Goal: Task Accomplishment & Management: Use online tool/utility

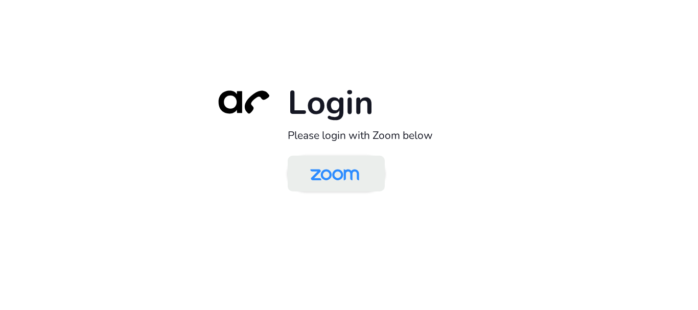
click at [350, 183] on img at bounding box center [334, 174] width 71 height 33
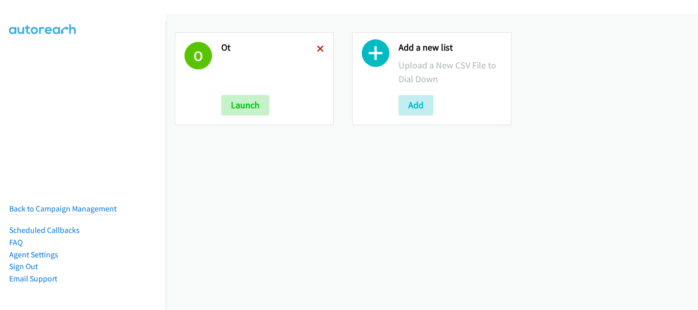
click at [317, 46] on icon at bounding box center [320, 49] width 7 height 7
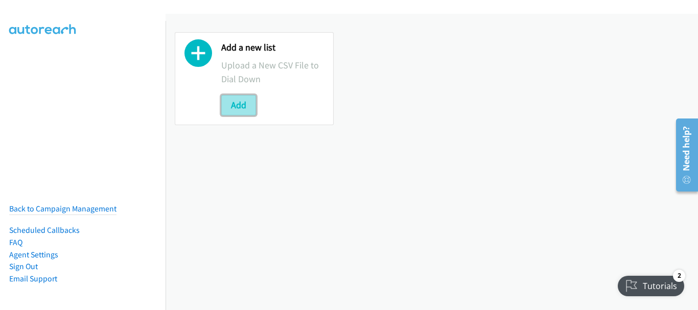
click at [249, 103] on button "Add" at bounding box center [238, 105] width 35 height 20
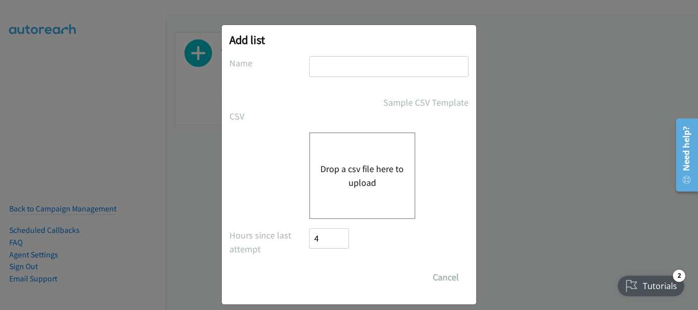
click at [304, 62] on label "Name" at bounding box center [269, 63] width 80 height 14
click at [321, 61] on input "text" at bounding box center [388, 66] width 159 height 21
type input "Thurs morn"
click at [327, 183] on button "Drop a csv file here to upload" at bounding box center [362, 176] width 84 height 28
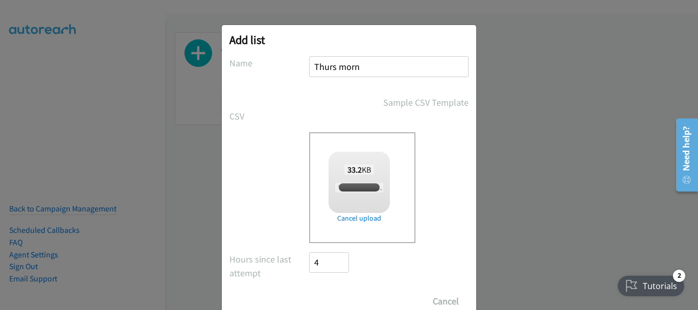
checkbox input "true"
click at [337, 297] on input "Save List" at bounding box center [336, 301] width 54 height 20
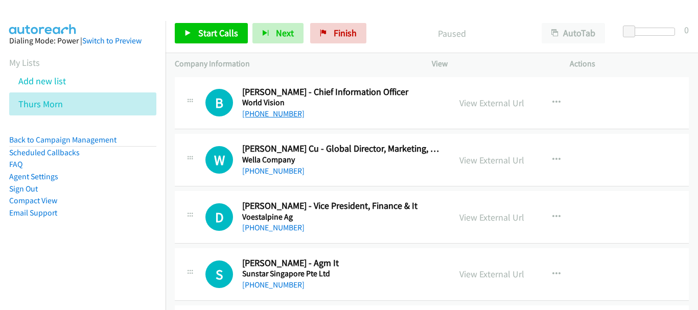
click at [280, 115] on link "+65 9823 7509" at bounding box center [273, 114] width 62 height 10
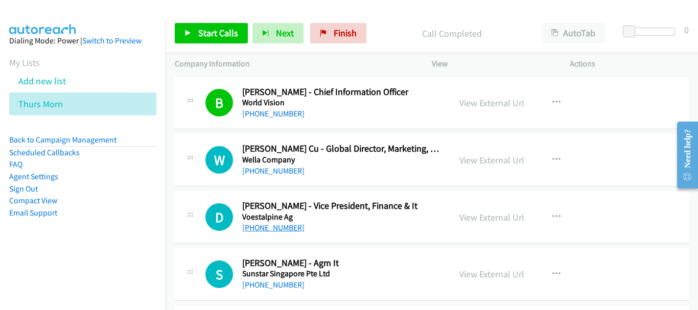
click at [280, 226] on link "+65 9657 0590" at bounding box center [273, 228] width 62 height 10
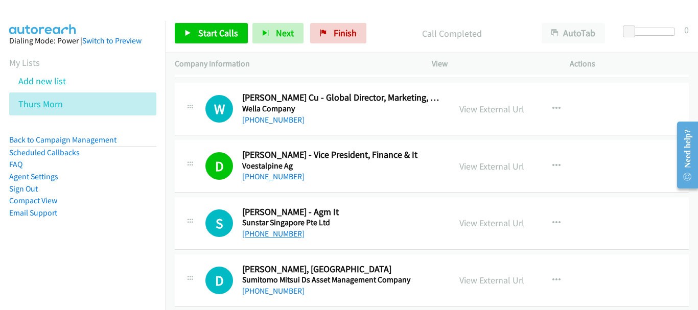
click at [275, 236] on link "+65 9833 4537" at bounding box center [273, 234] width 62 height 10
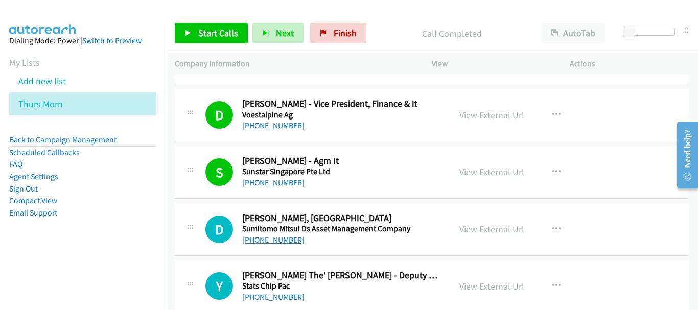
click at [288, 238] on link "+65 9788 5811" at bounding box center [273, 240] width 62 height 10
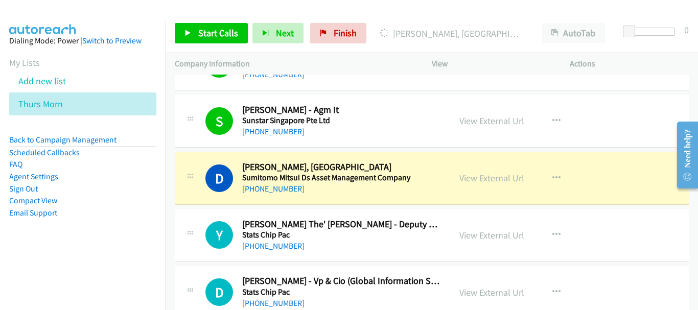
scroll to position [204, 0]
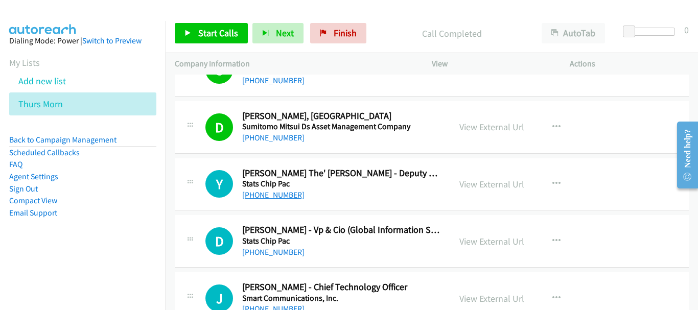
click at [271, 194] on link "+65 9851 1084" at bounding box center [273, 195] width 62 height 10
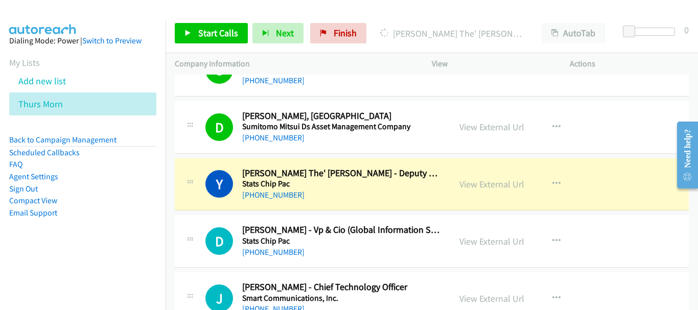
scroll to position [256, 0]
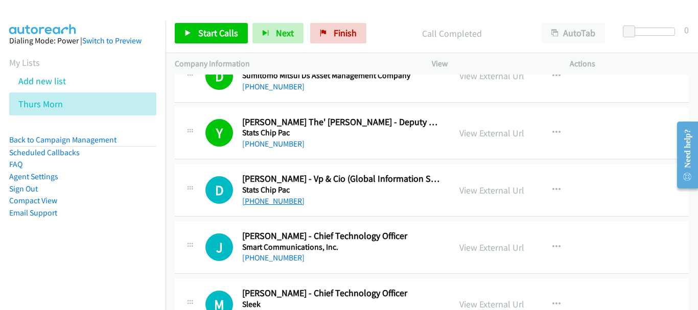
click at [261, 201] on link "+65 9786 6398" at bounding box center [273, 201] width 62 height 10
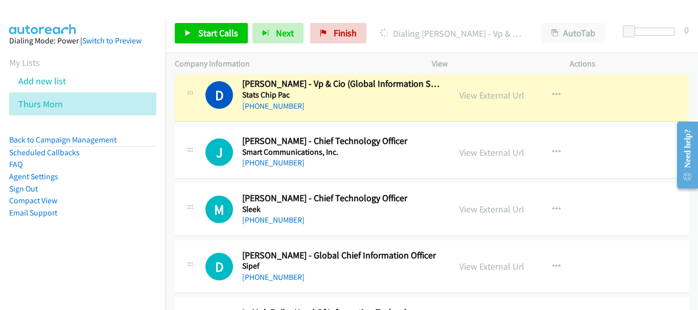
scroll to position [358, 0]
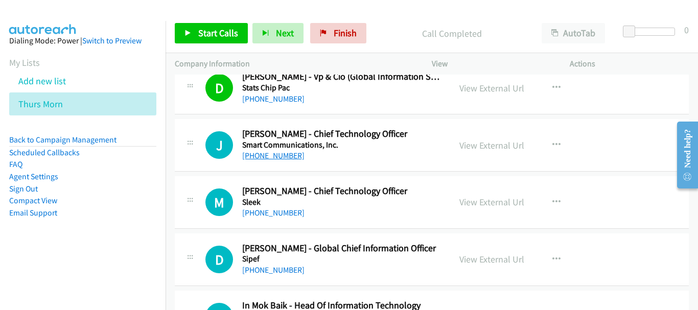
click at [275, 159] on link "+65 8822 5000" at bounding box center [273, 156] width 62 height 10
click at [273, 214] on link "+65 8305 8423" at bounding box center [273, 213] width 62 height 10
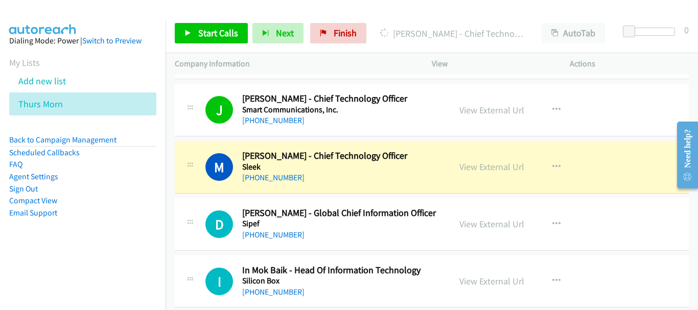
scroll to position [409, 0]
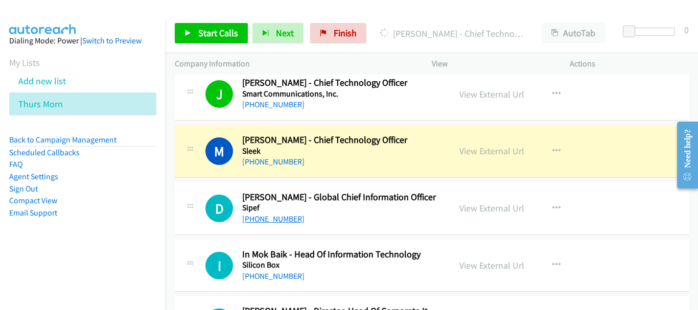
click at [283, 216] on link "+65 9004 5907" at bounding box center [273, 219] width 62 height 10
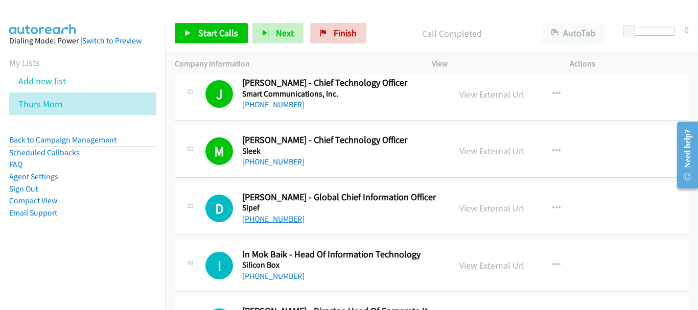
click at [265, 221] on link "+65 9004 5907" at bounding box center [273, 219] width 62 height 10
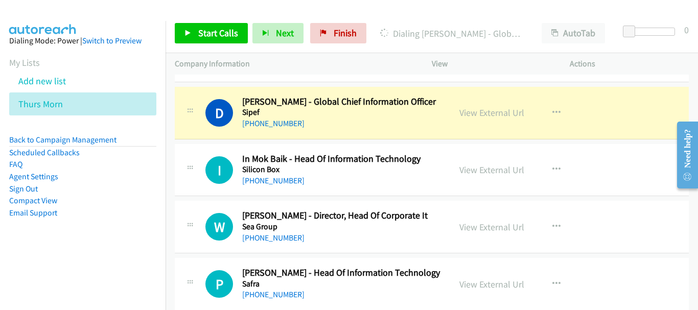
scroll to position [511, 0]
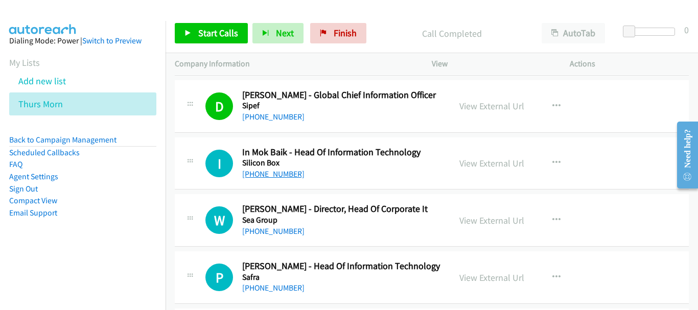
click at [280, 175] on link "+65 9337 0255" at bounding box center [273, 174] width 62 height 10
click at [262, 177] on link "+65 9337 0255" at bounding box center [273, 174] width 62 height 10
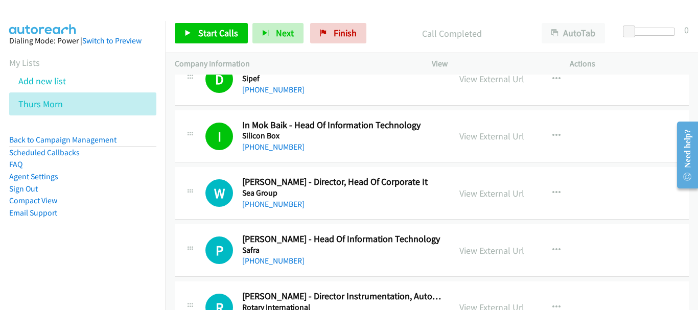
scroll to position [562, 0]
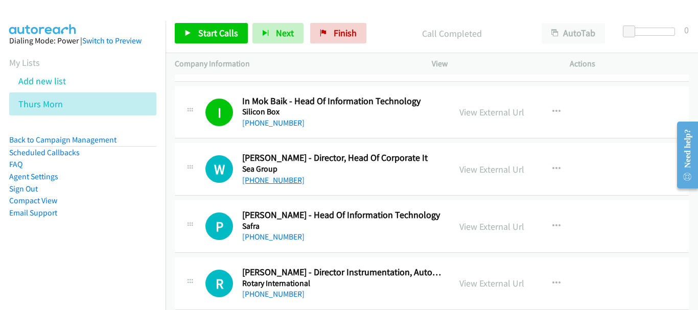
click at [277, 178] on link "+65 9191 2986" at bounding box center [273, 180] width 62 height 10
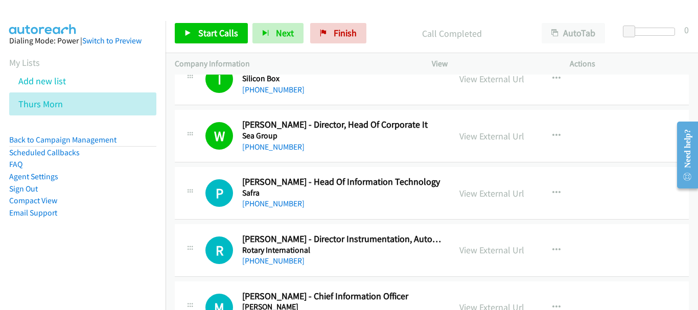
scroll to position [613, 0]
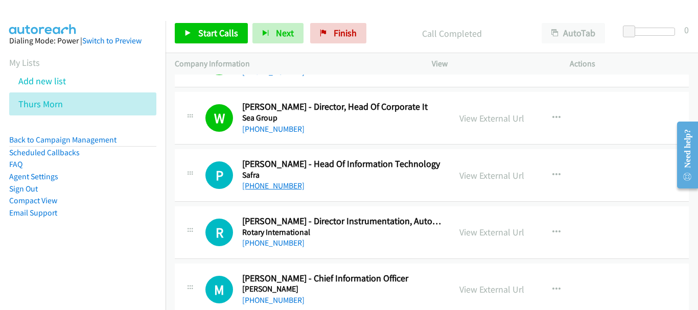
click at [276, 189] on link "+65 9151 8688" at bounding box center [273, 186] width 62 height 10
click at [492, 170] on link "View External Url" at bounding box center [491, 176] width 65 height 12
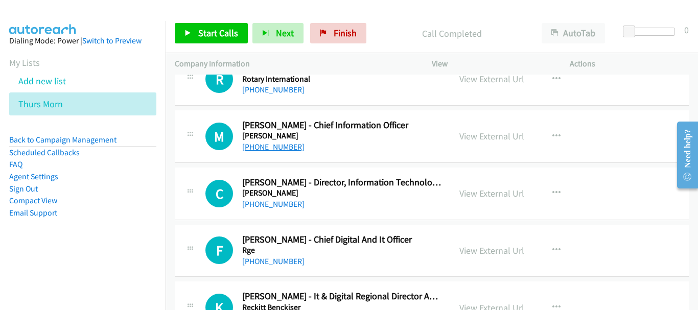
scroll to position [818, 0]
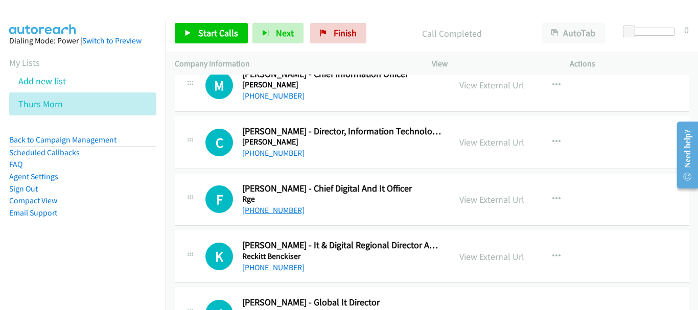
click at [269, 214] on link "+65 9665 2352" at bounding box center [273, 210] width 62 height 10
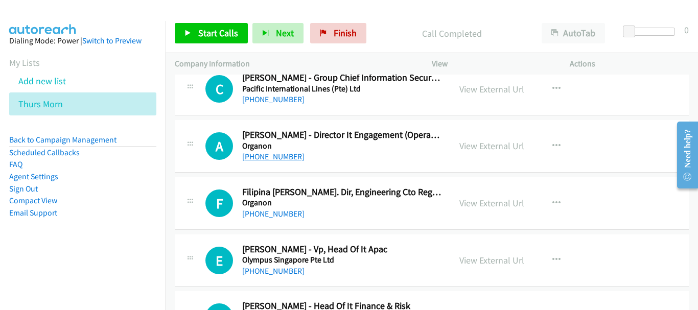
scroll to position [1329, 0]
click at [269, 269] on link "+65 8339 9887" at bounding box center [273, 271] width 62 height 10
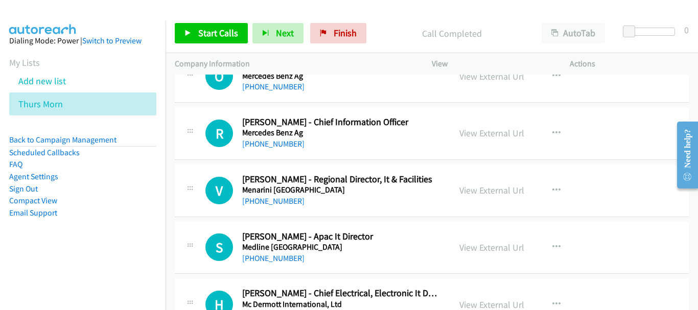
scroll to position [1993, 0]
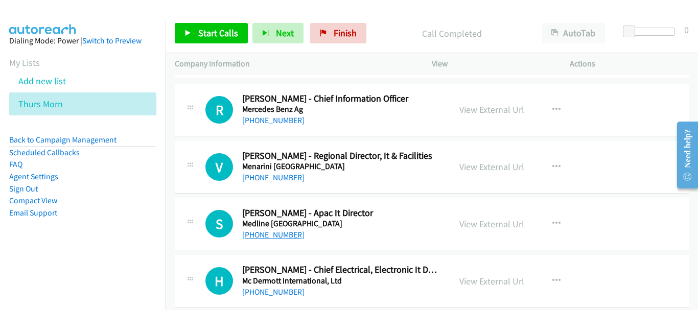
click at [264, 232] on link "+65 9025 5207" at bounding box center [273, 235] width 62 height 10
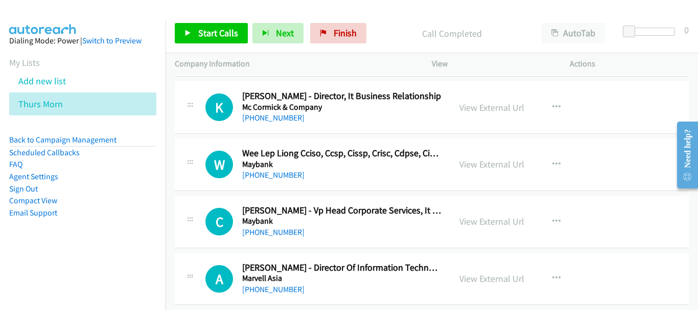
scroll to position [2249, 0]
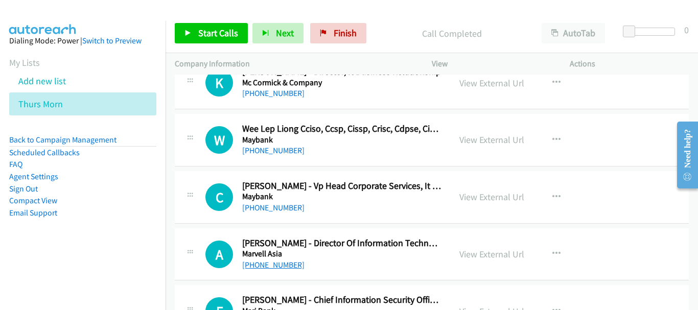
click at [277, 266] on link "+65 9237 6007" at bounding box center [273, 265] width 62 height 10
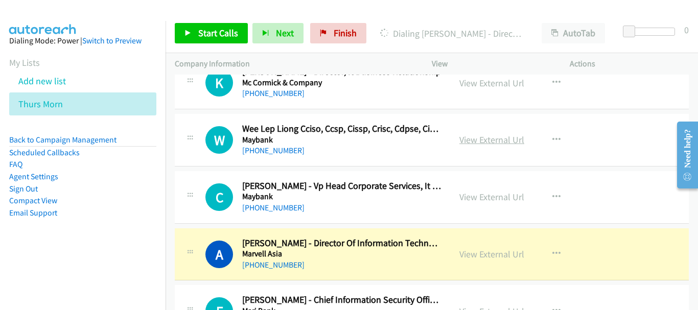
scroll to position [2351, 0]
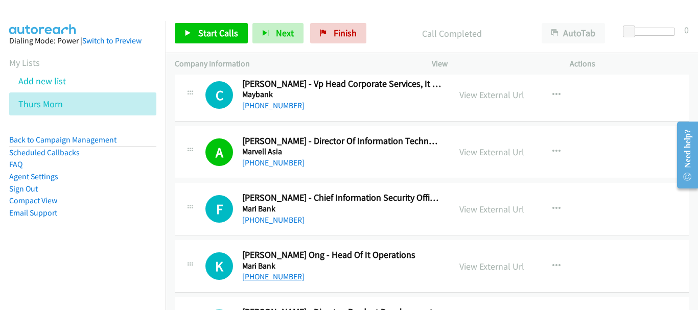
click at [275, 277] on link "+65 9878 7800" at bounding box center [273, 277] width 62 height 10
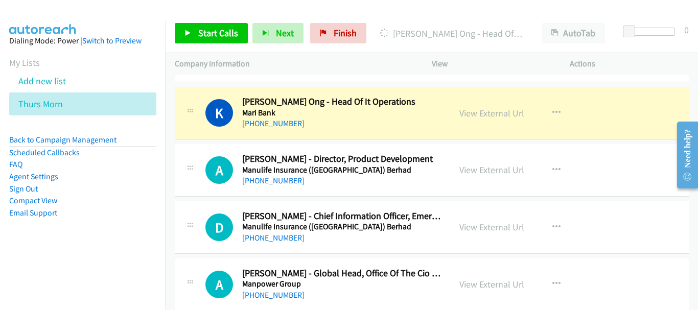
scroll to position [2453, 0]
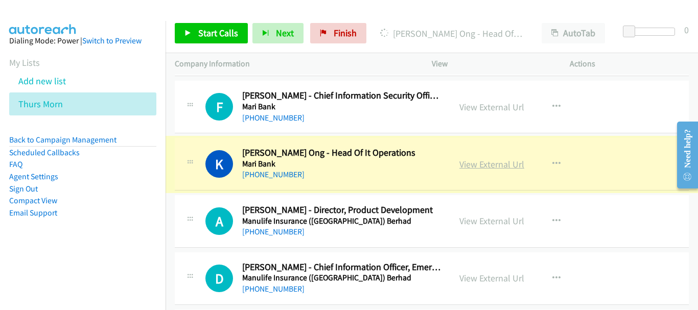
click at [485, 166] on link "View External Url" at bounding box center [491, 164] width 65 height 12
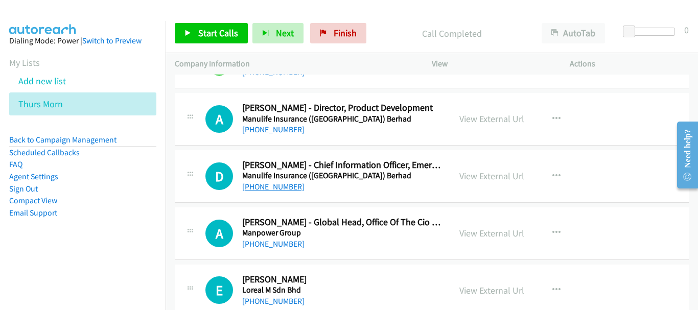
scroll to position [2606, 0]
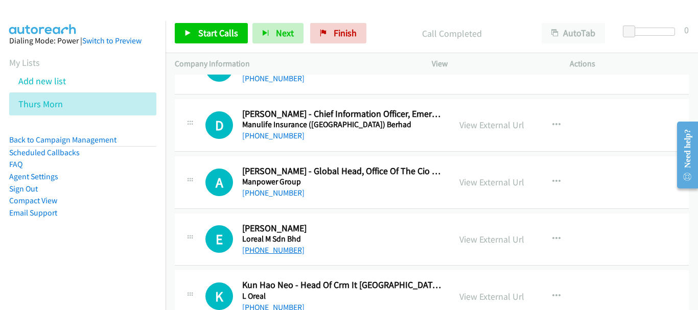
click at [256, 250] on link "+65 8399 0872" at bounding box center [273, 250] width 62 height 10
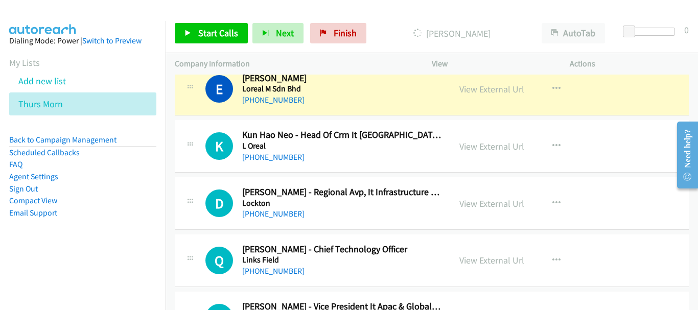
scroll to position [2760, 0]
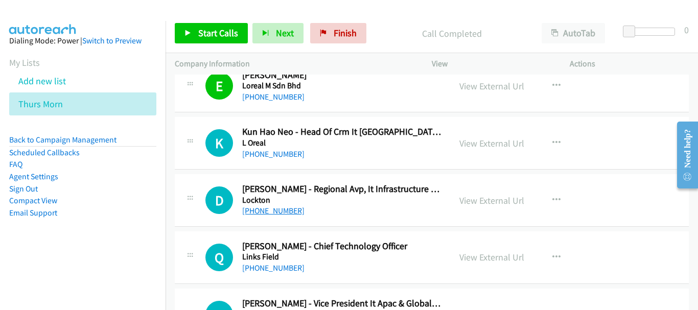
click at [279, 211] on link "+65 8866 6282" at bounding box center [273, 211] width 62 height 10
click at [277, 268] on link "+65 8306 8272" at bounding box center [273, 268] width 62 height 10
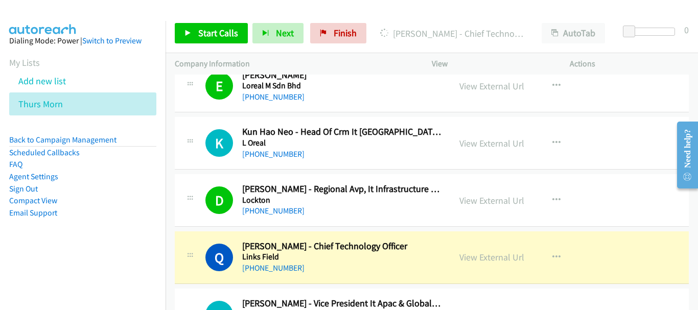
scroll to position [2862, 0]
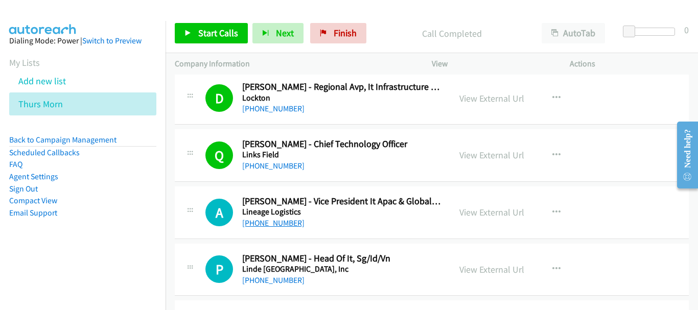
click at [285, 220] on link "+65 9007 5612" at bounding box center [273, 223] width 62 height 10
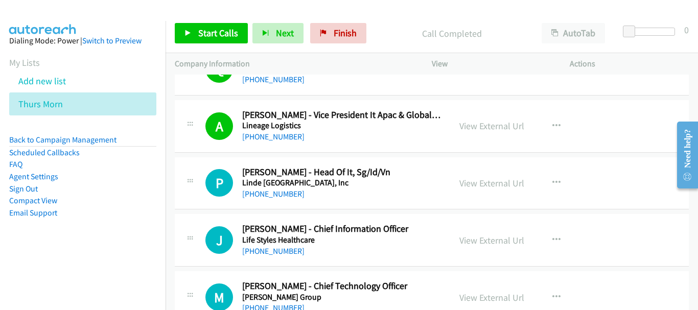
scroll to position [2964, 0]
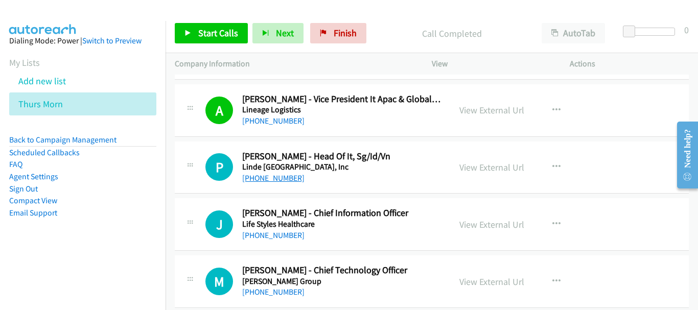
click at [284, 181] on link "+65 9654 4100" at bounding box center [273, 178] width 62 height 10
click at [285, 234] on link "+65 9386 1396" at bounding box center [273, 235] width 62 height 10
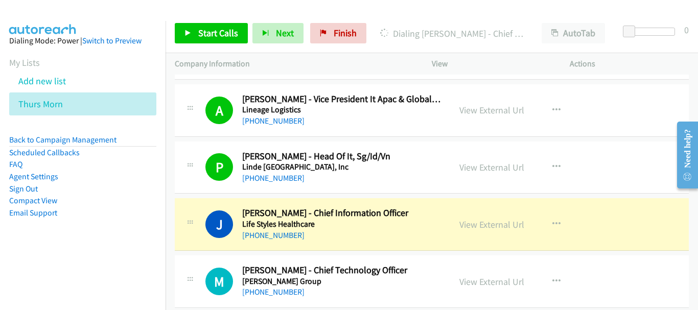
scroll to position [3066, 0]
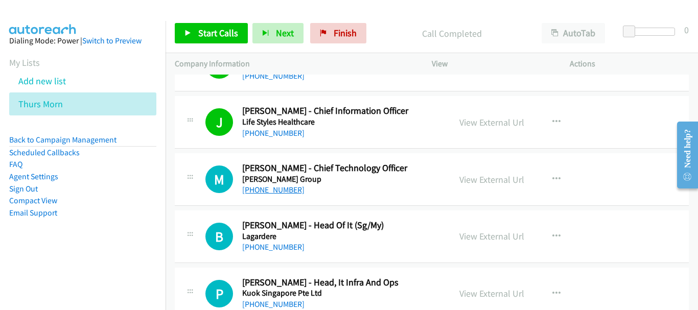
click at [289, 189] on link "+65 8939 7453" at bounding box center [273, 190] width 62 height 10
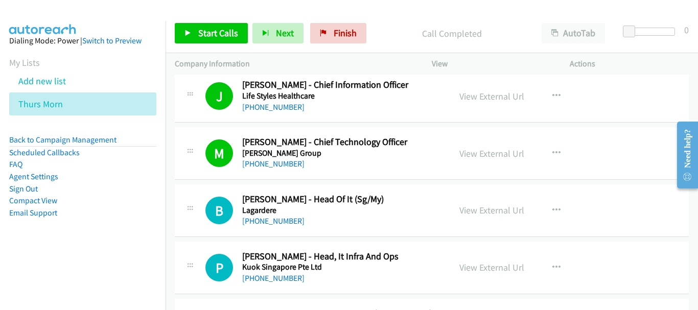
scroll to position [3117, 0]
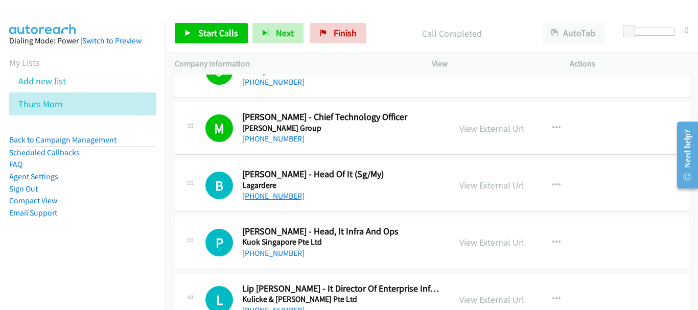
click at [277, 195] on link "+65 9783 5683" at bounding box center [273, 196] width 62 height 10
click at [270, 253] on link "+65 9006 4031" at bounding box center [273, 253] width 62 height 10
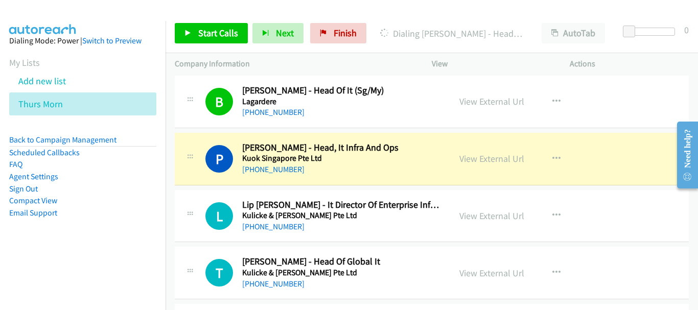
scroll to position [3220, 0]
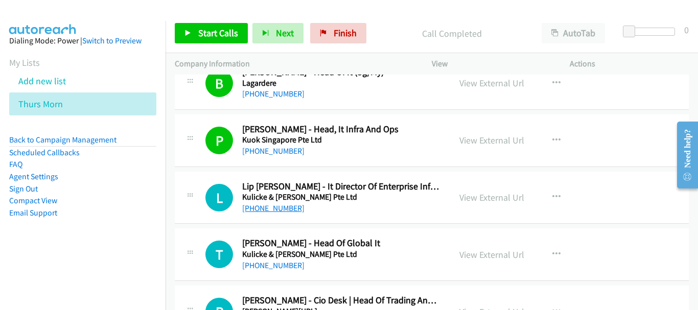
click at [282, 212] on link "+65 9151 4888" at bounding box center [273, 208] width 62 height 10
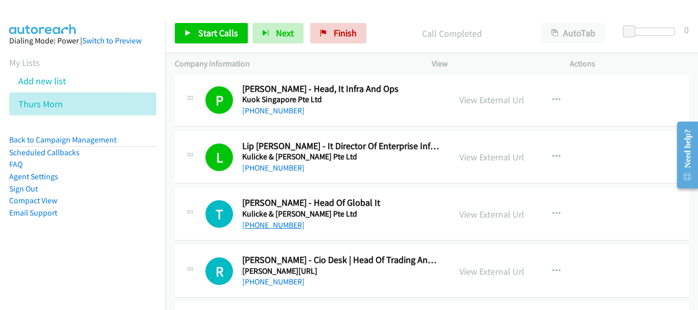
scroll to position [3271, 0]
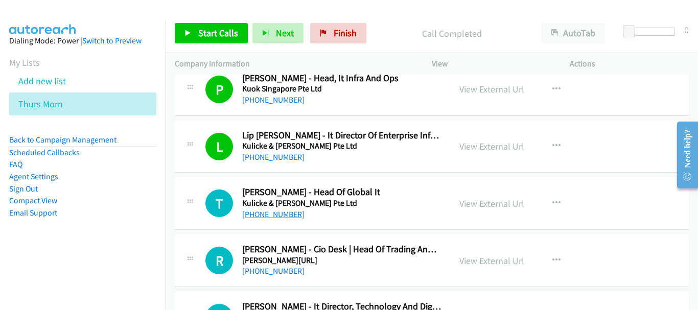
click at [260, 214] on link "+65 9853 0952" at bounding box center [273, 215] width 62 height 10
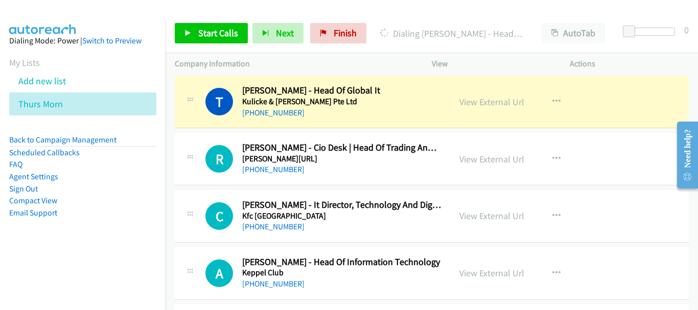
scroll to position [3373, 0]
click at [490, 217] on link "View External Url" at bounding box center [491, 216] width 65 height 12
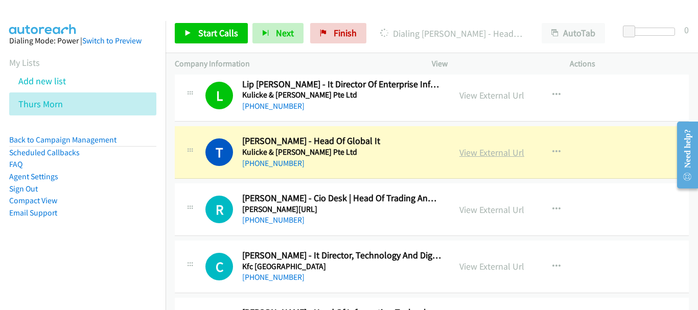
click at [480, 149] on link "View External Url" at bounding box center [491, 153] width 65 height 12
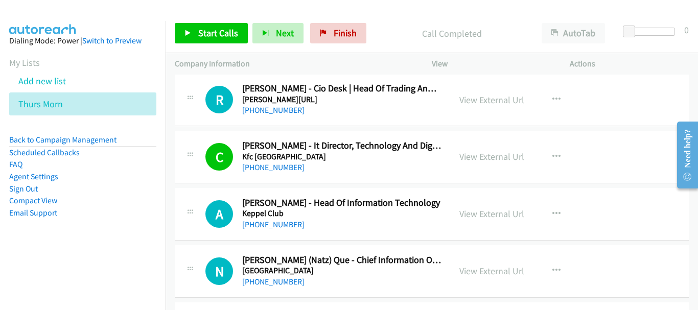
scroll to position [3373, 0]
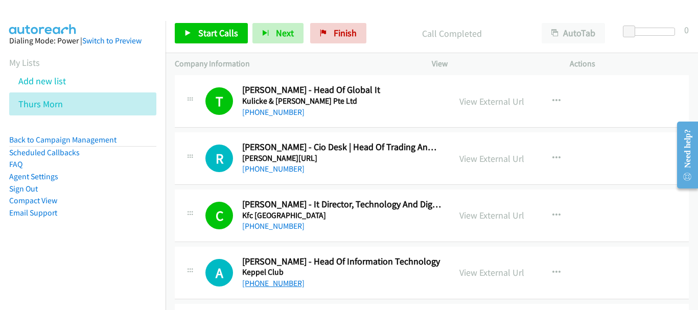
click at [274, 283] on link "+65 9067 8390" at bounding box center [273, 284] width 62 height 10
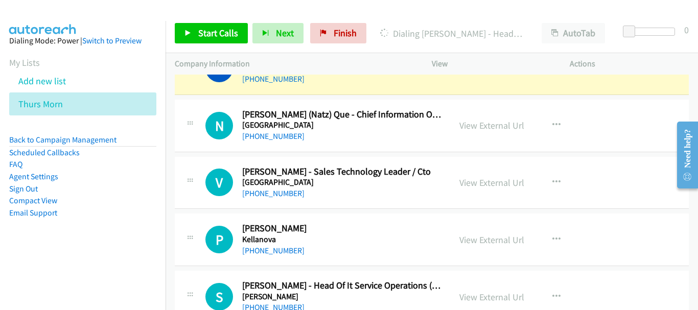
scroll to position [3526, 0]
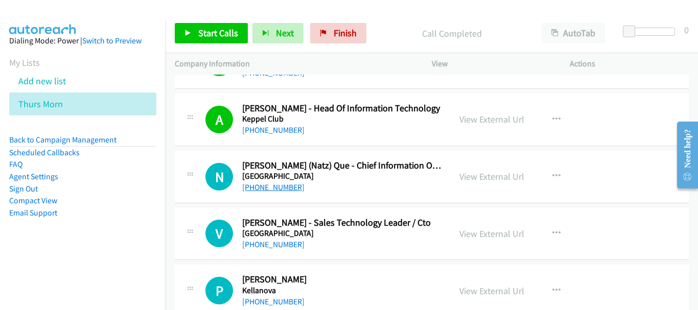
click at [245, 188] on link "+65 8132 0268" at bounding box center [273, 187] width 62 height 10
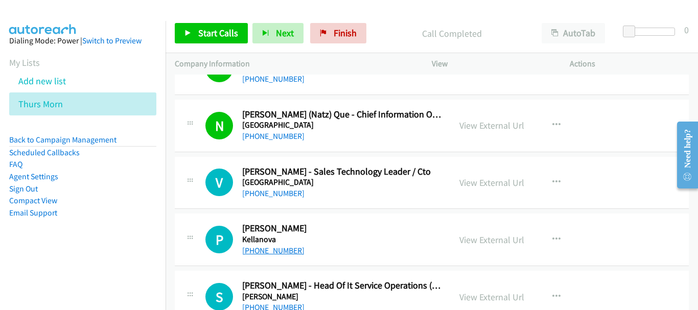
click at [276, 252] on link "+65 8869 6734" at bounding box center [273, 251] width 62 height 10
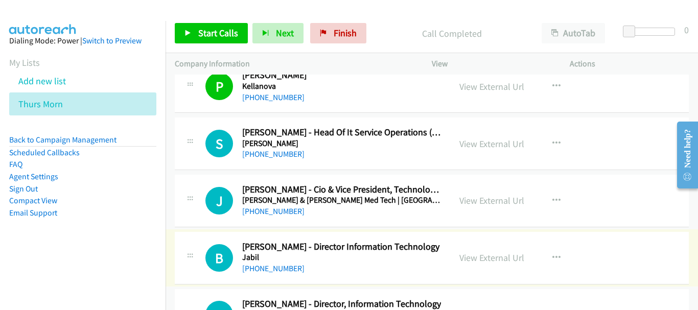
scroll to position [3782, 0]
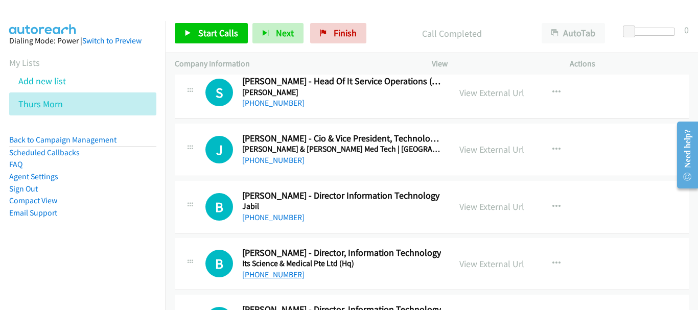
click at [264, 275] on link "+65 9850 6821" at bounding box center [273, 275] width 62 height 10
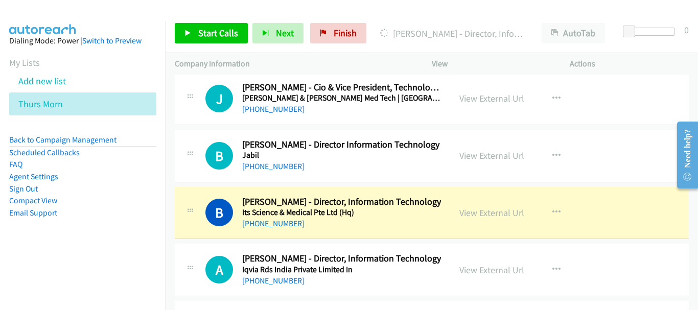
scroll to position [3884, 0]
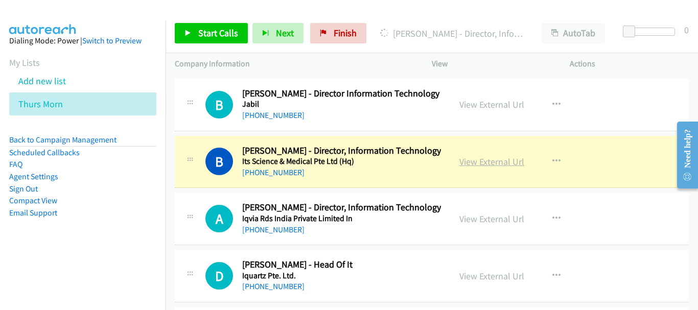
click at [487, 162] on link "View External Url" at bounding box center [491, 162] width 65 height 12
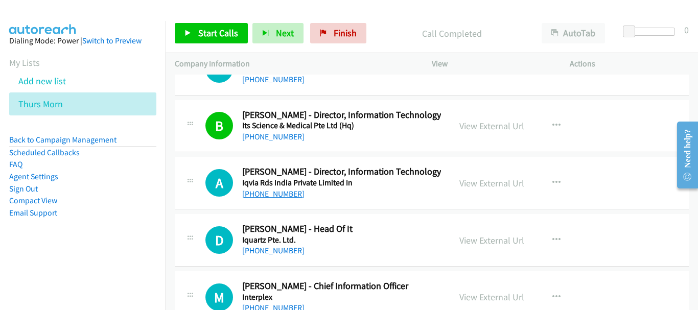
scroll to position [3935, 0]
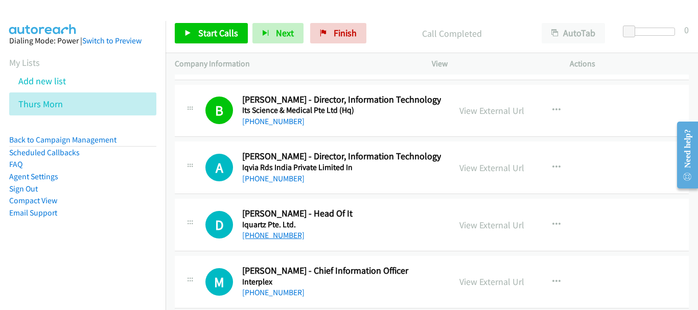
click at [266, 240] on link "+65 9187 8657" at bounding box center [273, 235] width 62 height 10
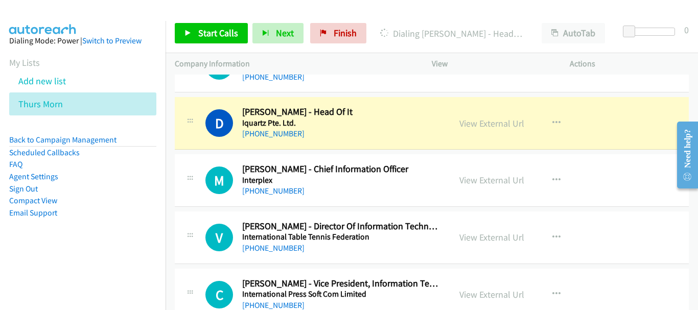
scroll to position [4037, 0]
click at [508, 125] on link "View External Url" at bounding box center [491, 123] width 65 height 12
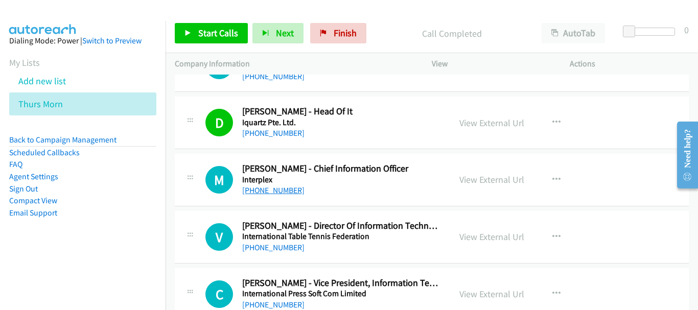
click at [282, 191] on link "+65 8233 2905" at bounding box center [273, 191] width 62 height 10
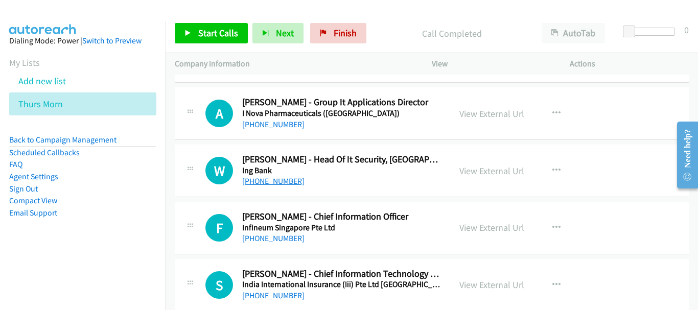
scroll to position [4293, 0]
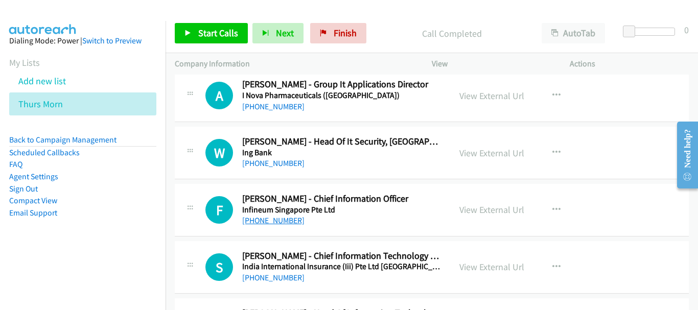
click at [276, 219] on link "+65 9660 6444" at bounding box center [273, 221] width 62 height 10
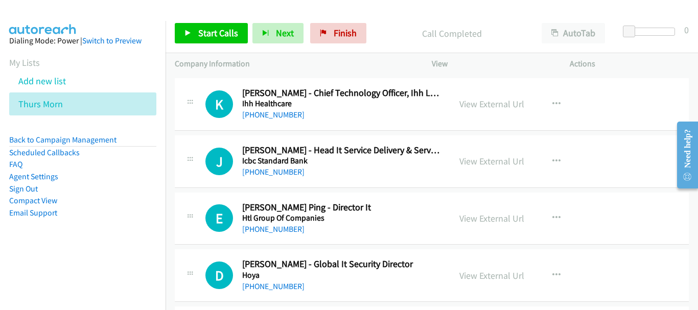
scroll to position [4753, 0]
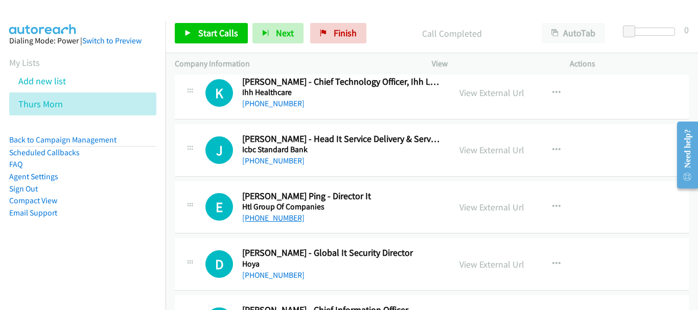
click at [267, 218] on link "+65 9628 3488" at bounding box center [273, 218] width 62 height 10
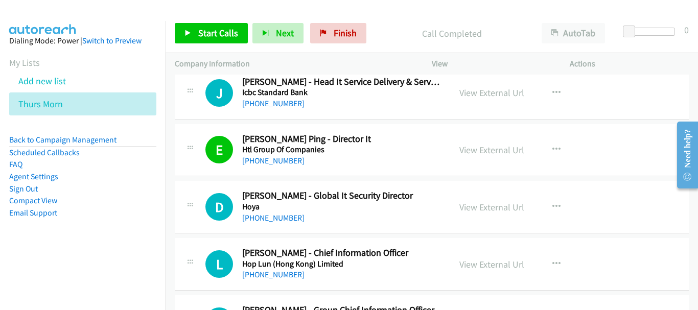
scroll to position [4804, 0]
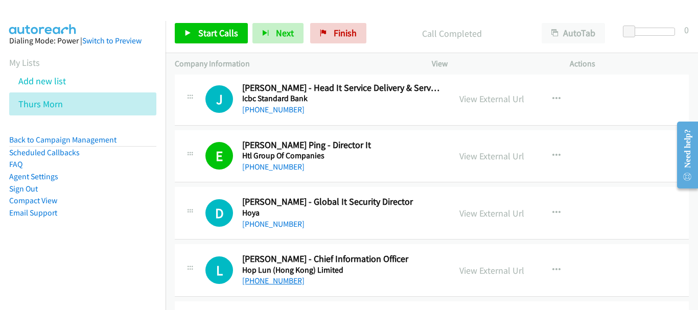
click at [274, 283] on link "+65 9762 8394" at bounding box center [273, 281] width 62 height 10
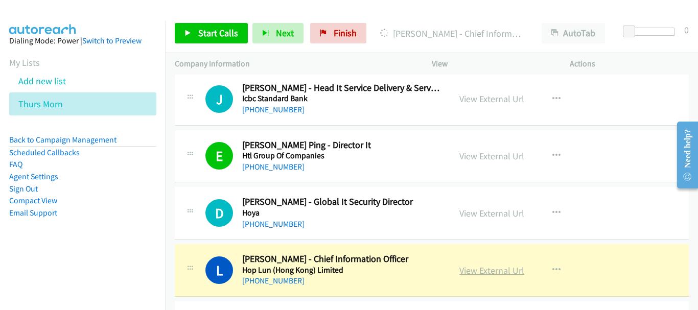
click at [494, 266] on link "View External Url" at bounding box center [491, 271] width 65 height 12
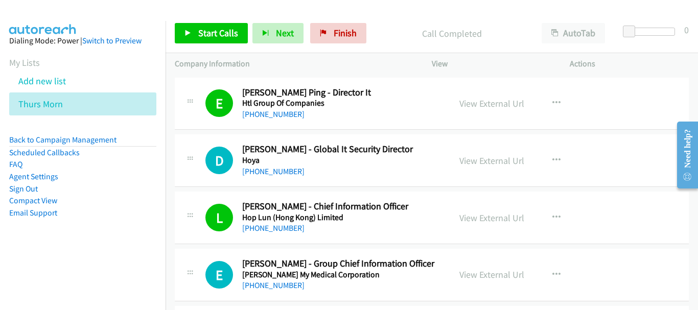
scroll to position [4906, 0]
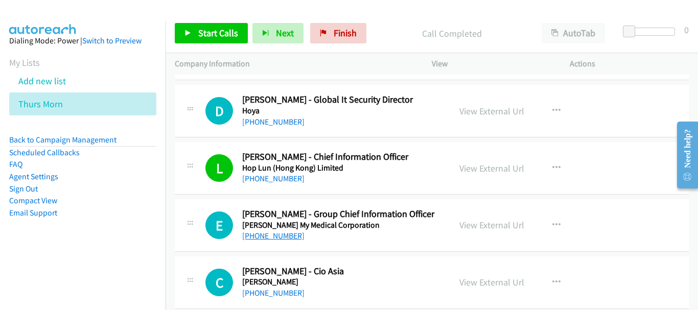
click at [282, 238] on link "+65 8332 7210" at bounding box center [273, 236] width 62 height 10
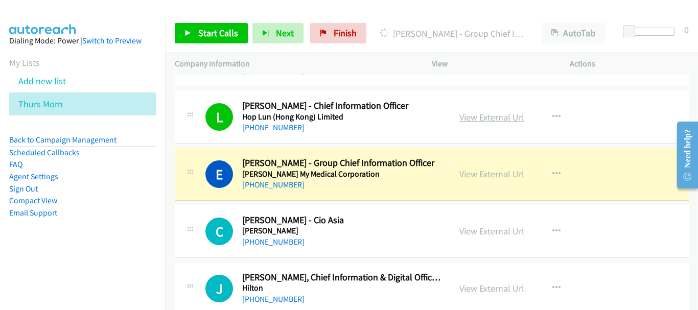
scroll to position [5008, 0]
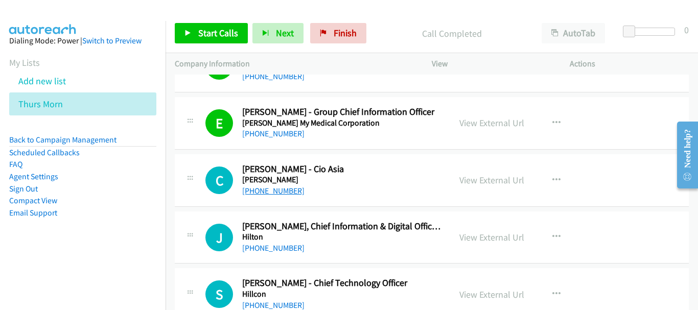
click at [276, 195] on link "+65 9002 7065" at bounding box center [273, 191] width 62 height 10
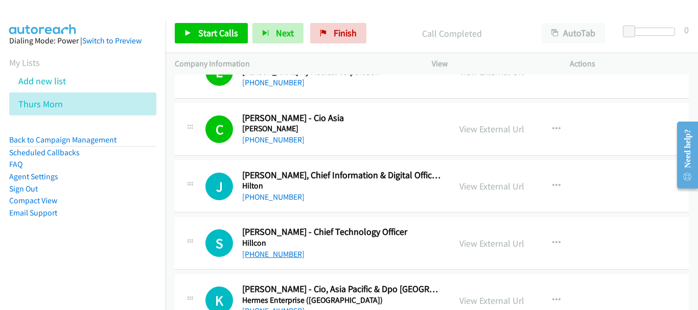
click at [264, 255] on link "+65 8695 5007" at bounding box center [273, 254] width 62 height 10
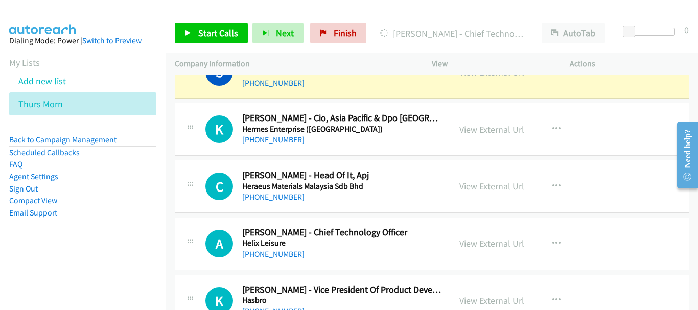
scroll to position [5213, 0]
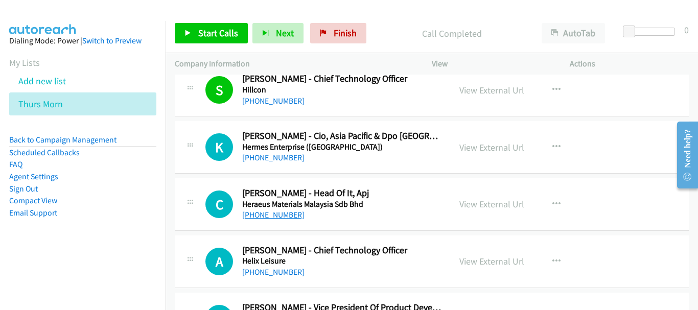
click at [281, 215] on link "+65 9724 6388" at bounding box center [273, 215] width 62 height 10
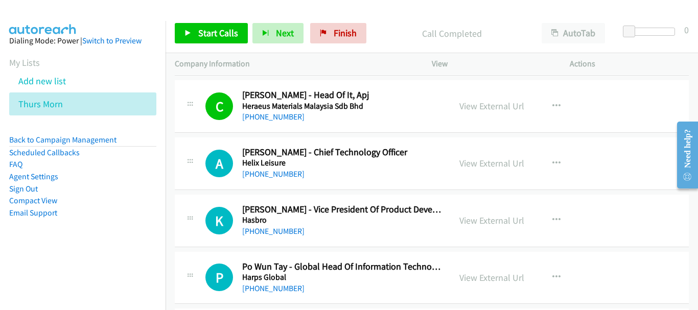
scroll to position [5315, 0]
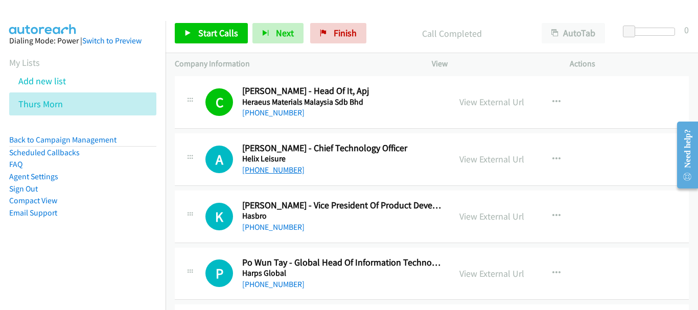
click at [275, 171] on link "+65 8367 3858" at bounding box center [273, 170] width 62 height 10
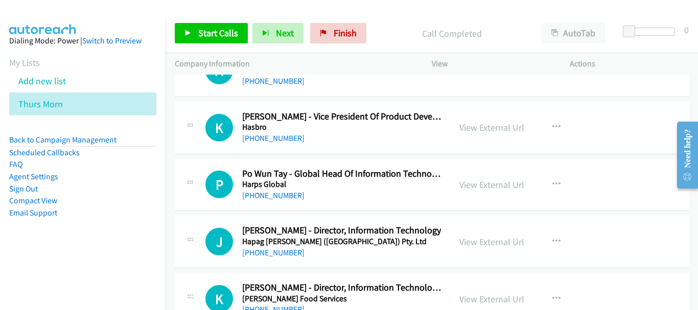
scroll to position [5417, 0]
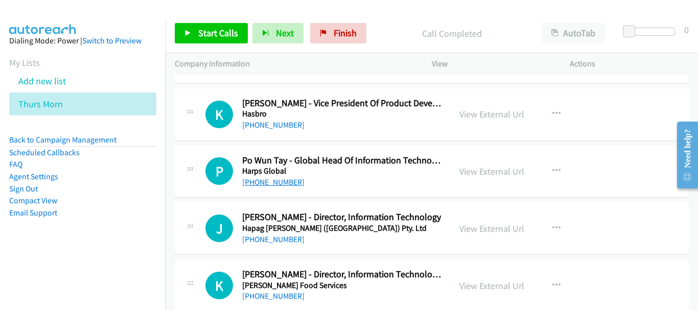
click at [270, 185] on link "+65 9859 3364" at bounding box center [273, 182] width 62 height 10
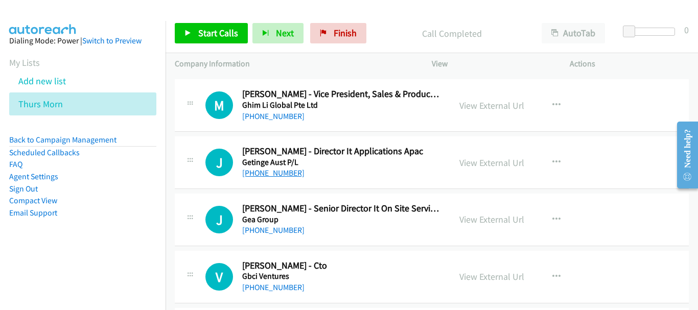
scroll to position [5877, 0]
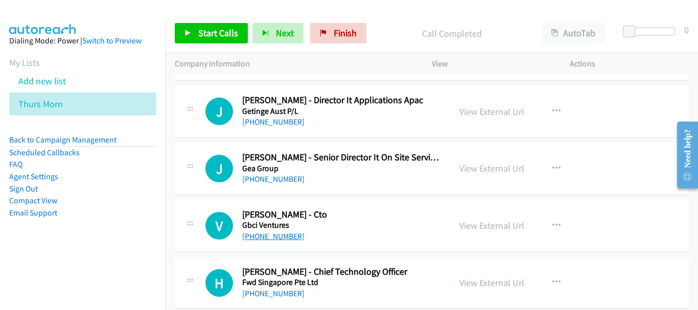
click at [275, 235] on link "+65 9833 3948" at bounding box center [273, 237] width 62 height 10
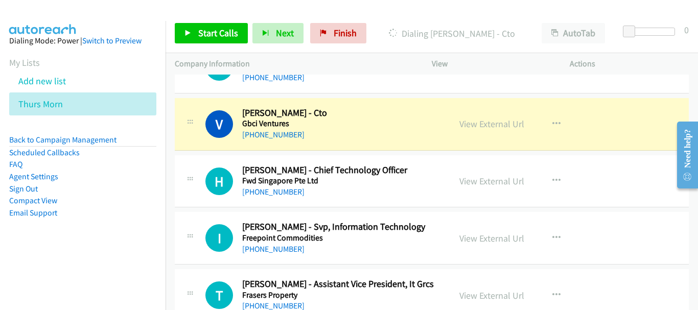
scroll to position [5979, 0]
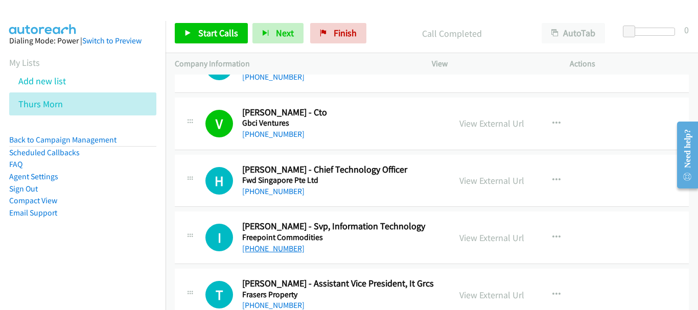
click at [273, 246] on link "+65 9663 0042" at bounding box center [273, 249] width 62 height 10
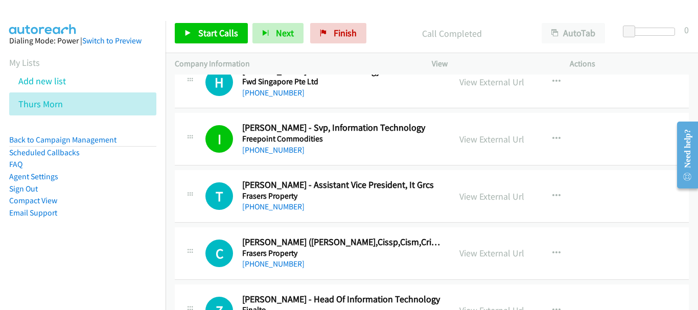
scroll to position [6081, 0]
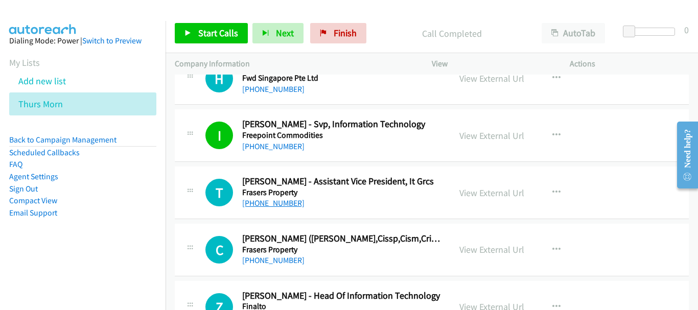
click at [282, 201] on link "+65 9452 2132" at bounding box center [273, 203] width 62 height 10
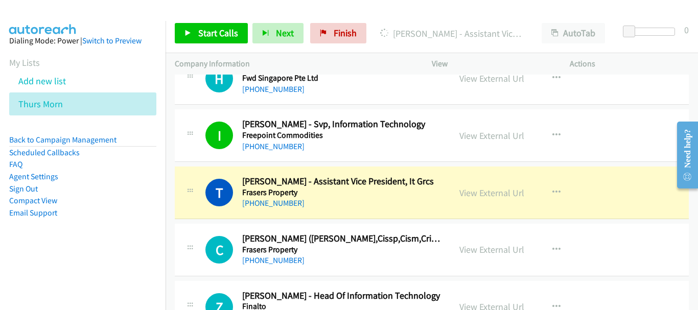
scroll to position [6184, 0]
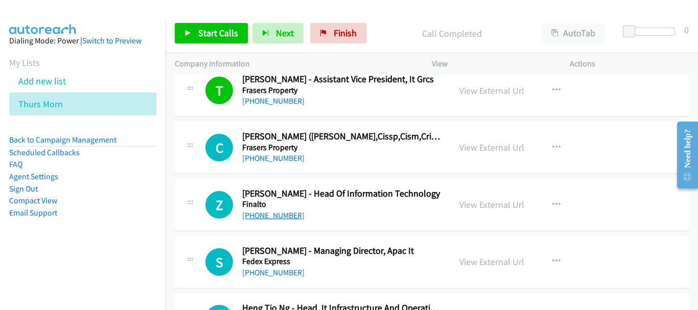
click at [271, 220] on link "+65 9722 0265" at bounding box center [273, 216] width 62 height 10
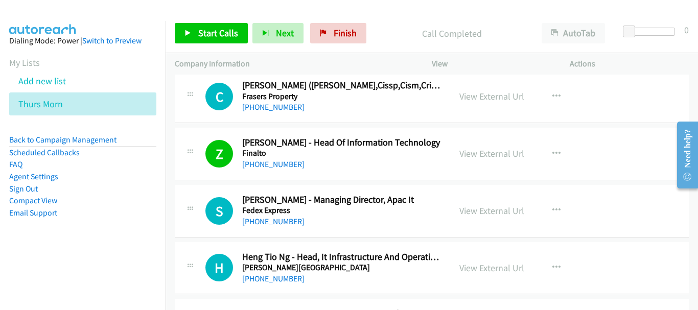
scroll to position [6286, 0]
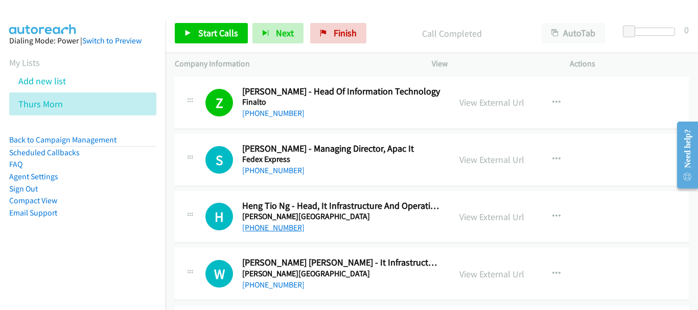
click at [272, 223] on link "+65 9850 1279" at bounding box center [273, 228] width 62 height 10
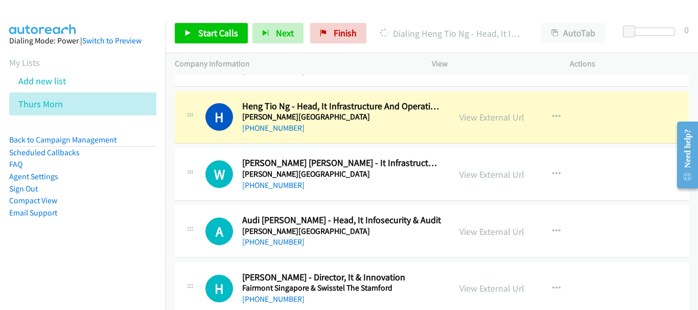
scroll to position [6388, 0]
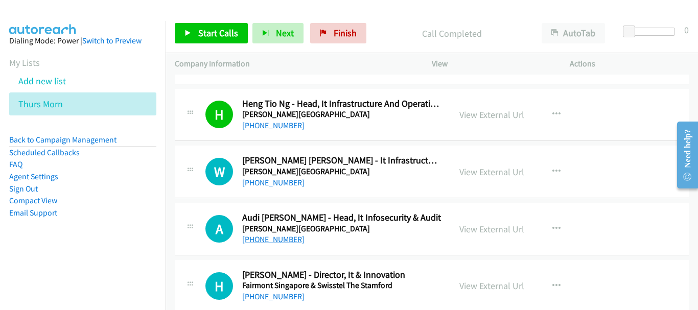
click at [286, 240] on link "+65 9100 9161" at bounding box center [273, 240] width 62 height 10
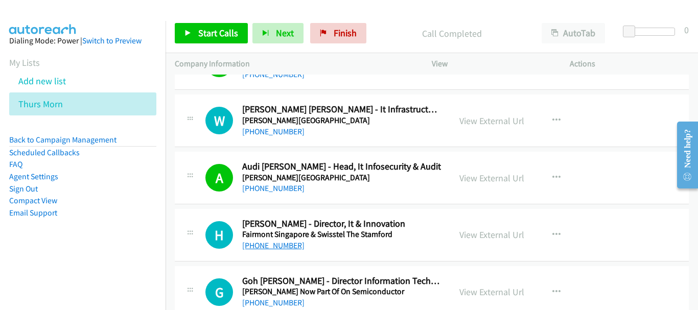
click at [263, 247] on link "+65 9435 8866" at bounding box center [273, 246] width 62 height 10
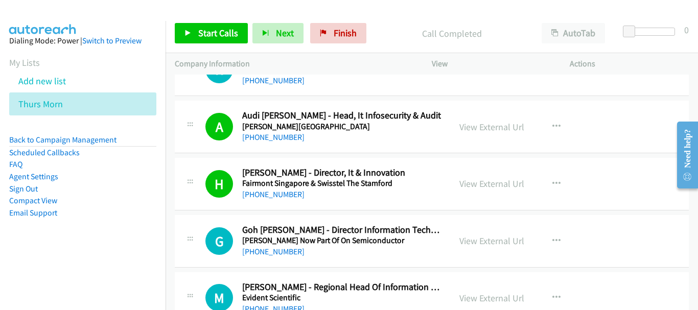
scroll to position [6541, 0]
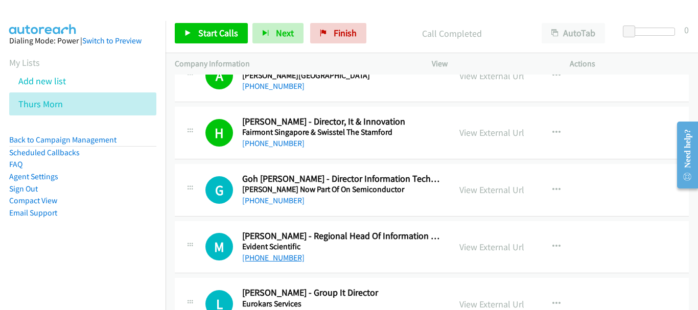
click at [284, 259] on link "+65 9655 5942" at bounding box center [273, 258] width 62 height 10
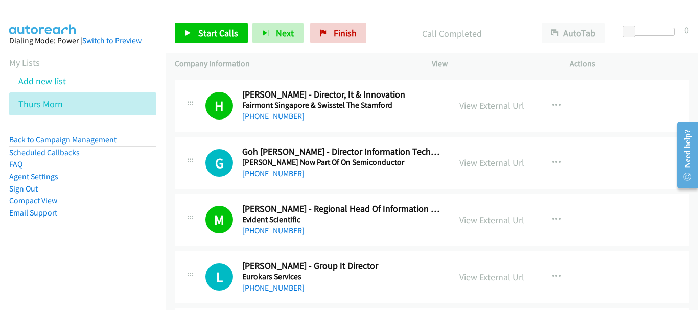
scroll to position [6644, 0]
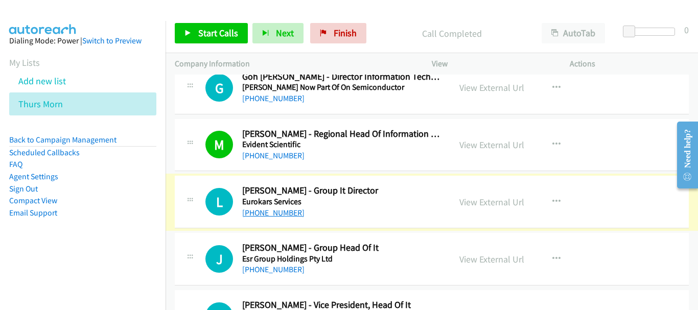
click at [282, 213] on link "+65 9187 6211" at bounding box center [273, 213] width 62 height 10
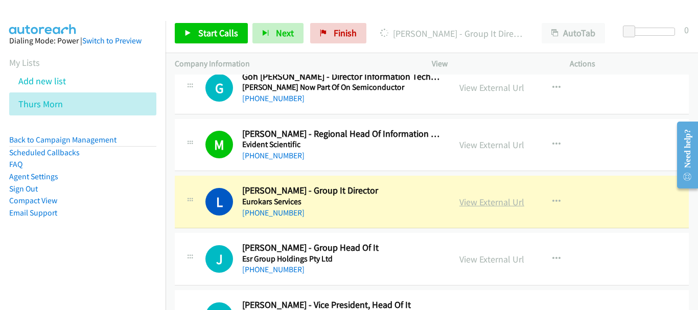
click at [469, 203] on link "View External Url" at bounding box center [491, 202] width 65 height 12
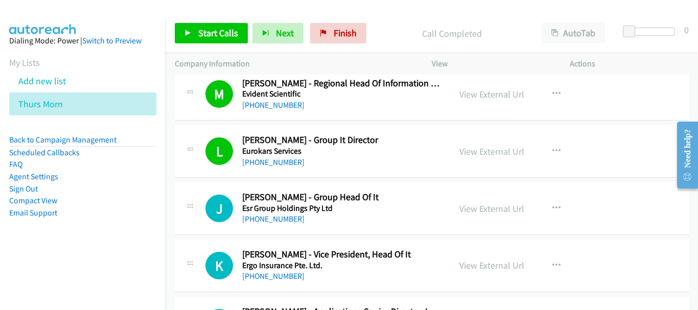
scroll to position [6695, 0]
click at [280, 216] on link "+65 9694 7931" at bounding box center [273, 219] width 62 height 10
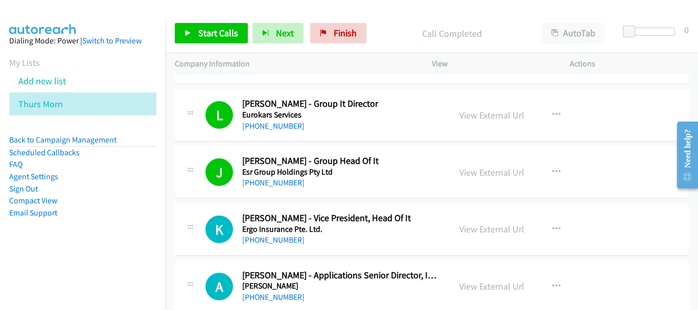
scroll to position [6746, 0]
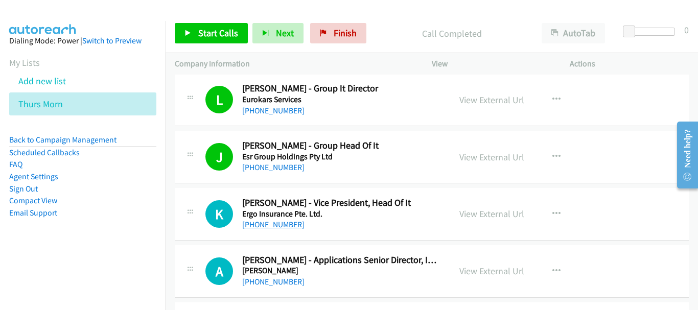
click at [279, 224] on link "+65 9883 1314" at bounding box center [273, 225] width 62 height 10
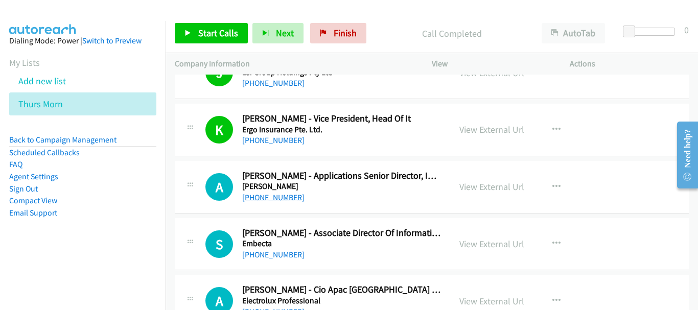
scroll to position [6848, 0]
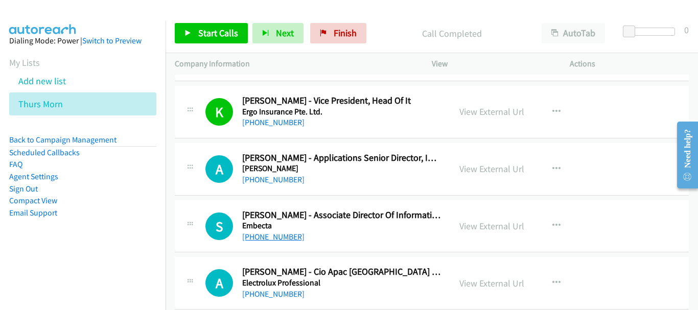
click at [272, 232] on link "+65 9272 0973" at bounding box center [273, 237] width 62 height 10
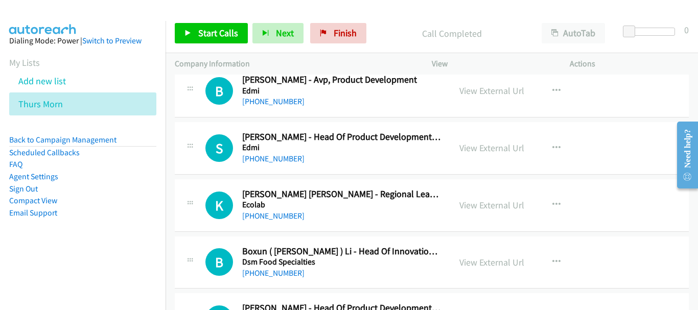
scroll to position [7206, 0]
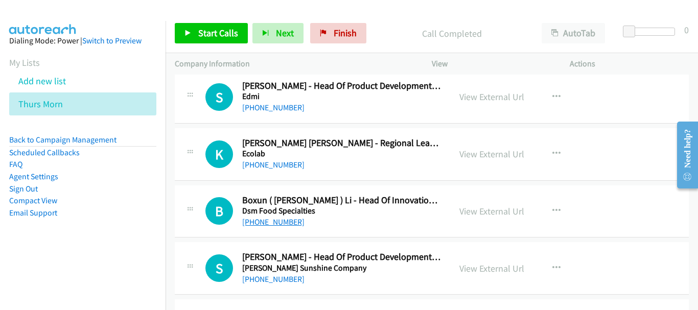
click at [274, 223] on link "+65 9880 1404" at bounding box center [273, 222] width 62 height 10
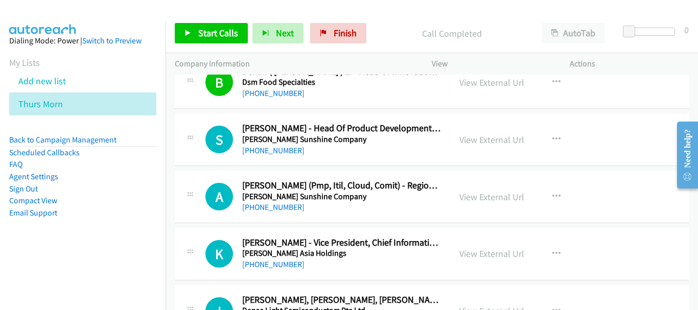
scroll to position [7359, 0]
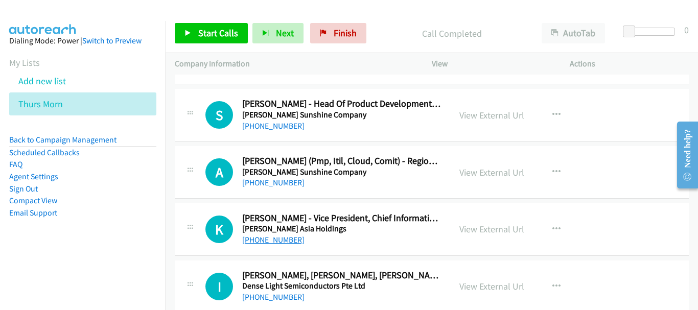
click at [281, 237] on link "+65 8198 5718" at bounding box center [273, 240] width 62 height 10
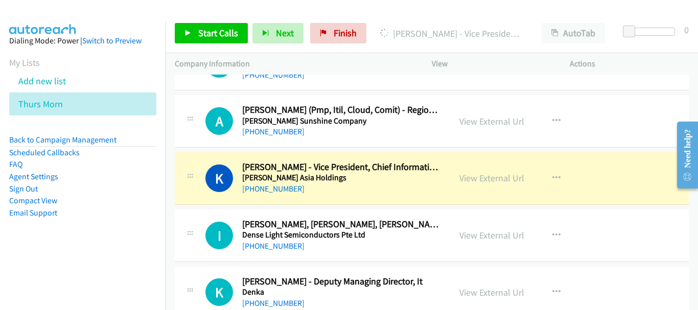
scroll to position [7461, 0]
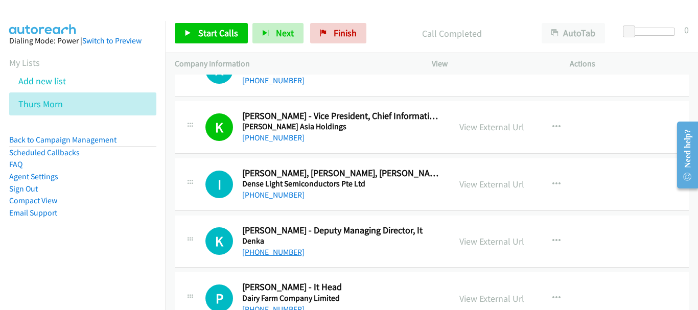
click at [270, 253] on link "+65 9752 3670" at bounding box center [273, 252] width 62 height 10
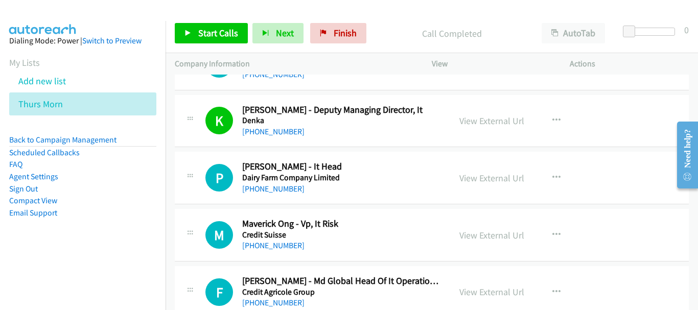
scroll to position [7563, 0]
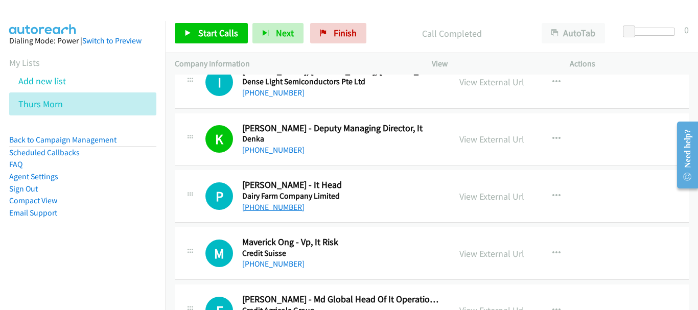
click at [280, 205] on link "+65 8157 1350" at bounding box center [273, 207] width 62 height 10
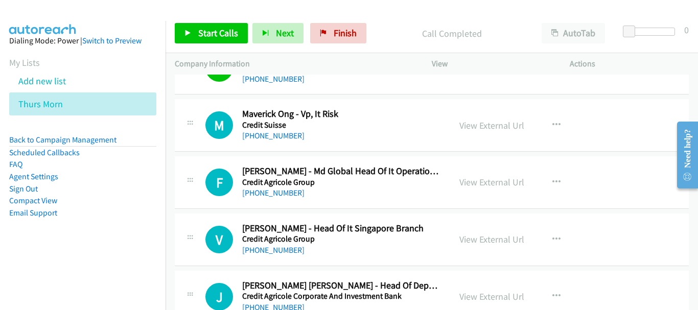
scroll to position [7717, 0]
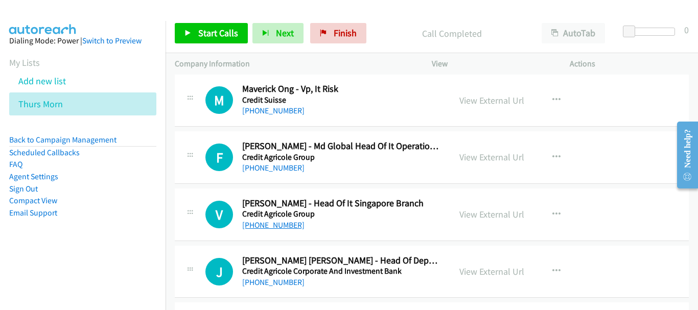
click at [274, 229] on link "+65 9295 6967" at bounding box center [273, 225] width 62 height 10
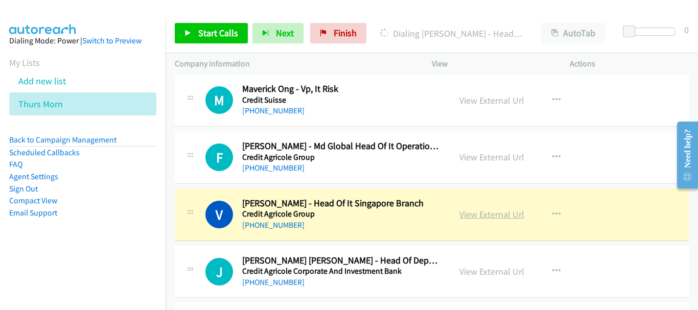
click at [462, 218] on link "View External Url" at bounding box center [491, 215] width 65 height 12
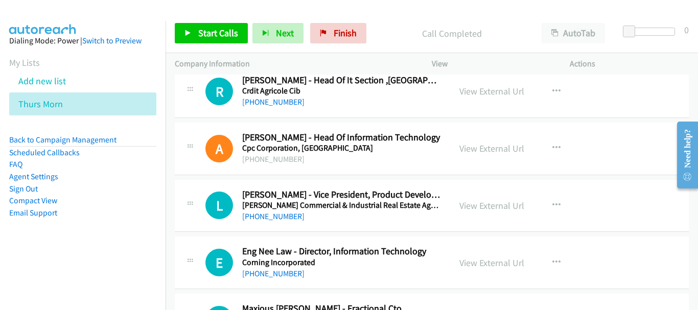
scroll to position [8177, 0]
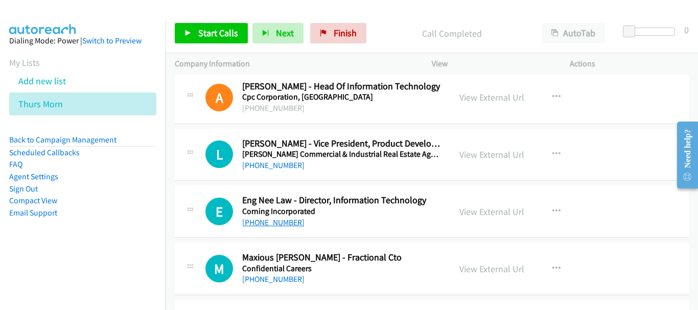
click at [284, 218] on link "+65 9723 2858" at bounding box center [273, 223] width 62 height 10
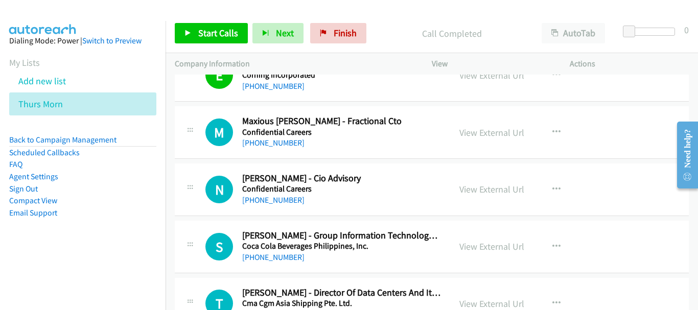
scroll to position [8330, 0]
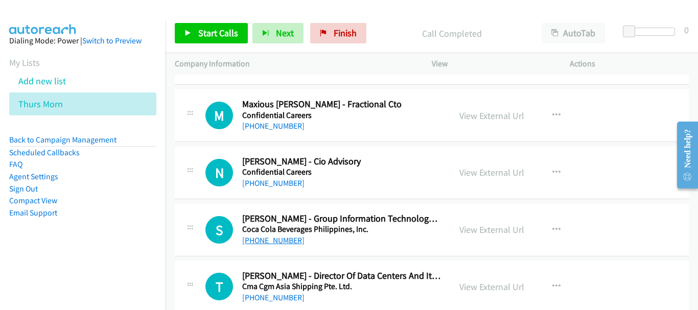
click at [281, 239] on link "+65 9897 0080" at bounding box center [273, 241] width 62 height 10
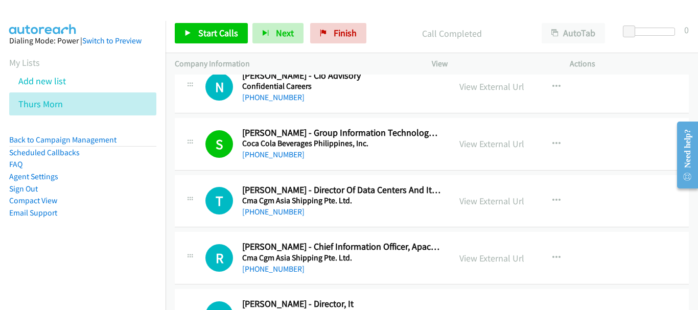
scroll to position [8432, 0]
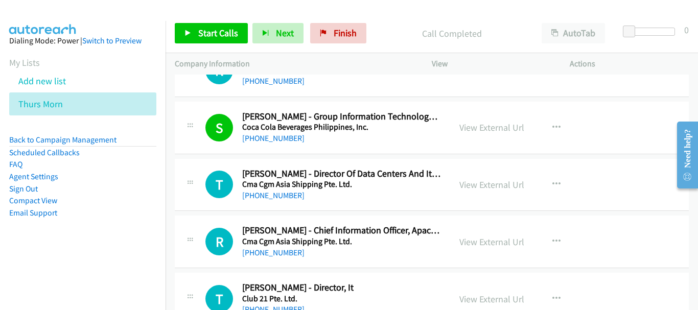
click at [263, 260] on div "R Callback Scheduled Ricky Lim - Chief Information Officer, Apac & Gbs Cma Cgm …" at bounding box center [432, 242] width 514 height 53
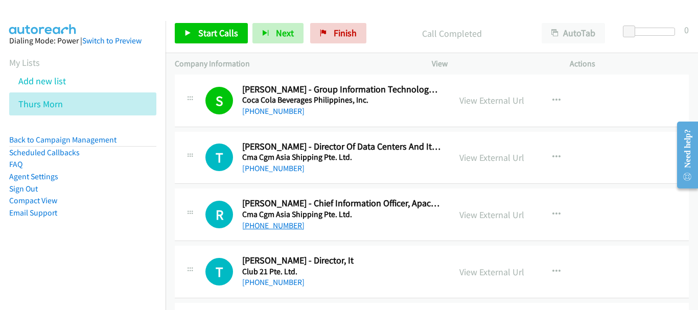
scroll to position [8483, 0]
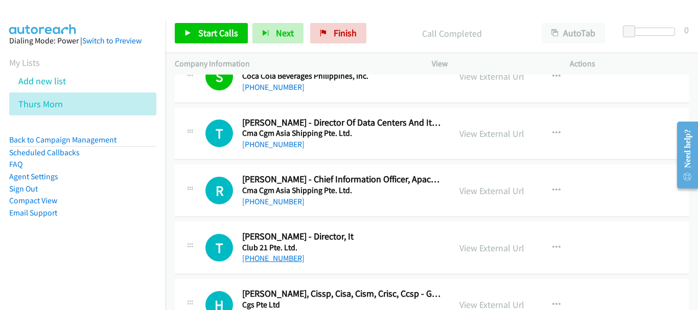
click at [270, 259] on link "+65 8121 3928" at bounding box center [273, 258] width 62 height 10
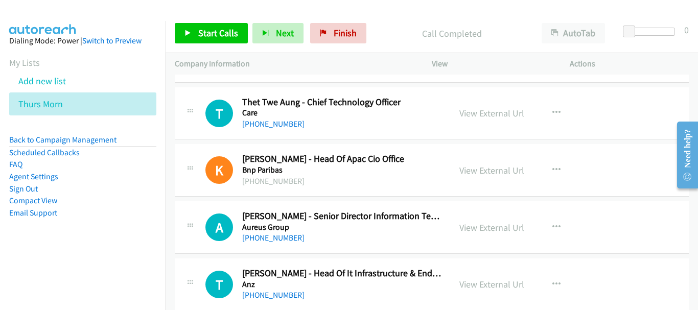
scroll to position [8790, 0]
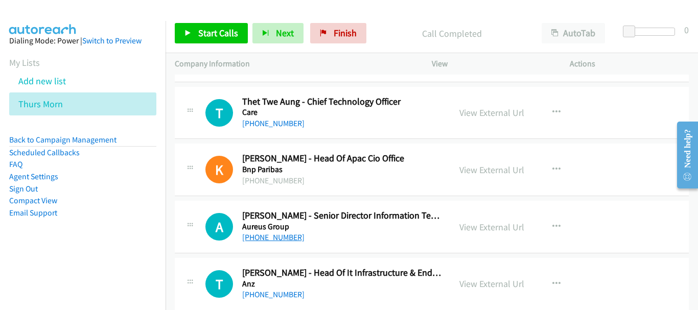
click at [283, 239] on link "+65 9776 1034" at bounding box center [273, 238] width 62 height 10
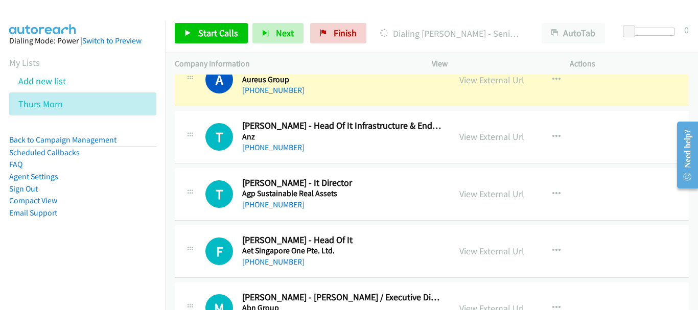
scroll to position [8943, 0]
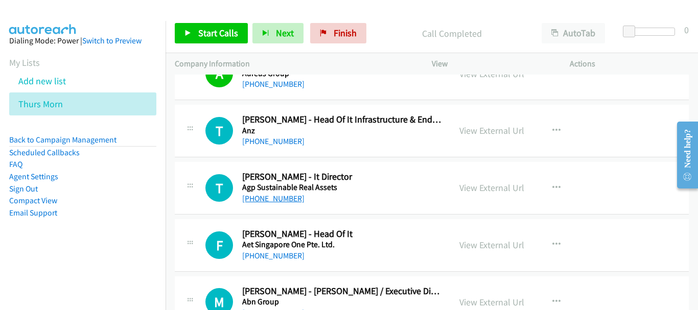
click at [282, 200] on link "+65 9644 6020" at bounding box center [273, 199] width 62 height 10
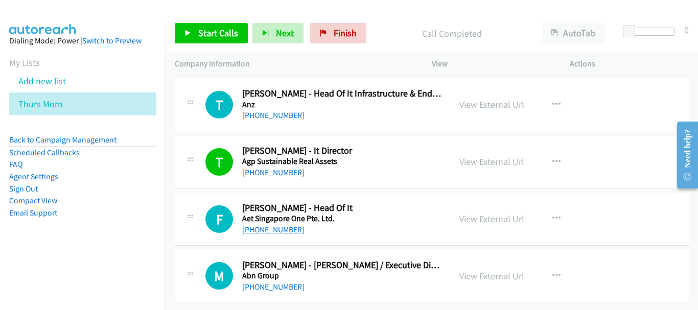
click at [275, 225] on link "+65 9660 2780" at bounding box center [273, 230] width 62 height 10
click at [259, 285] on div "+65 8857 5367" at bounding box center [341, 287] width 199 height 12
click at [259, 282] on link "+65 8857 5367" at bounding box center [273, 287] width 62 height 10
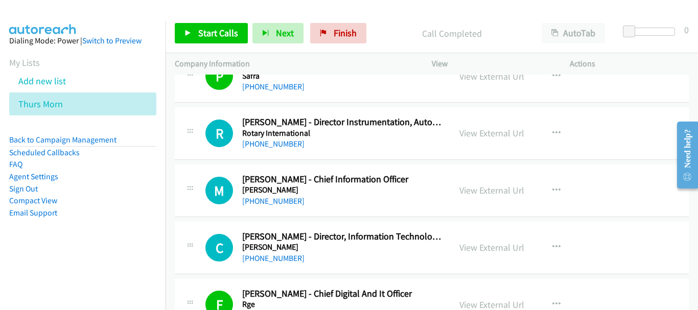
scroll to position [715, 0]
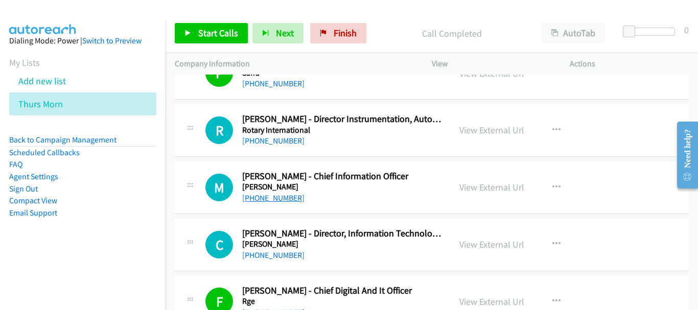
click at [270, 196] on link "+65 9101 9776" at bounding box center [273, 198] width 62 height 10
click at [262, 252] on link "+65 9830 9250" at bounding box center [273, 255] width 62 height 10
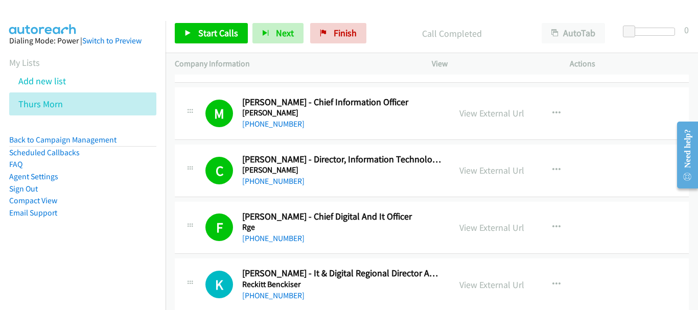
scroll to position [767, 0]
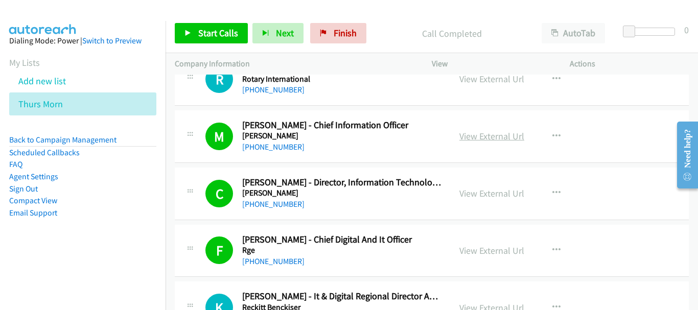
click at [487, 137] on link "View External Url" at bounding box center [491, 136] width 65 height 12
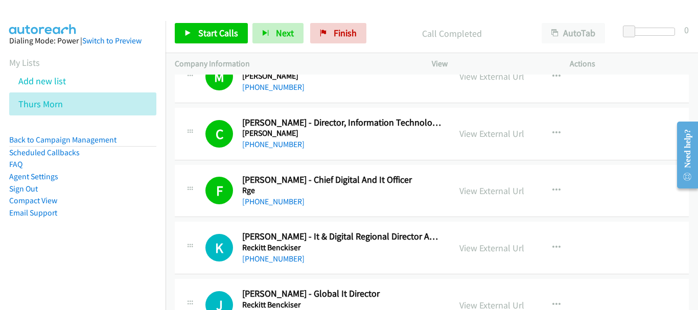
scroll to position [869, 0]
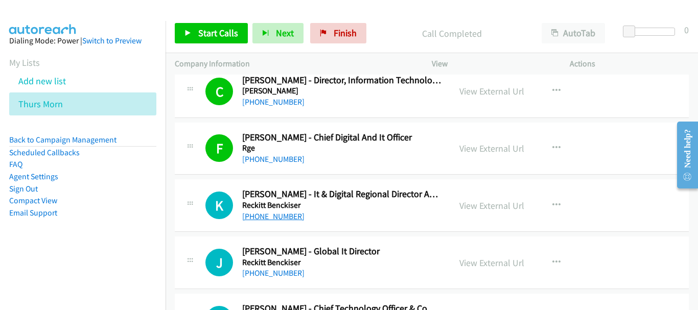
click at [285, 218] on link "+65 8181 3065" at bounding box center [273, 217] width 62 height 10
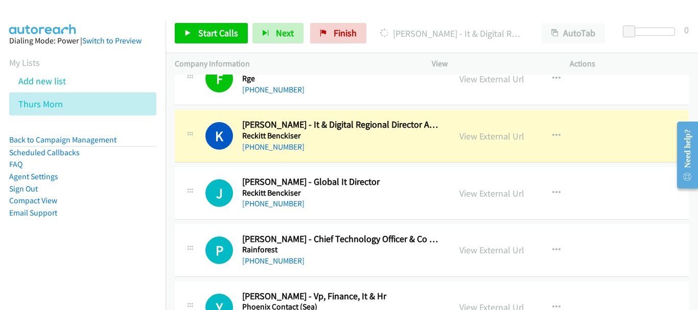
scroll to position [920, 0]
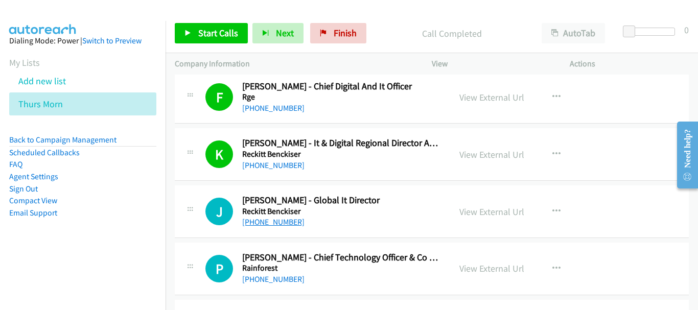
click at [284, 226] on link "+65 9777 3353" at bounding box center [273, 222] width 62 height 10
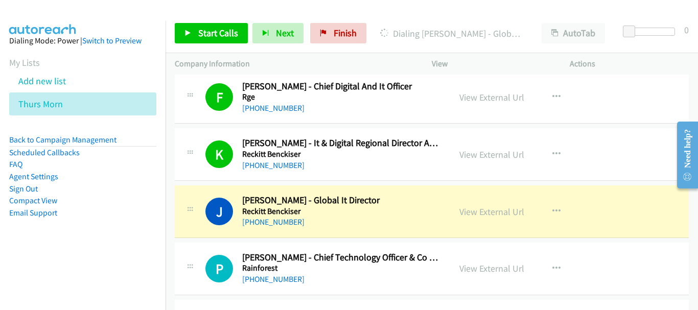
scroll to position [971, 0]
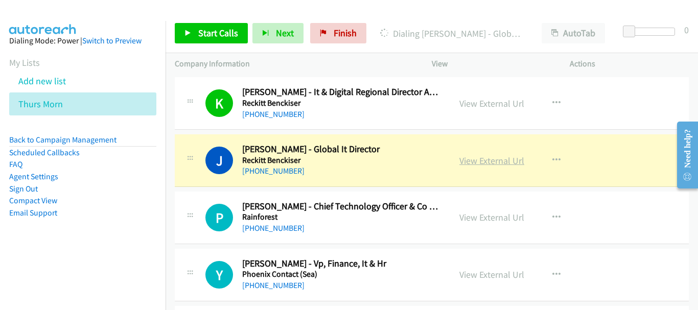
click at [511, 159] on link "View External Url" at bounding box center [491, 161] width 65 height 12
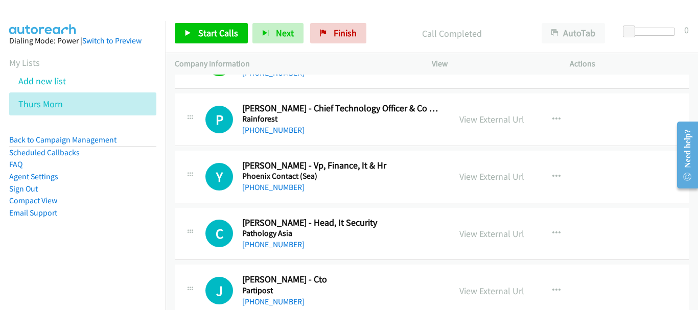
scroll to position [1073, 0]
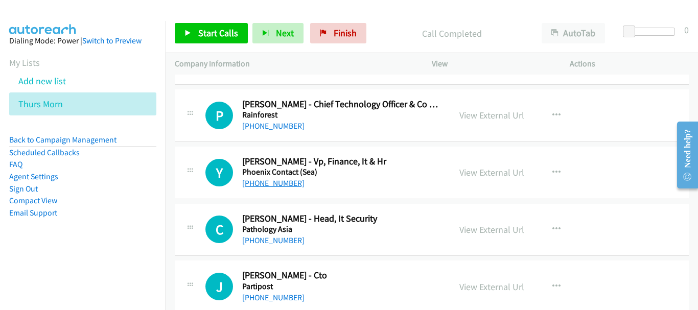
click at [286, 187] on link "+65 9489 6019" at bounding box center [273, 183] width 62 height 10
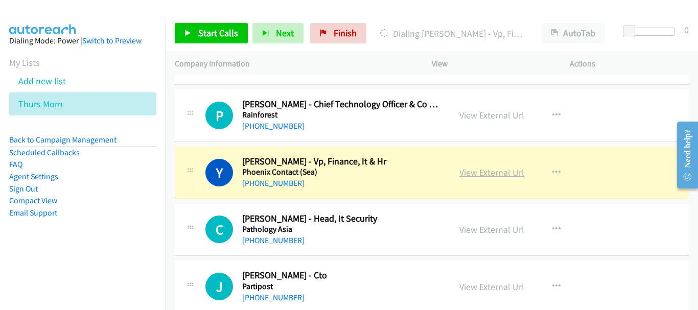
click at [515, 175] on link "View External Url" at bounding box center [491, 173] width 65 height 12
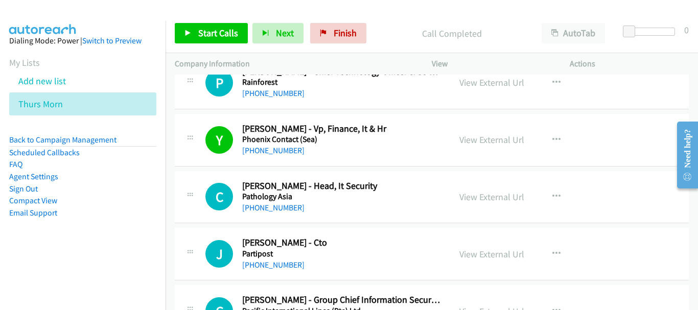
scroll to position [1124, 0]
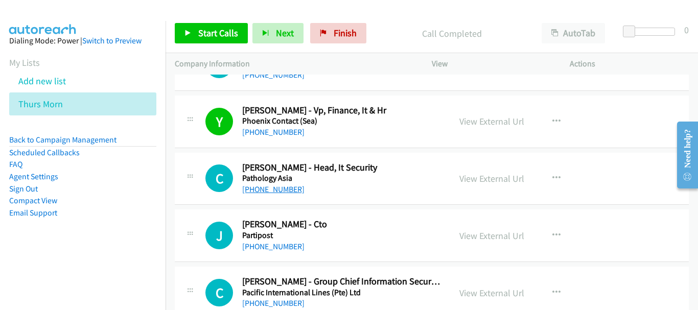
click at [262, 189] on link "+65 9731 7978" at bounding box center [273, 189] width 62 height 10
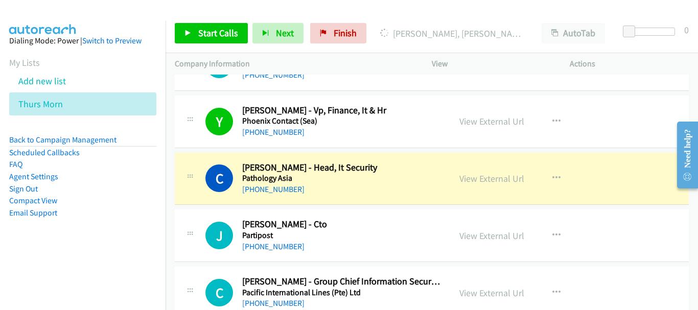
scroll to position [1175, 0]
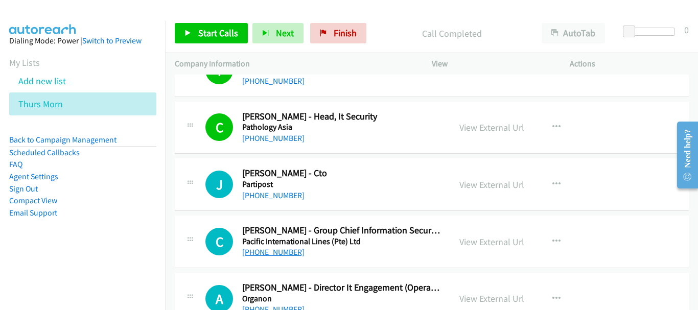
click at [272, 253] on link "+65 9683 9052" at bounding box center [273, 252] width 62 height 10
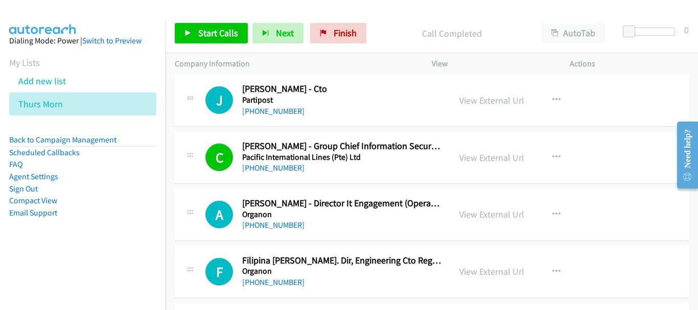
scroll to position [1278, 0]
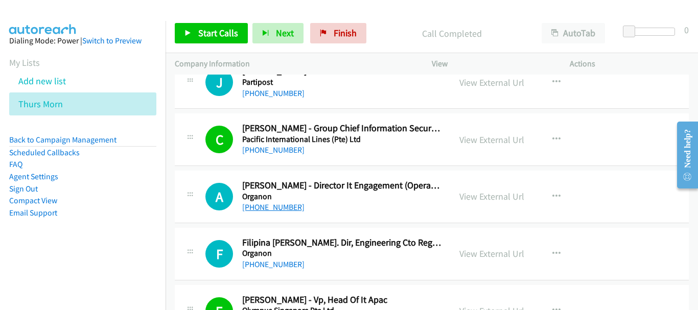
click at [282, 204] on link "+65 8799 3160" at bounding box center [273, 207] width 62 height 10
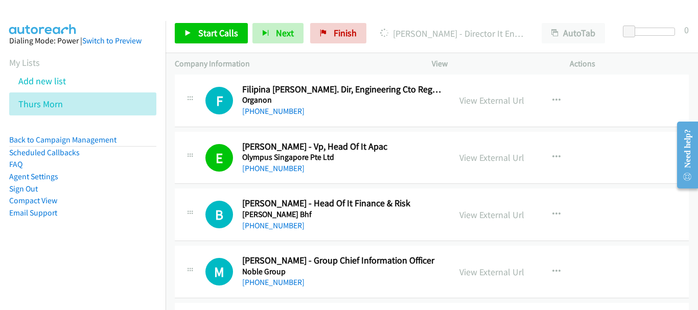
scroll to position [1482, 0]
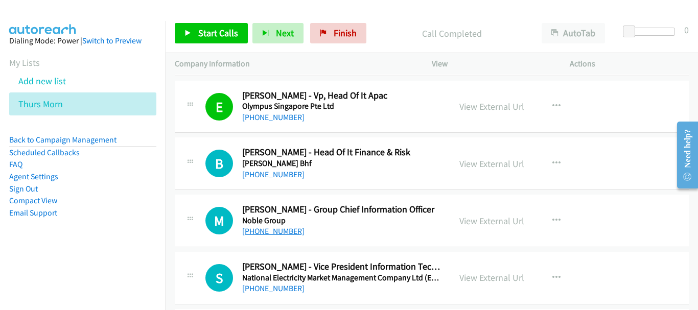
click at [247, 235] on link "+65 8298 6498" at bounding box center [273, 231] width 62 height 10
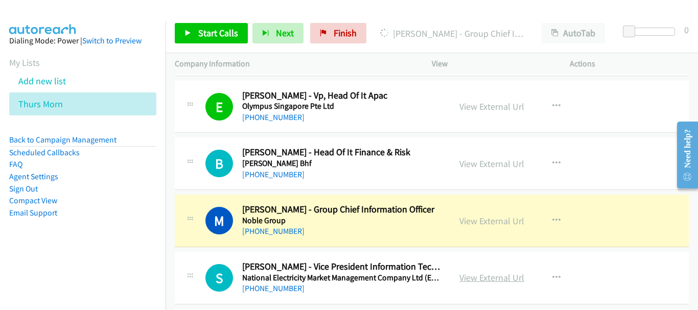
click at [500, 281] on link "View External Url" at bounding box center [491, 278] width 65 height 12
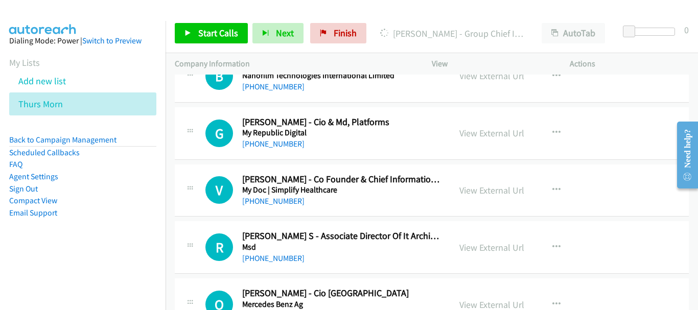
scroll to position [1789, 0]
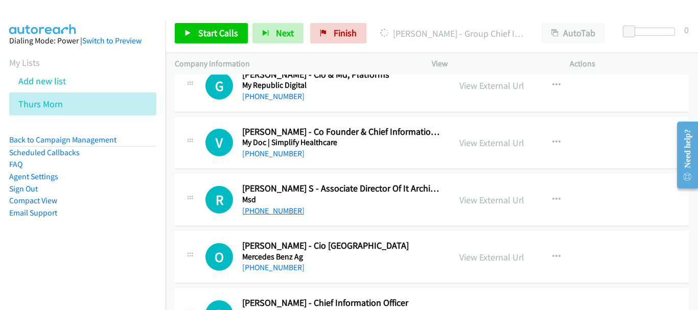
click at [273, 209] on link "+65 9810 4972" at bounding box center [273, 211] width 62 height 10
click at [263, 216] on div "+65 9810 4972" at bounding box center [341, 211] width 199 height 12
click at [263, 209] on link "+65 9810 4972" at bounding box center [273, 211] width 62 height 10
click at [253, 262] on div "+65 9028 3321" at bounding box center [341, 268] width 199 height 12
click at [260, 269] on link "+65 9028 3321" at bounding box center [273, 268] width 62 height 10
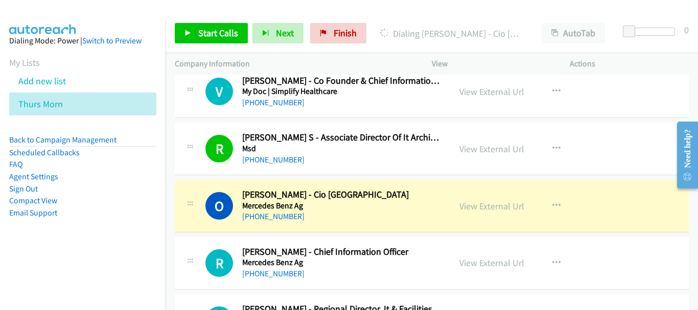
scroll to position [1891, 0]
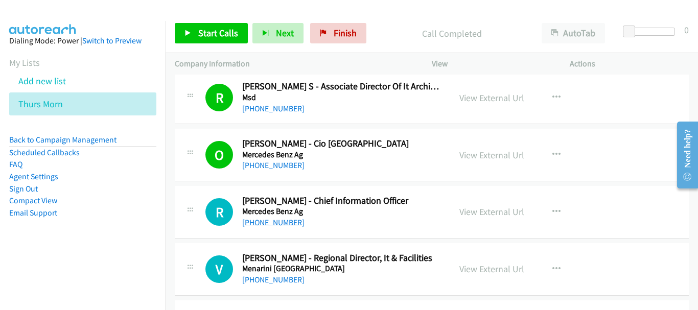
click at [280, 226] on link "+65 9029 1379" at bounding box center [273, 223] width 62 height 10
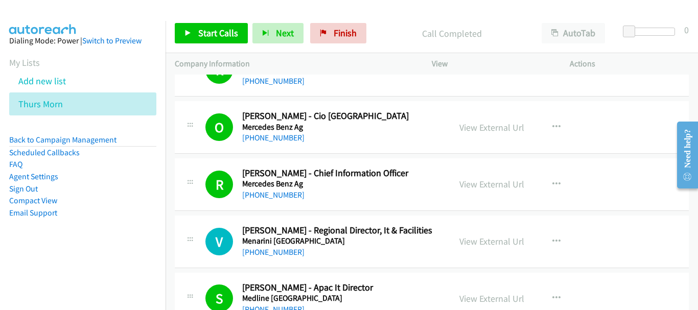
scroll to position [1942, 0]
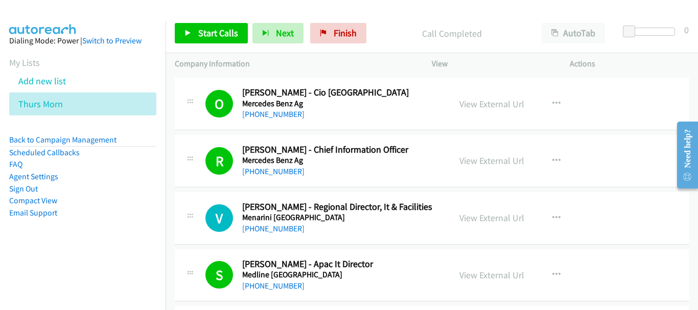
click at [284, 236] on div "V Callback Scheduled Victor Tan - Regional Director, It & Facilities Menarini A…" at bounding box center [432, 218] width 514 height 53
click at [282, 229] on link "+65 9006 1130" at bounding box center [273, 229] width 62 height 10
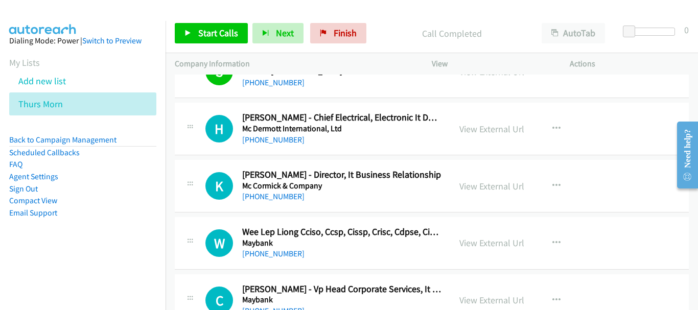
scroll to position [2095, 0]
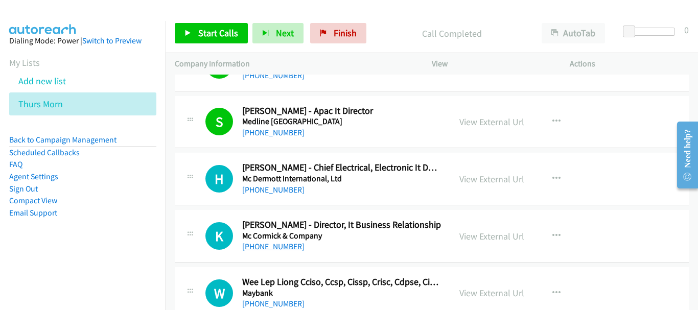
click at [282, 247] on link "+65 8399 7408" at bounding box center [273, 247] width 62 height 10
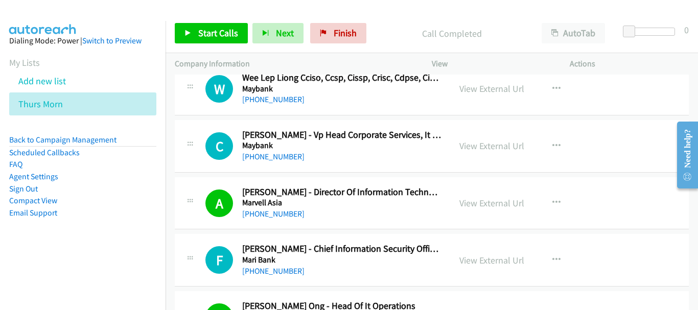
scroll to position [2351, 0]
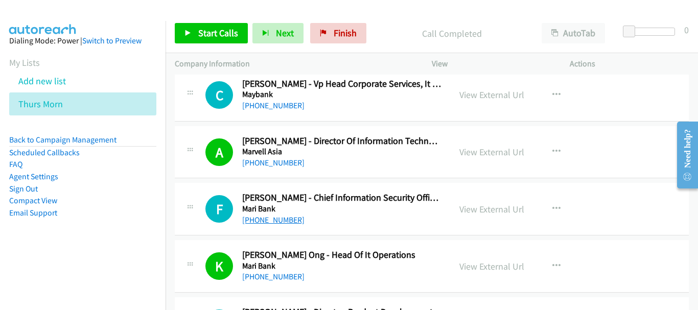
click at [279, 220] on link "+65 9369 0538" at bounding box center [273, 220] width 62 height 10
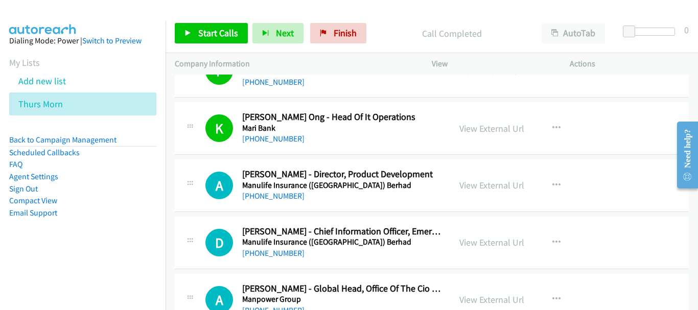
scroll to position [2504, 0]
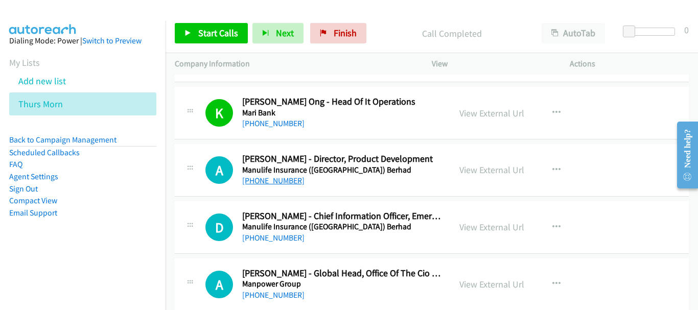
click at [275, 181] on link "+65 9619 9692" at bounding box center [273, 181] width 62 height 10
click at [286, 238] on link "+65 9105 2680" at bounding box center [273, 238] width 62 height 10
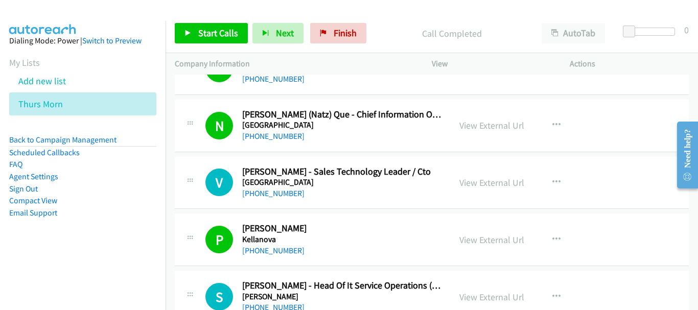
scroll to position [3680, 0]
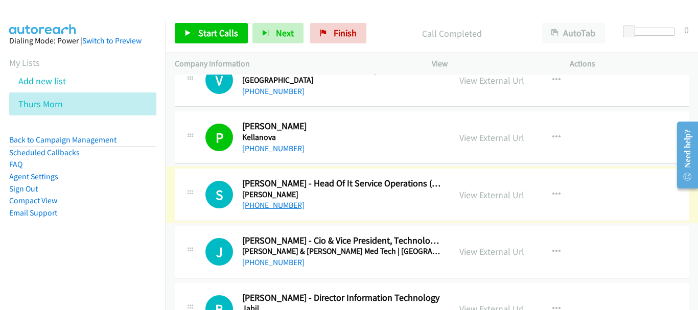
click at [254, 204] on link "+65 9010 7204" at bounding box center [273, 205] width 62 height 10
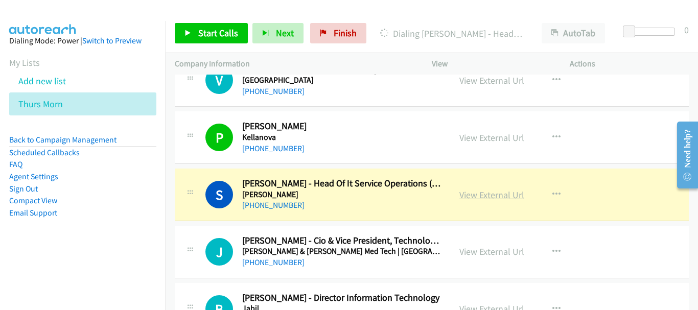
click at [482, 196] on link "View External Url" at bounding box center [491, 195] width 65 height 12
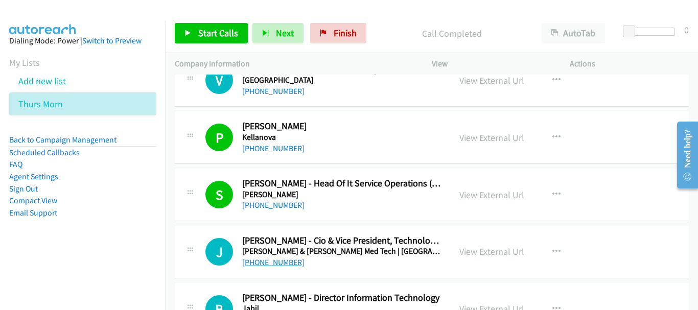
click at [268, 259] on link "+65 9630 2971" at bounding box center [273, 263] width 62 height 10
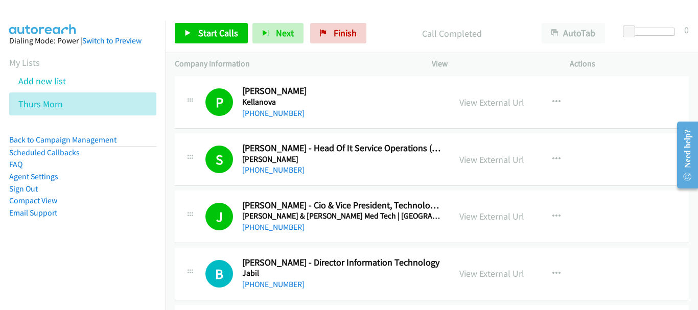
scroll to position [3782, 0]
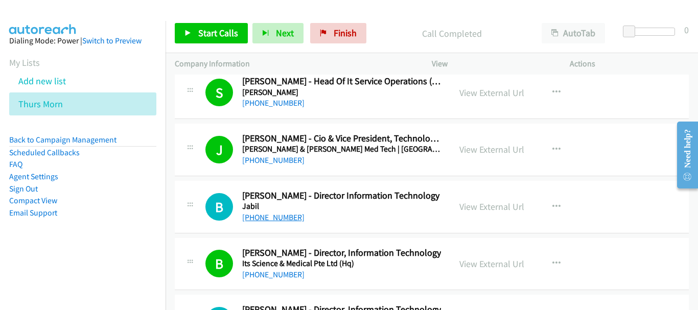
click at [284, 217] on link "+65 9451 1301" at bounding box center [273, 218] width 62 height 10
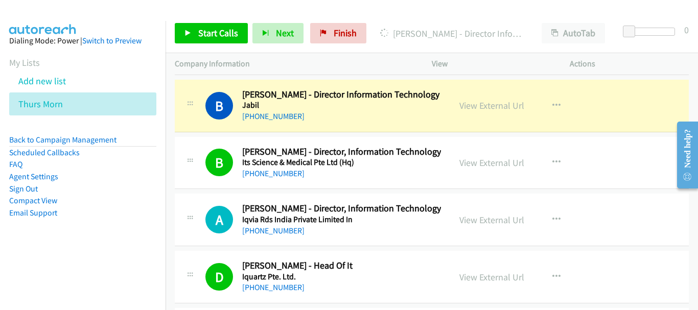
scroll to position [3884, 0]
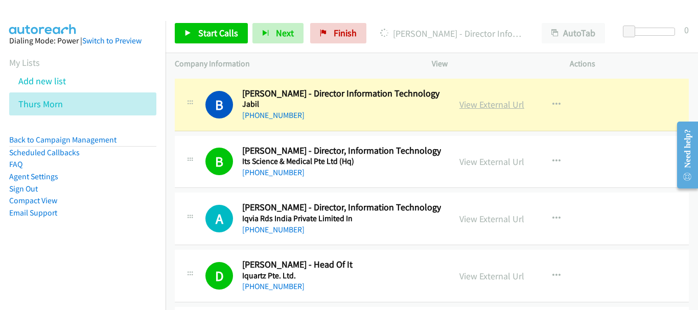
click at [485, 107] on link "View External Url" at bounding box center [491, 105] width 65 height 12
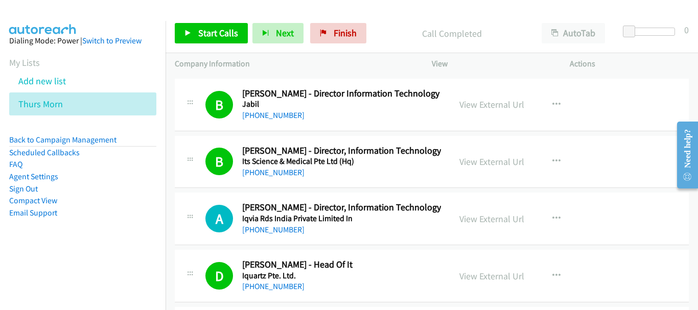
click at [267, 235] on div "+65 9112 6783" at bounding box center [341, 230] width 199 height 12
click at [268, 230] on link "+65 9112 6783" at bounding box center [273, 230] width 62 height 10
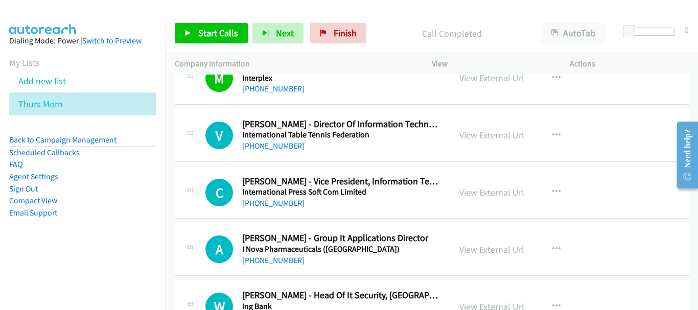
scroll to position [4139, 0]
click at [272, 259] on link "+65 9668 1297" at bounding box center [273, 260] width 62 height 10
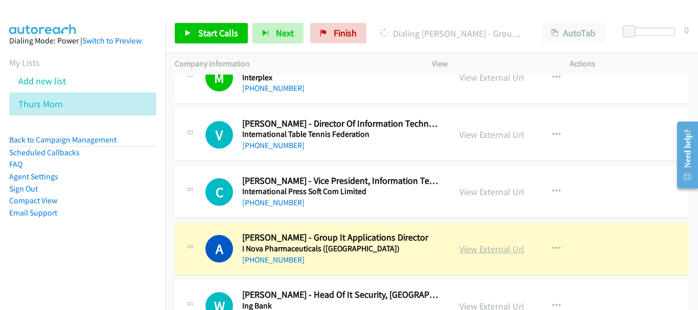
click at [473, 250] on link "View External Url" at bounding box center [491, 249] width 65 height 12
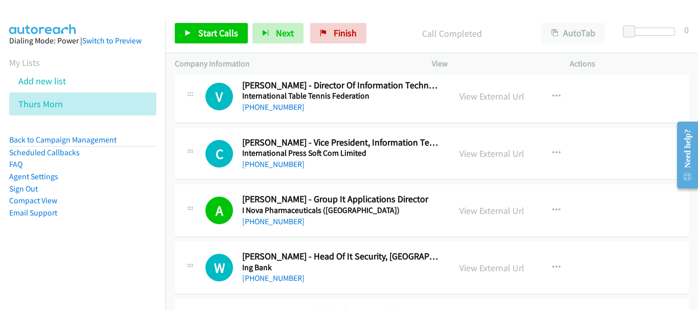
scroll to position [4242, 0]
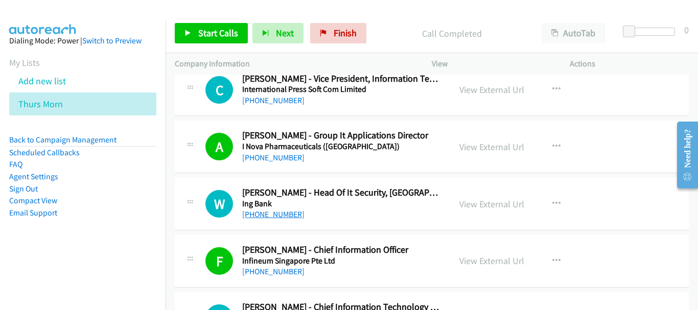
click at [283, 216] on link "+65 9277 6385" at bounding box center [273, 215] width 62 height 10
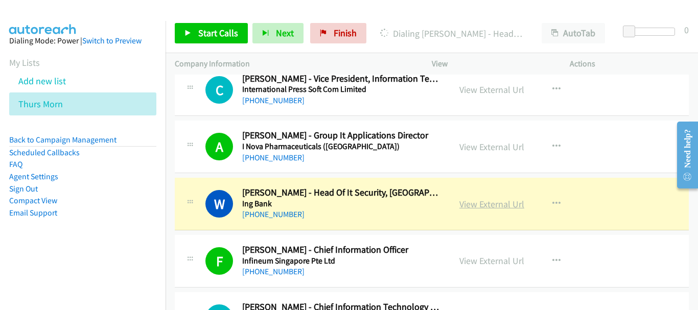
click at [504, 205] on link "View External Url" at bounding box center [491, 204] width 65 height 12
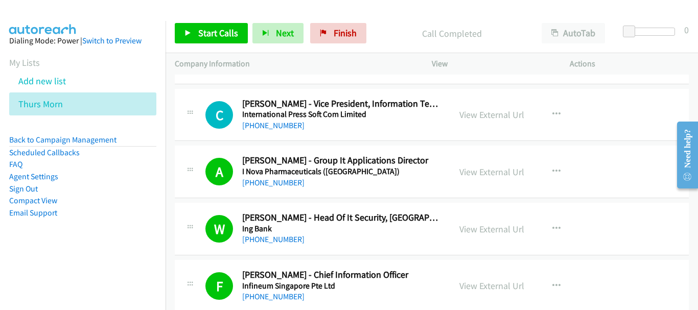
scroll to position [4344, 0]
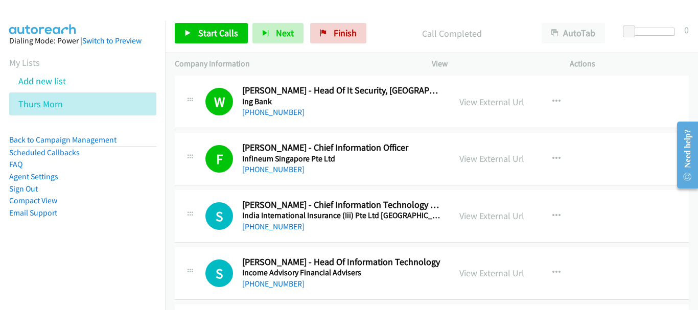
click at [249, 216] on h5 "India International Insurance (Iii) Pte Ltd Singapore" at bounding box center [341, 216] width 199 height 10
click at [253, 227] on link "+65 8100 2125" at bounding box center [273, 227] width 62 height 10
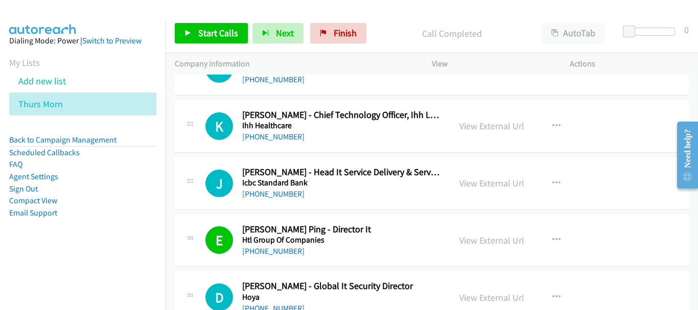
scroll to position [4702, 0]
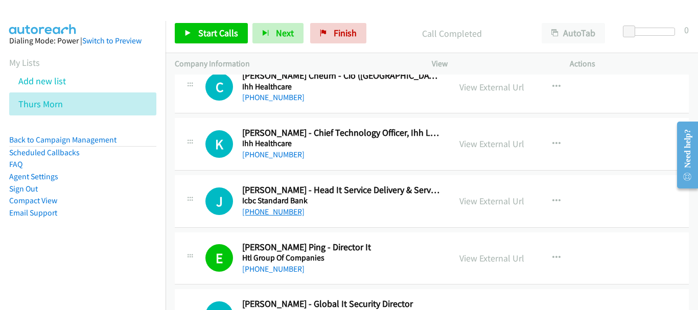
click at [280, 213] on link "+65 9771 1636" at bounding box center [273, 212] width 62 height 10
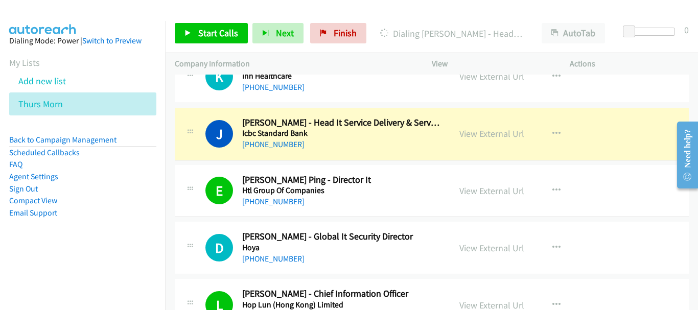
scroll to position [4804, 0]
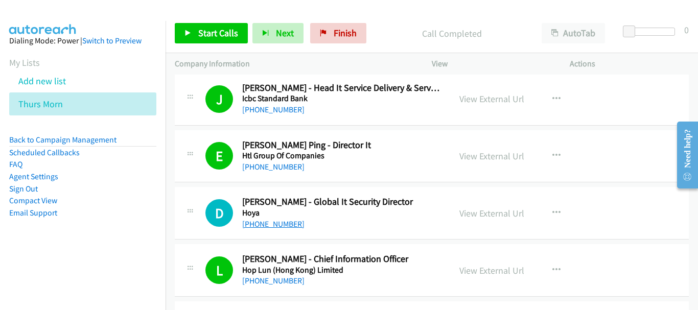
click at [288, 223] on link "+65 9169 9329" at bounding box center [273, 224] width 62 height 10
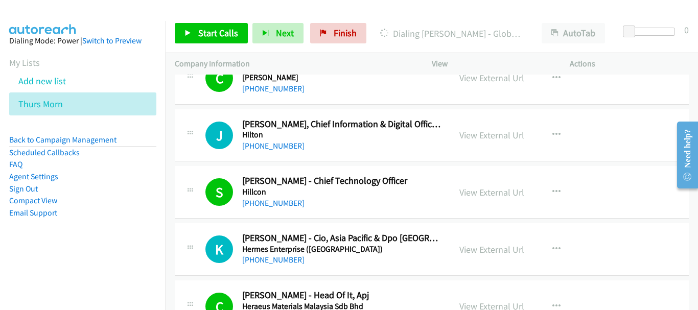
scroll to position [5162, 0]
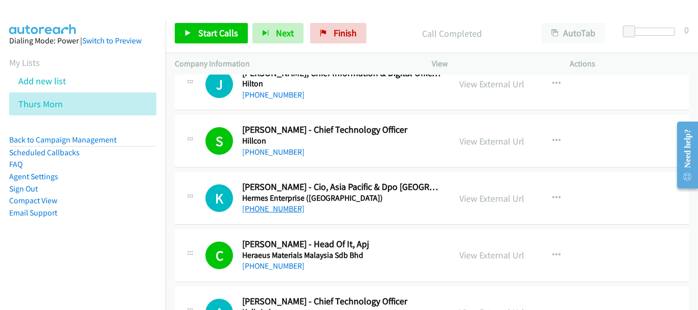
click at [258, 211] on link "+65 9780 0490" at bounding box center [273, 209] width 62 height 10
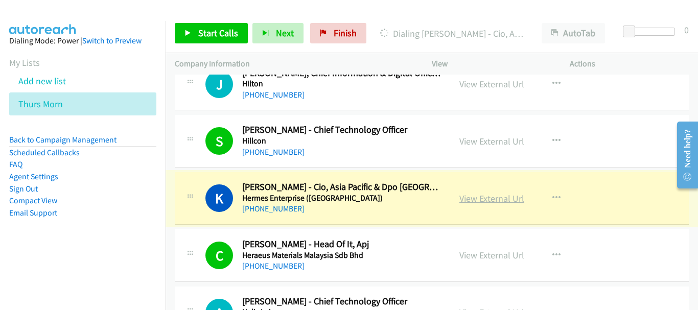
click at [478, 198] on link "View External Url" at bounding box center [491, 199] width 65 height 12
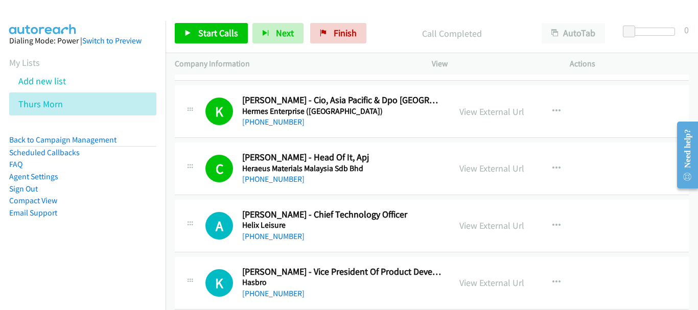
scroll to position [5264, 0]
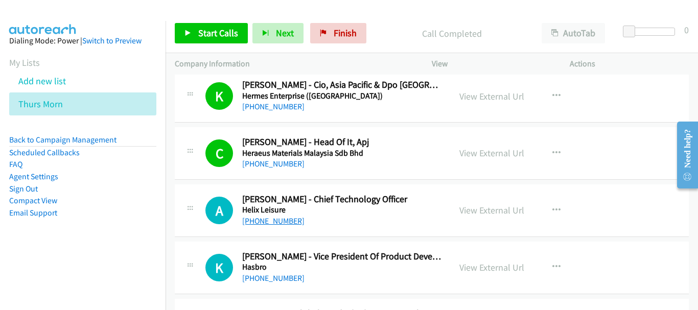
click at [270, 222] on link "+65 8367 3858" at bounding box center [273, 221] width 62 height 10
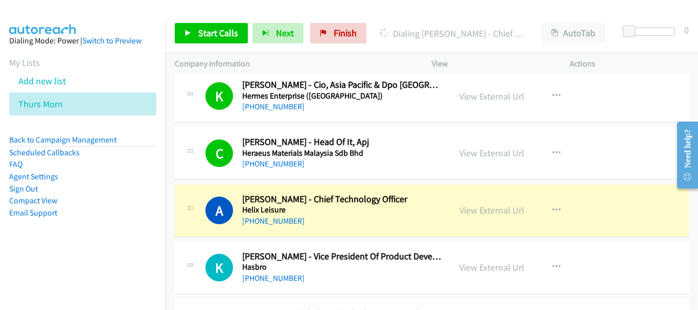
scroll to position [5315, 0]
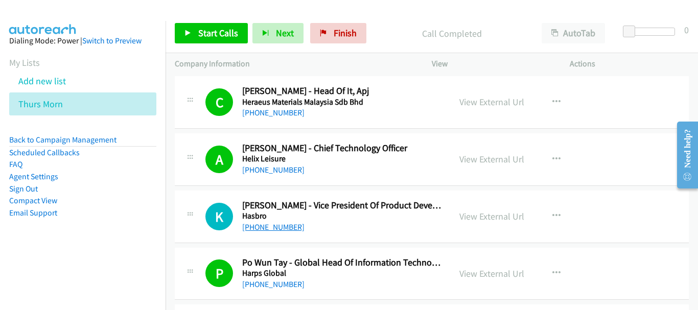
click at [283, 232] on link "+65 9871 5335" at bounding box center [273, 227] width 62 height 10
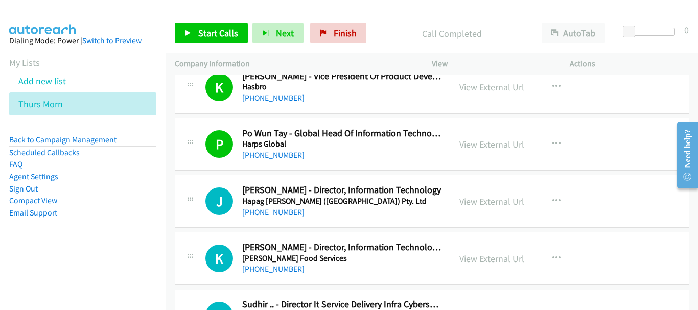
scroll to position [5468, 0]
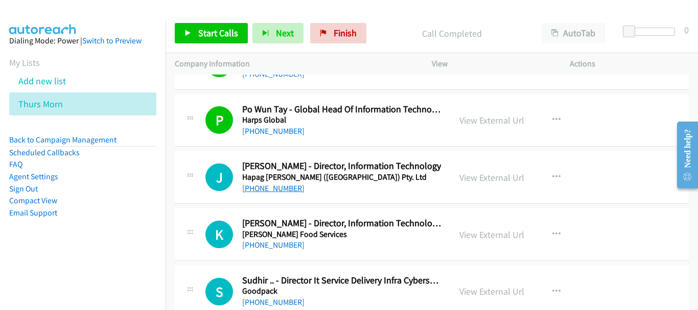
click at [284, 185] on link "+65 8812 6211" at bounding box center [273, 188] width 62 height 10
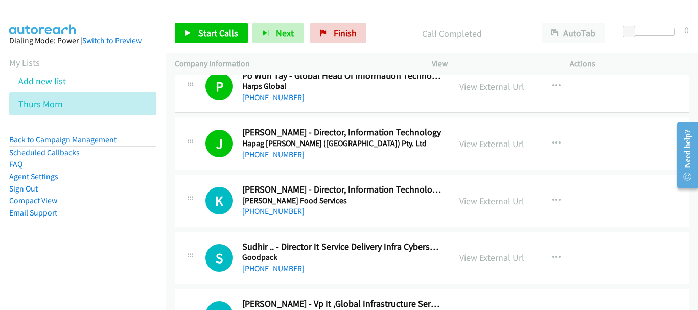
scroll to position [5519, 0]
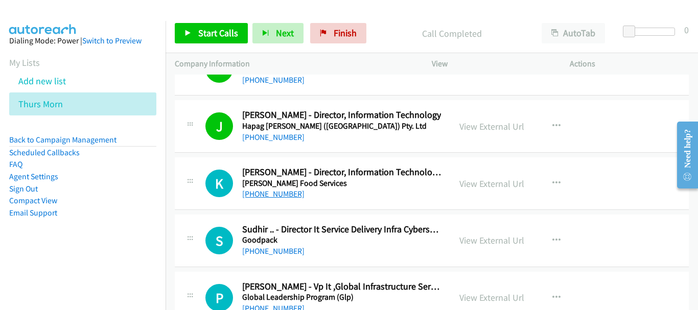
click at [284, 195] on link "+65 8123 4322" at bounding box center [273, 194] width 62 height 10
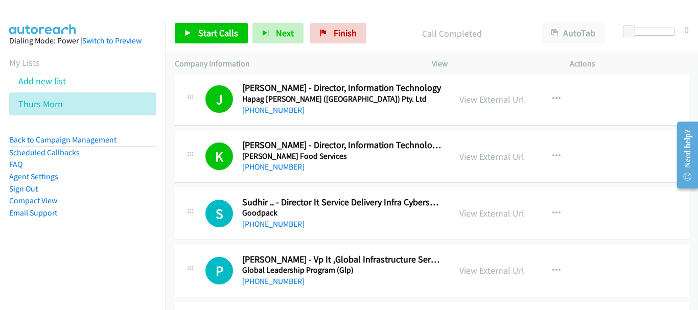
scroll to position [5570, 0]
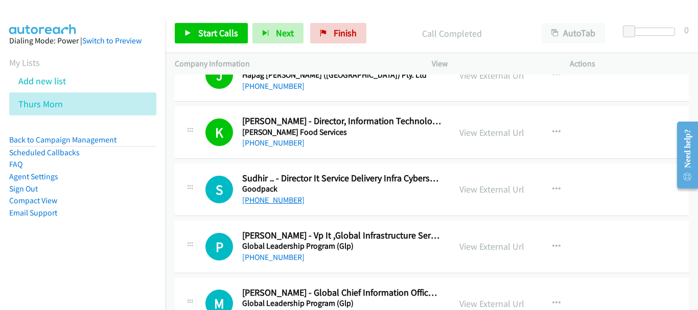
click at [274, 201] on link "+65 8498 6304" at bounding box center [273, 200] width 62 height 10
click at [273, 261] on link "+65 9666 4290" at bounding box center [273, 257] width 62 height 10
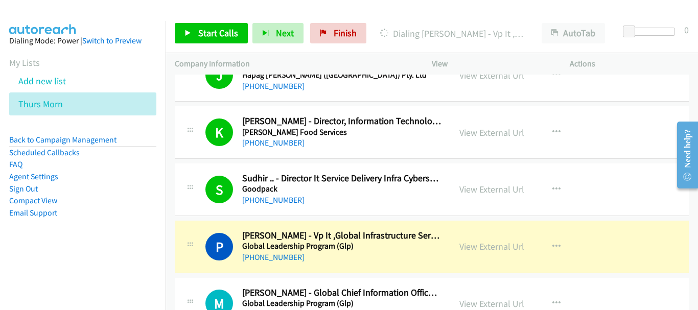
scroll to position [5621, 0]
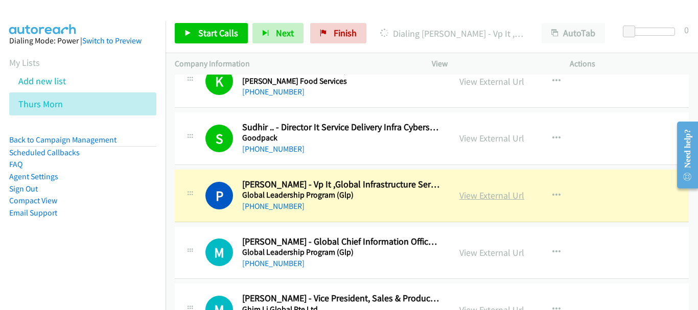
click at [491, 191] on link "View External Url" at bounding box center [491, 196] width 65 height 12
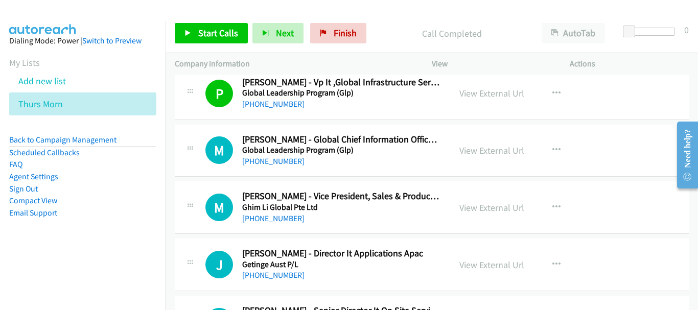
scroll to position [5775, 0]
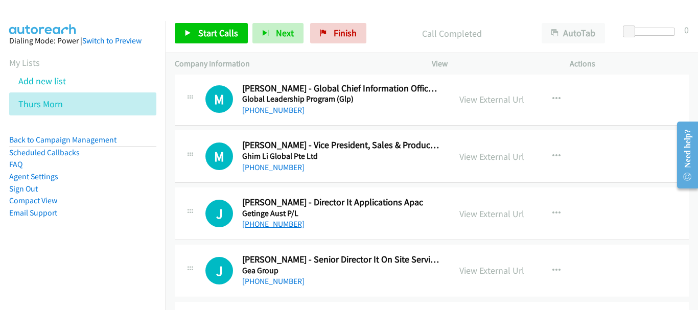
click at [275, 224] on link "+65 9615 5320" at bounding box center [273, 224] width 62 height 10
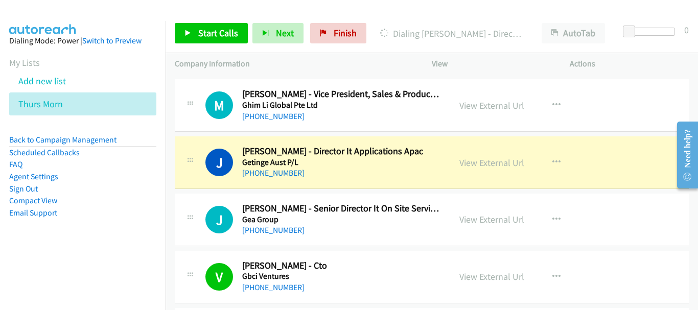
scroll to position [5877, 0]
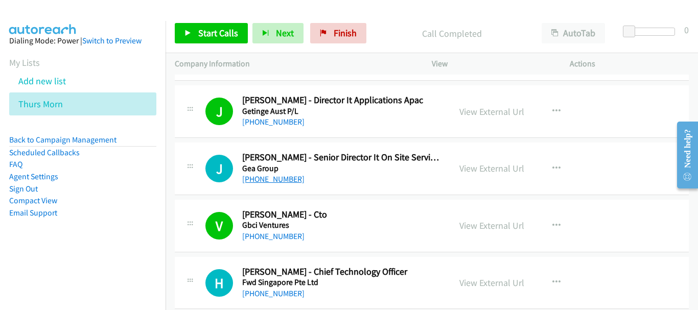
click at [260, 179] on link "+65 9295 0988" at bounding box center [273, 179] width 62 height 10
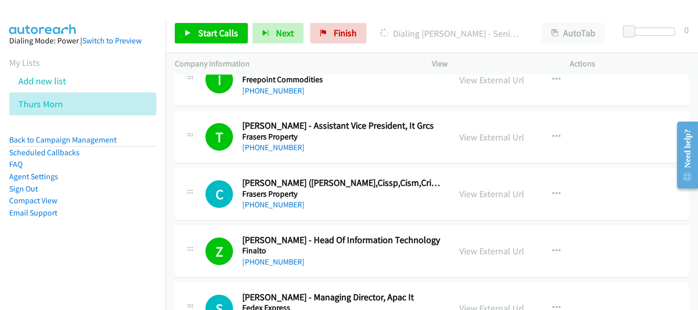
scroll to position [6133, 0]
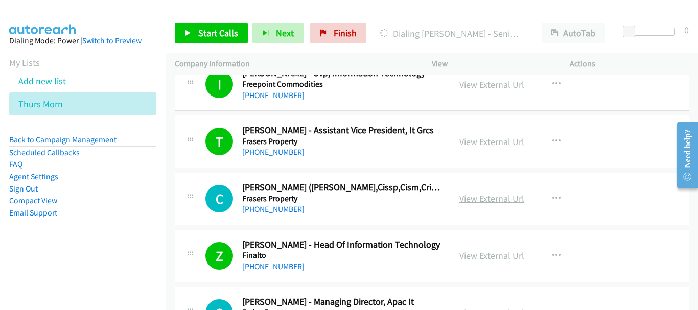
click at [490, 201] on link "View External Url" at bounding box center [491, 199] width 65 height 12
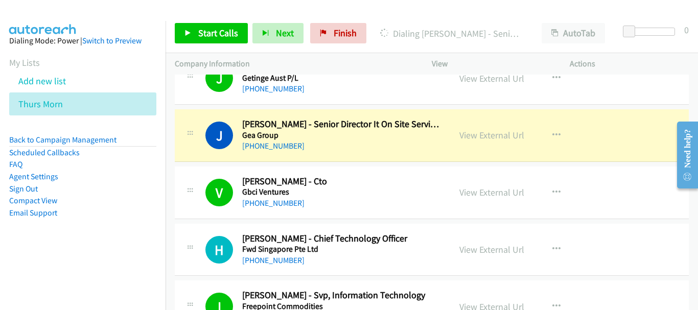
scroll to position [5928, 0]
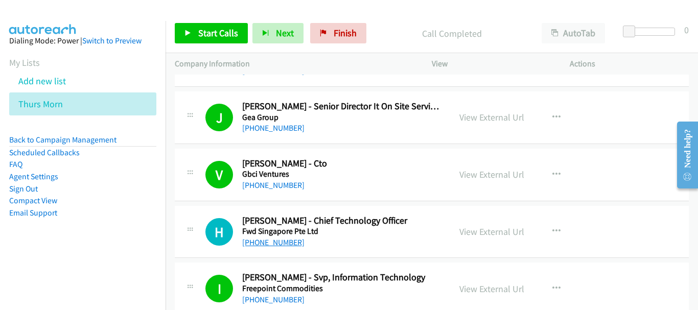
click at [260, 241] on link "+65 9683 1469" at bounding box center [273, 243] width 62 height 10
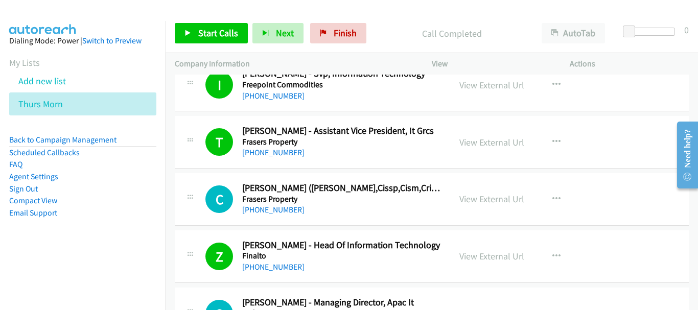
scroll to position [6133, 0]
click at [259, 206] on link "+65 9830 8897" at bounding box center [273, 209] width 62 height 10
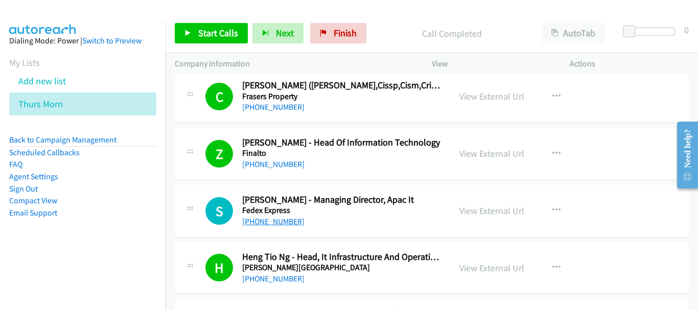
click at [288, 221] on link "+65 9389 4497" at bounding box center [273, 222] width 62 height 10
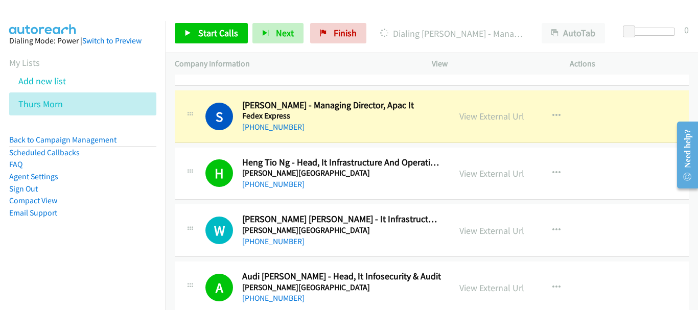
scroll to position [6337, 0]
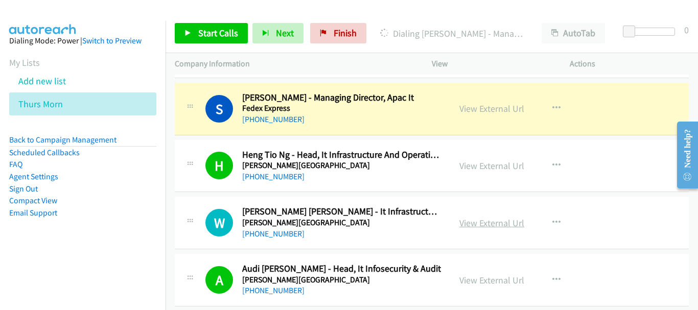
click at [478, 225] on link "View External Url" at bounding box center [491, 223] width 65 height 12
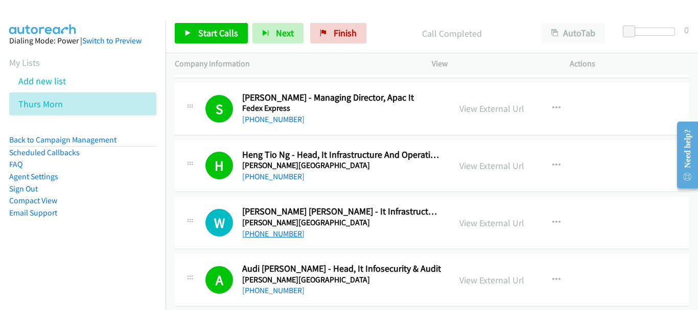
click at [279, 234] on link "+65 8571 5667" at bounding box center [273, 234] width 62 height 10
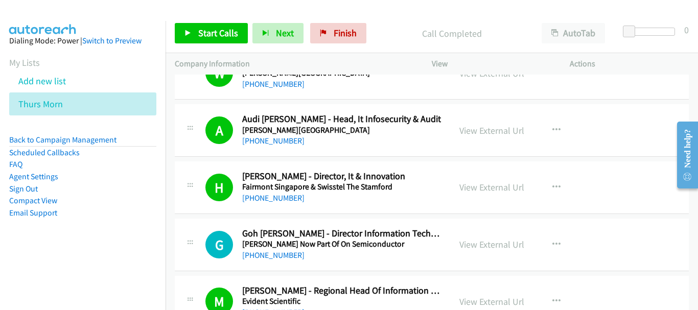
scroll to position [6541, 0]
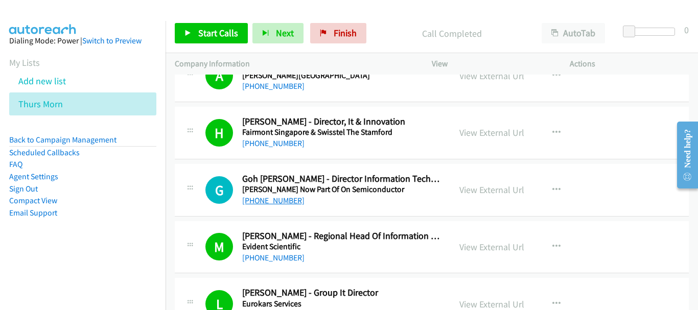
click at [274, 201] on link "+65 9009 6417" at bounding box center [273, 201] width 62 height 10
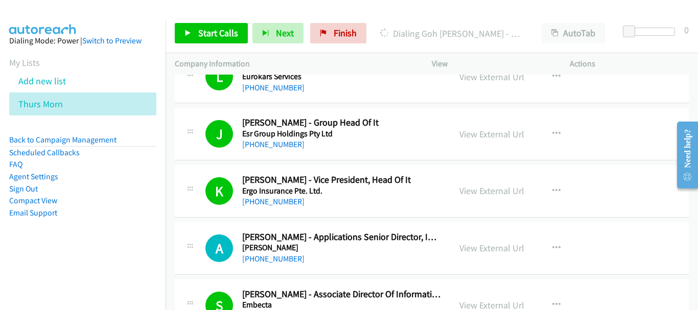
scroll to position [6848, 0]
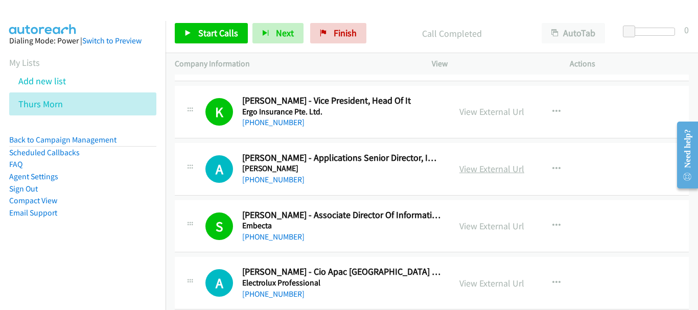
click at [471, 166] on link "View External Url" at bounding box center [491, 169] width 65 height 12
click at [277, 179] on link "+65 8940 3398" at bounding box center [273, 180] width 62 height 10
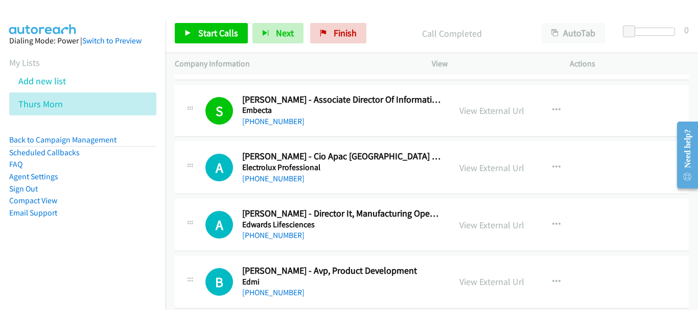
scroll to position [7001, 0]
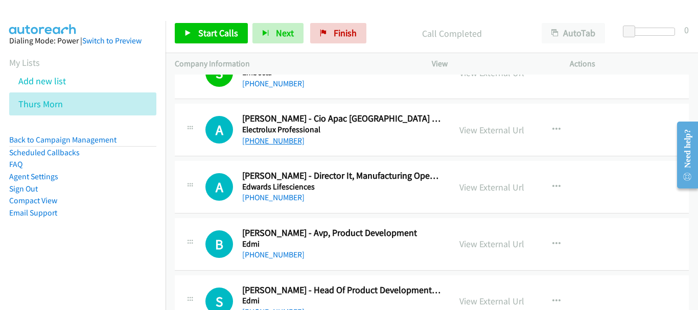
click at [288, 141] on link "+65 9176 1568" at bounding box center [273, 141] width 62 height 10
click at [268, 256] on link "+65 9456 5764" at bounding box center [273, 255] width 62 height 10
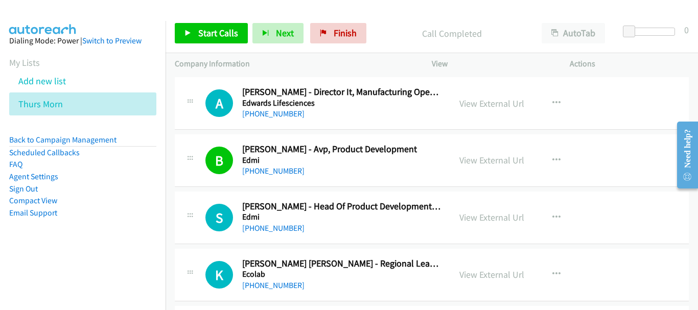
scroll to position [7104, 0]
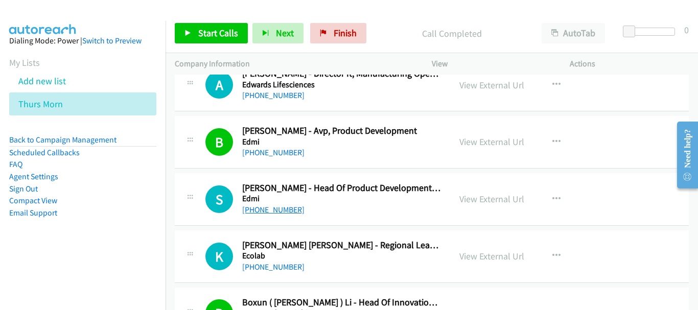
click at [279, 212] on link "+65 9426 0283" at bounding box center [273, 210] width 62 height 10
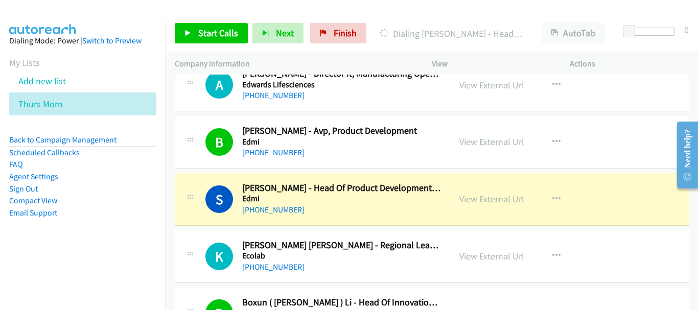
click at [497, 197] on link "View External Url" at bounding box center [491, 199] width 65 height 12
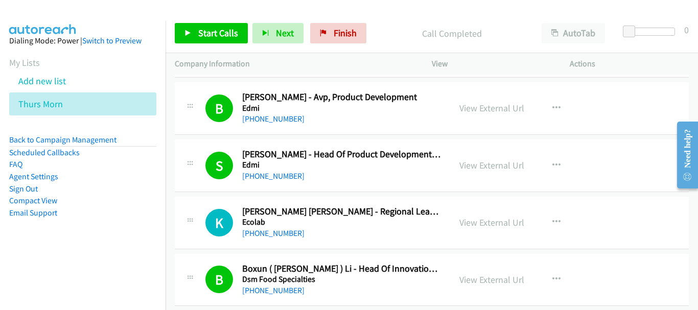
scroll to position [7155, 0]
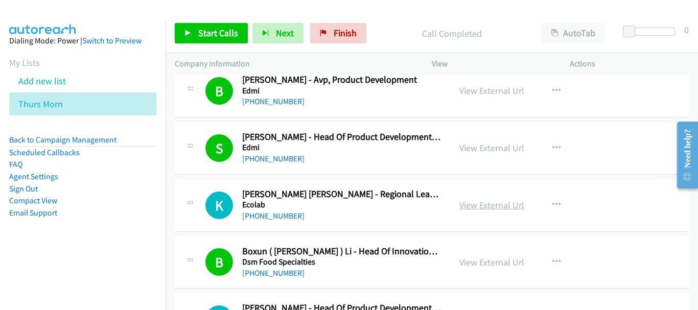
click at [480, 206] on link "View External Url" at bounding box center [491, 205] width 65 height 12
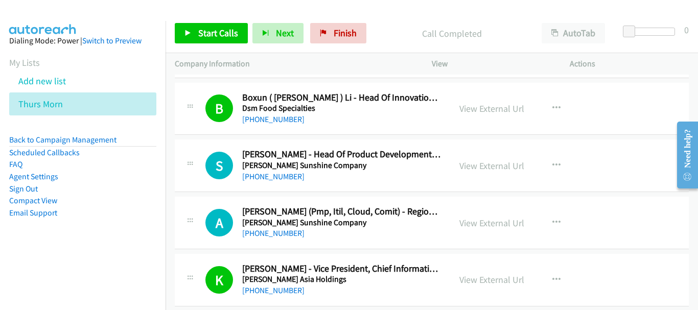
scroll to position [7308, 0]
click at [271, 175] on link "+65 9168 1469" at bounding box center [273, 177] width 62 height 10
click at [462, 223] on link "View External Url" at bounding box center [491, 224] width 65 height 12
click at [274, 235] on link "+65 9622 0048" at bounding box center [273, 234] width 62 height 10
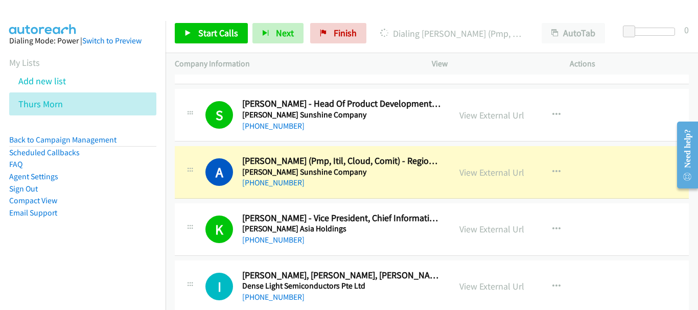
scroll to position [7410, 0]
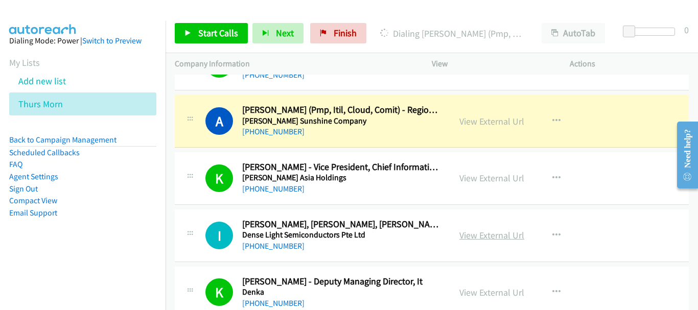
click at [493, 234] on link "View External Url" at bounding box center [491, 235] width 65 height 12
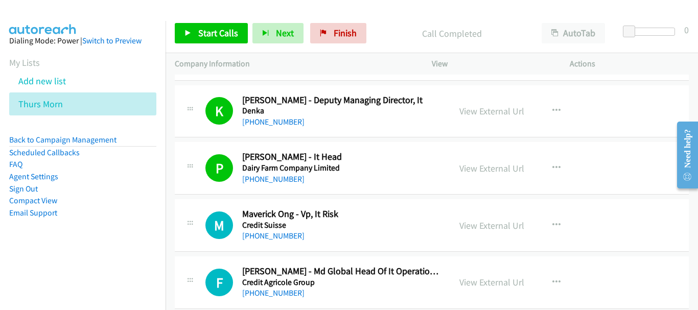
scroll to position [7615, 0]
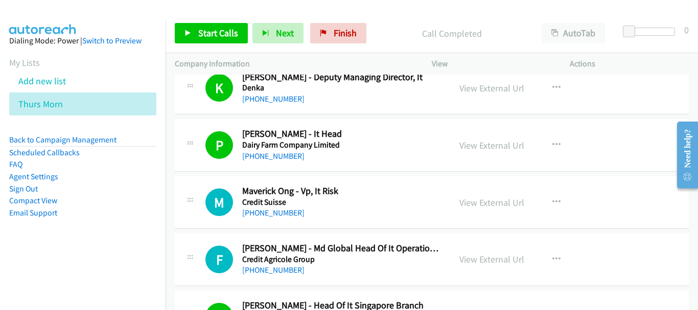
click at [256, 207] on div "+65 9796 0991" at bounding box center [341, 213] width 199 height 12
click at [257, 213] on link "+65 9796 0991" at bounding box center [273, 213] width 62 height 10
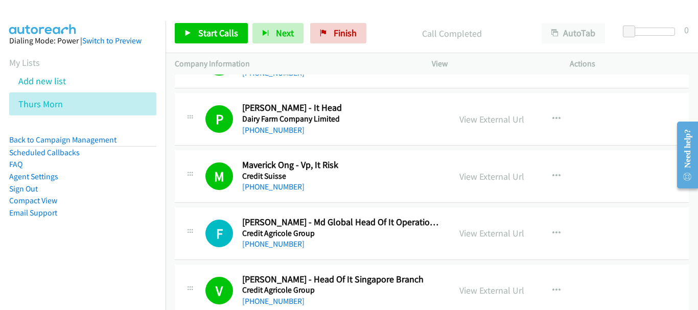
scroll to position [7666, 0]
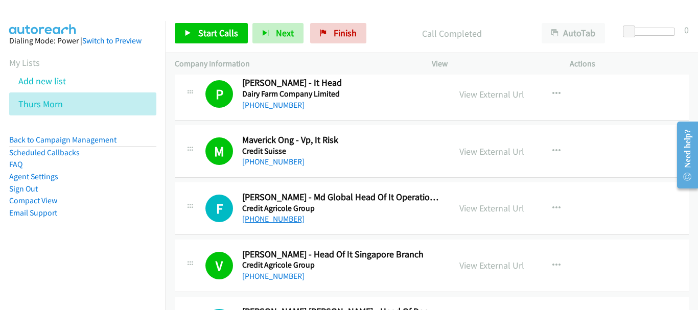
click at [263, 221] on link "+65 9469 5159" at bounding box center [273, 219] width 62 height 10
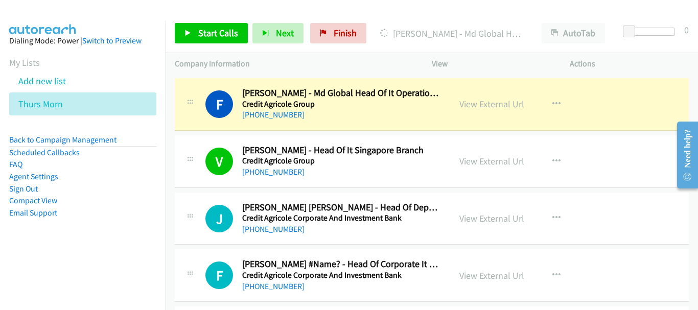
scroll to position [7819, 0]
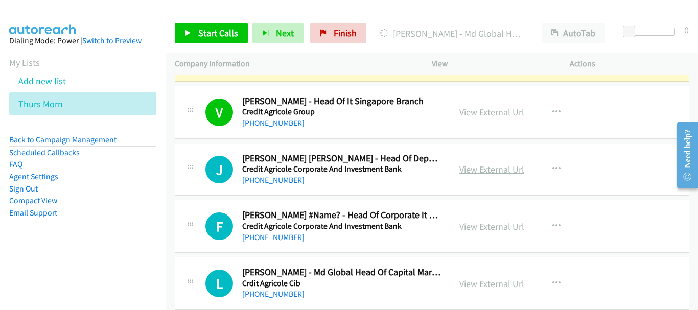
click at [469, 169] on link "View External Url" at bounding box center [491, 170] width 65 height 12
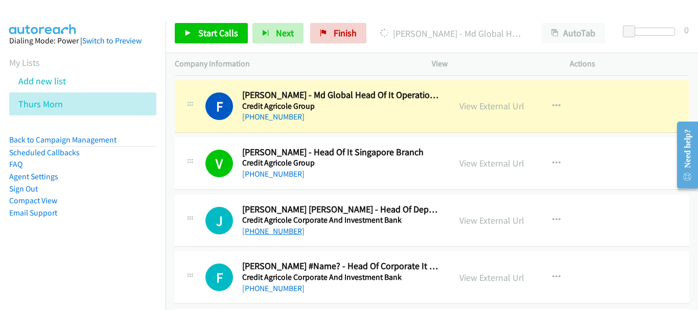
click at [267, 231] on link "+65 8161 6029" at bounding box center [273, 231] width 62 height 10
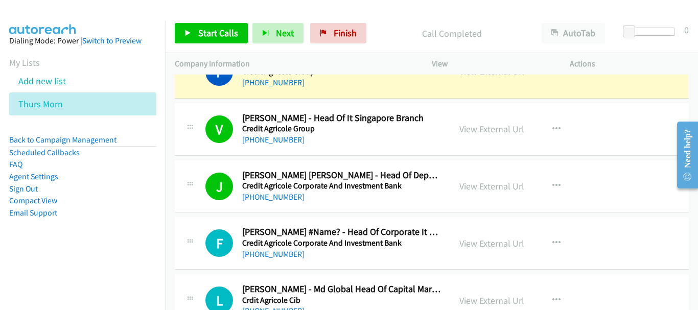
scroll to position [7819, 0]
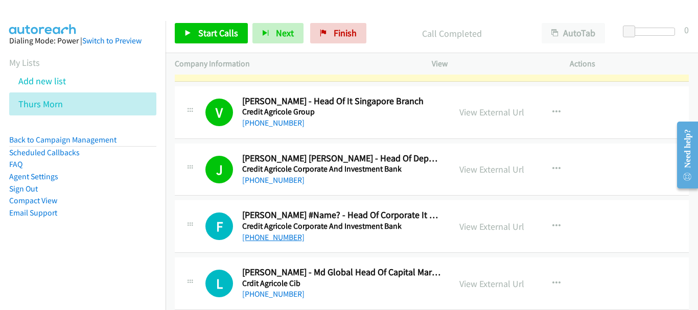
click at [286, 233] on link "+65 9028 2744" at bounding box center [273, 238] width 62 height 10
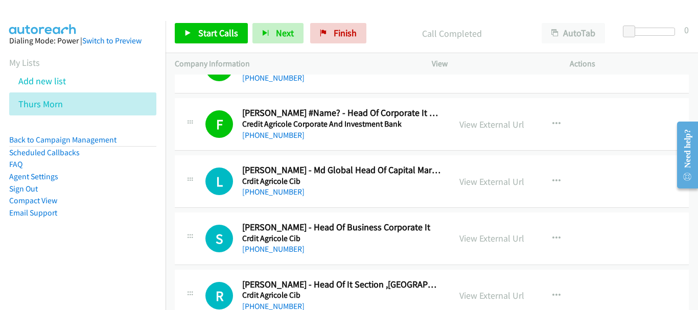
scroll to position [7972, 0]
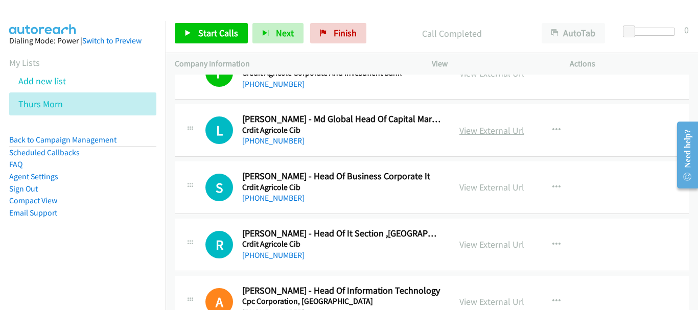
click at [500, 127] on link "View External Url" at bounding box center [491, 131] width 65 height 12
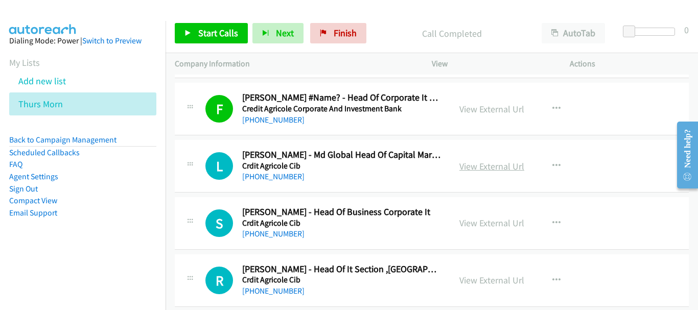
scroll to position [7921, 0]
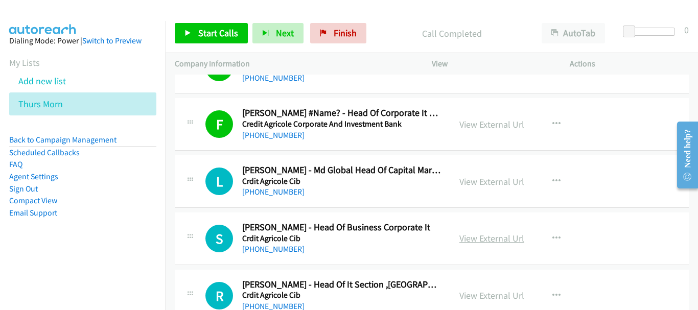
click at [490, 237] on link "View External Url" at bounding box center [491, 239] width 65 height 12
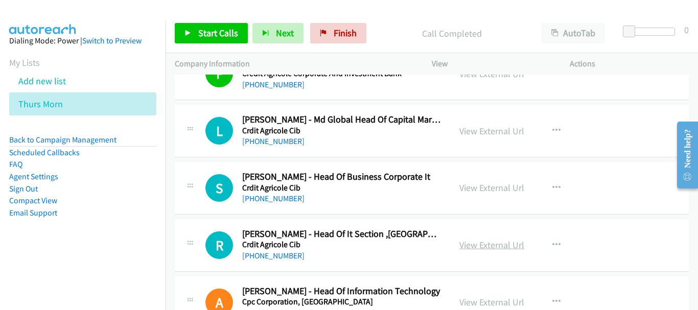
scroll to position [7972, 0]
click at [478, 245] on link "View External Url" at bounding box center [491, 245] width 65 height 12
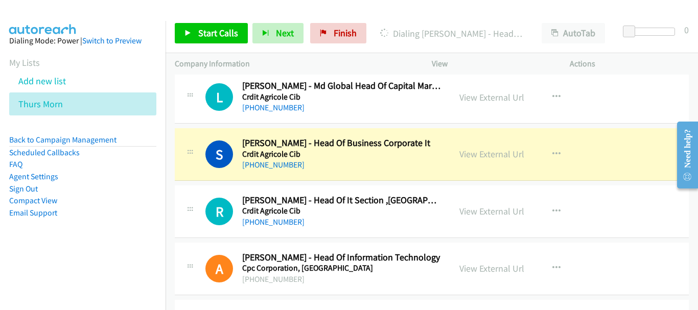
scroll to position [8023, 0]
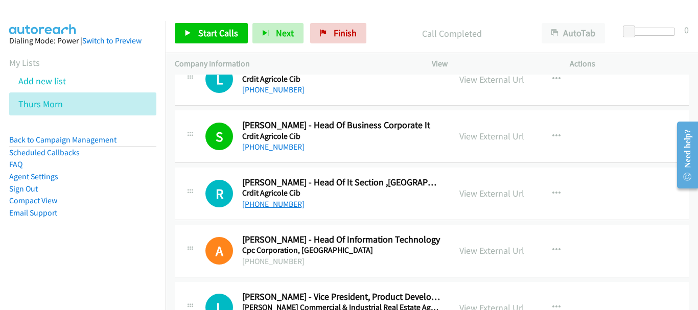
click at [284, 205] on link "+65 9151 2113" at bounding box center [273, 204] width 62 height 10
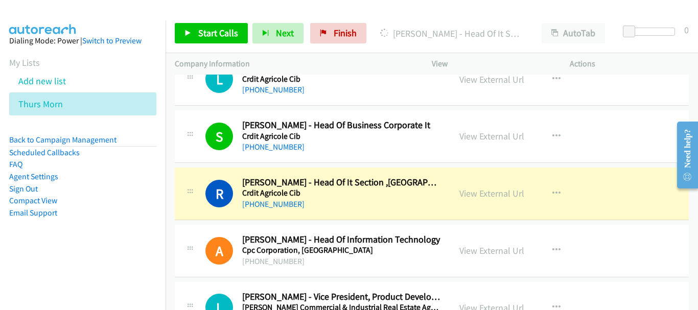
click at [454, 195] on div "View External Url View External Url Schedule/Manage Callback Start Calls Here R…" at bounding box center [523, 194] width 147 height 34
click at [464, 191] on link "View External Url" at bounding box center [491, 194] width 65 height 12
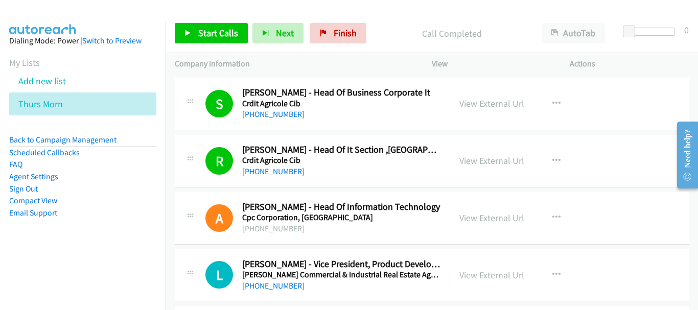
scroll to position [8074, 0]
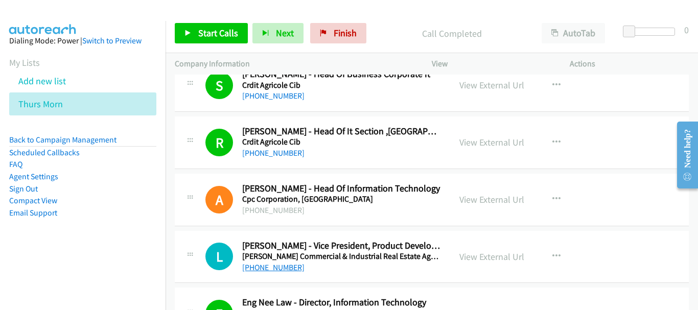
click at [285, 268] on link "+65 9670 8089" at bounding box center [273, 268] width 62 height 10
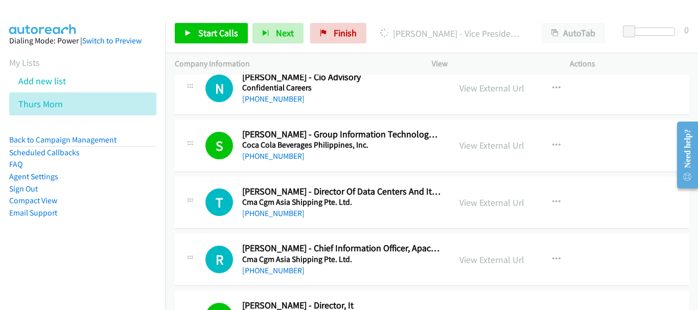
scroll to position [8432, 0]
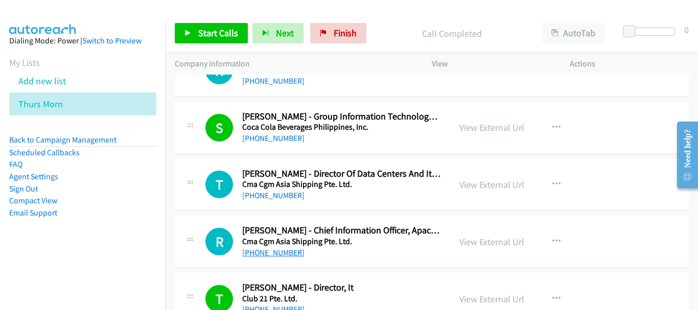
click at [272, 254] on link "+65 9761 7181" at bounding box center [273, 253] width 62 height 10
click at [269, 204] on div "T Callback Scheduled Tom Heckroth - Director Of Data Centers And It Support Ser…" at bounding box center [432, 185] width 514 height 53
click at [264, 195] on link "+65 9660 7542" at bounding box center [273, 196] width 62 height 10
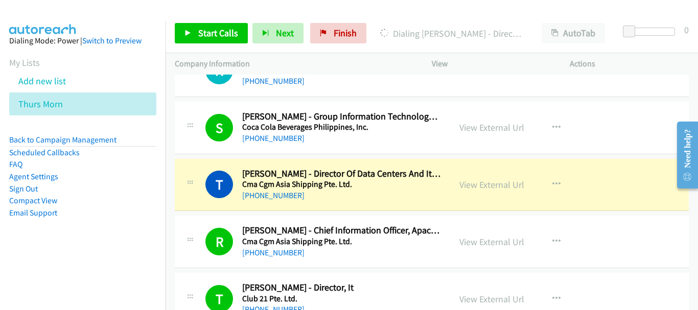
scroll to position [8586, 0]
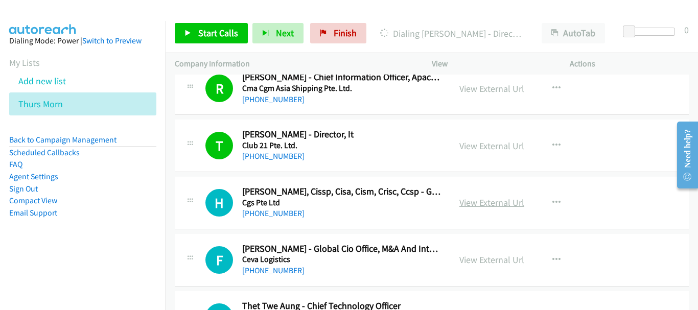
click at [469, 200] on link "View External Url" at bounding box center [491, 203] width 65 height 12
click at [280, 214] on link "+65 9640 9871" at bounding box center [273, 214] width 62 height 10
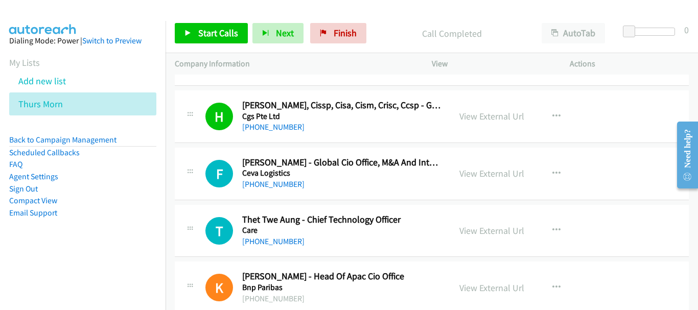
scroll to position [8688, 0]
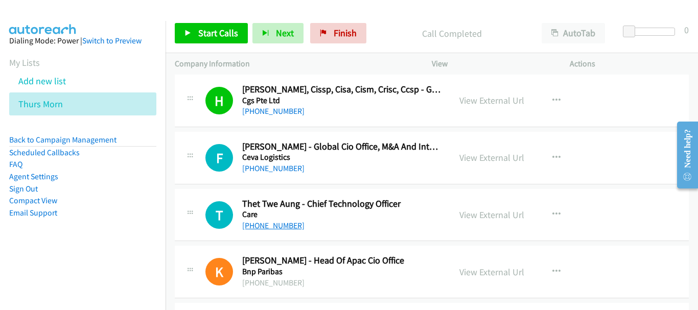
click at [280, 224] on link "+65 9828 7170" at bounding box center [273, 226] width 62 height 10
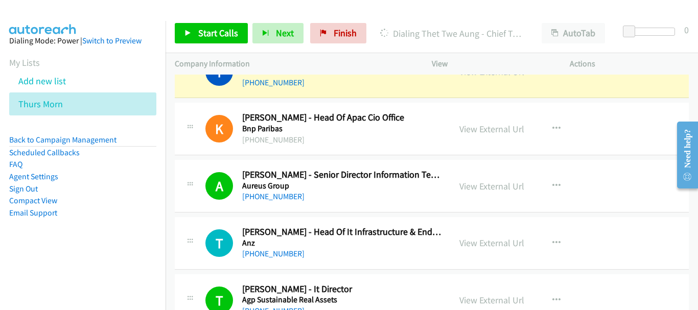
scroll to position [8739, 0]
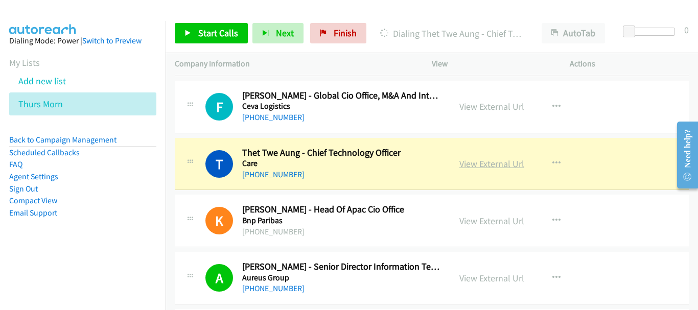
click at [475, 164] on link "View External Url" at bounding box center [491, 164] width 65 height 12
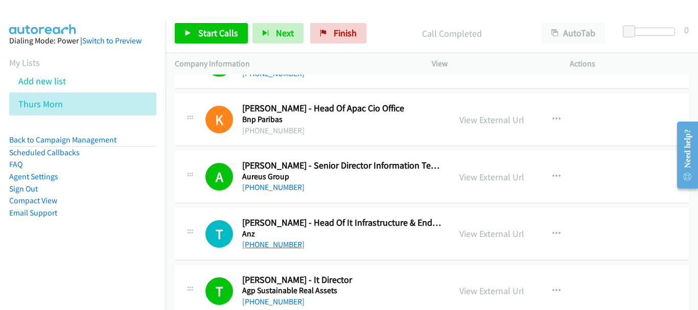
scroll to position [8841, 0]
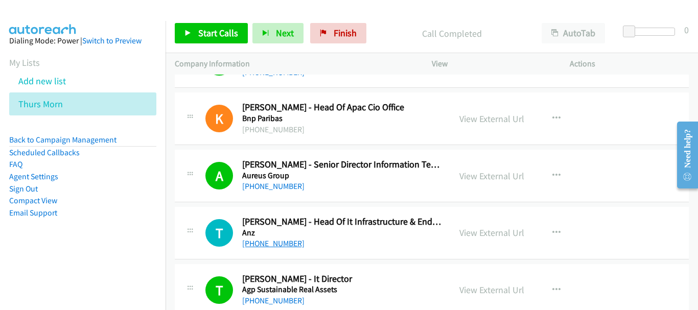
click at [285, 247] on link "+65 9117 9337" at bounding box center [273, 244] width 62 height 10
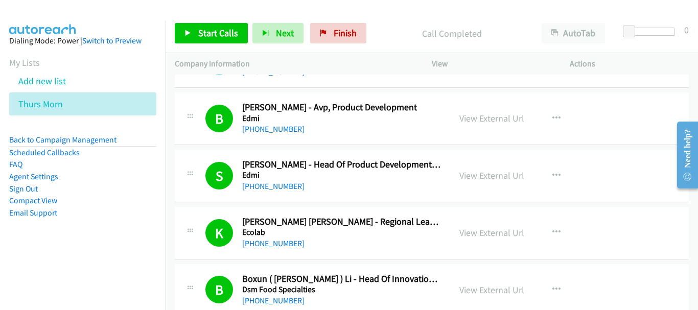
scroll to position [6974, 0]
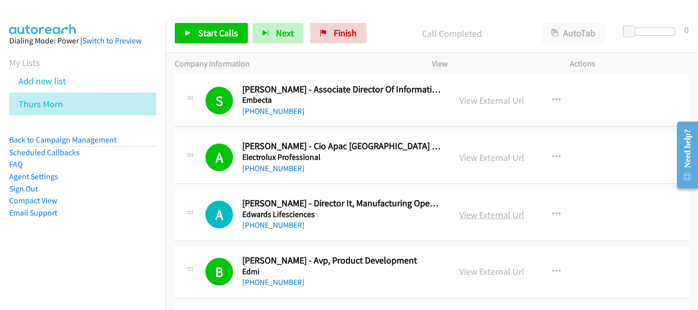
click at [491, 210] on link "View External Url" at bounding box center [491, 215] width 65 height 12
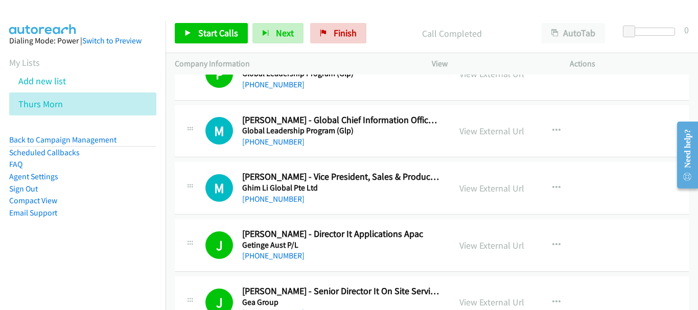
scroll to position [5747, 0]
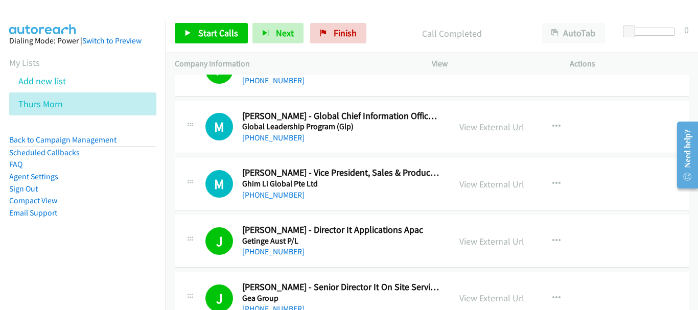
click at [479, 123] on link "View External Url" at bounding box center [491, 127] width 65 height 12
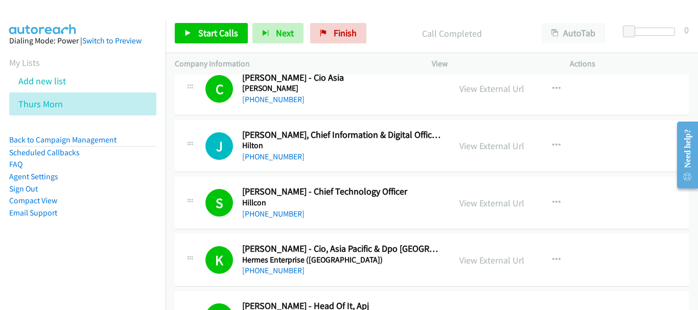
scroll to position [5083, 0]
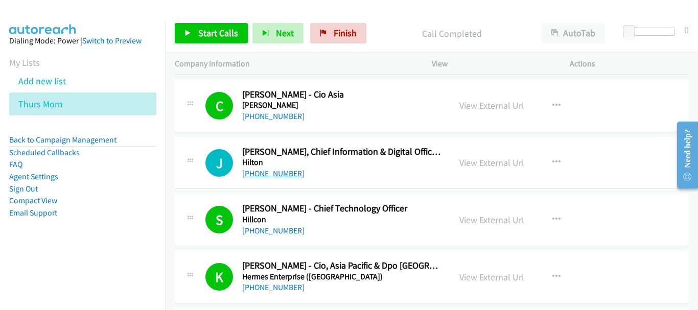
click at [279, 173] on link "+65 9732 8288" at bounding box center [273, 174] width 62 height 10
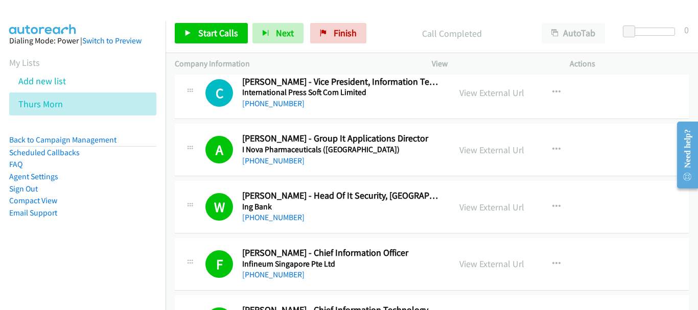
scroll to position [4214, 0]
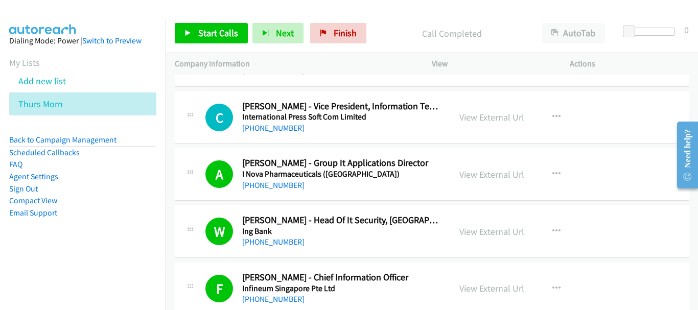
click at [356, 119] on h5 "International Press Soft Com Limited" at bounding box center [341, 117] width 199 height 10
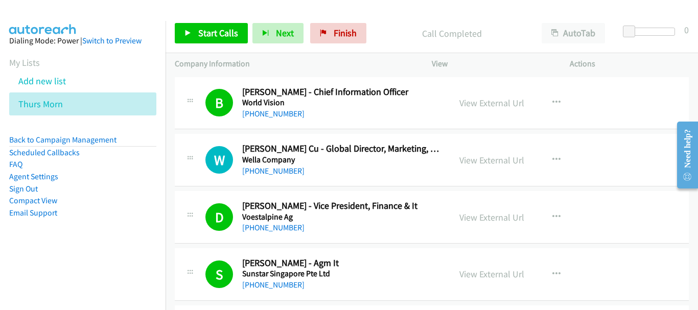
scroll to position [646, 0]
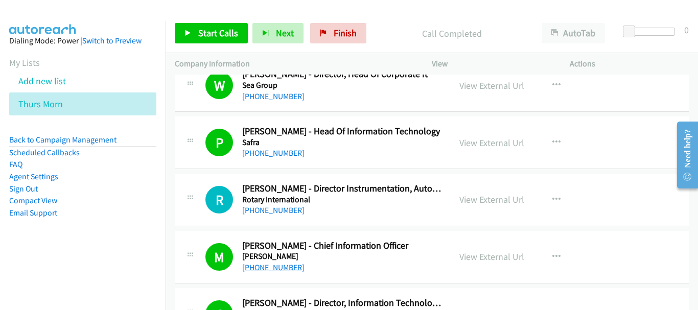
click at [259, 269] on link "+65 9101 9776" at bounding box center [273, 268] width 62 height 10
click at [84, 141] on link "Back to Campaign Management" at bounding box center [62, 140] width 107 height 10
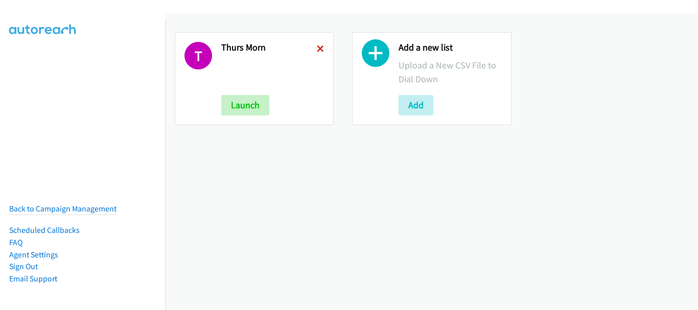
click at [320, 51] on icon at bounding box center [320, 49] width 7 height 7
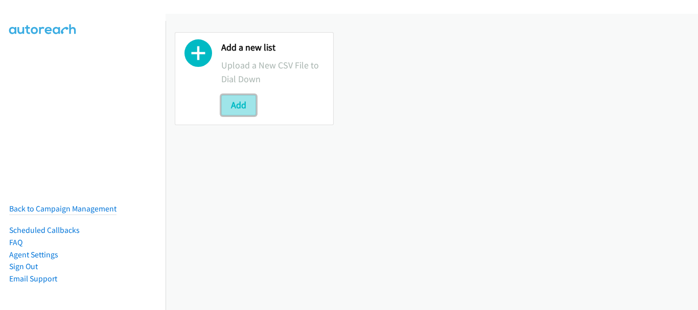
click at [245, 106] on button "Add" at bounding box center [238, 105] width 35 height 20
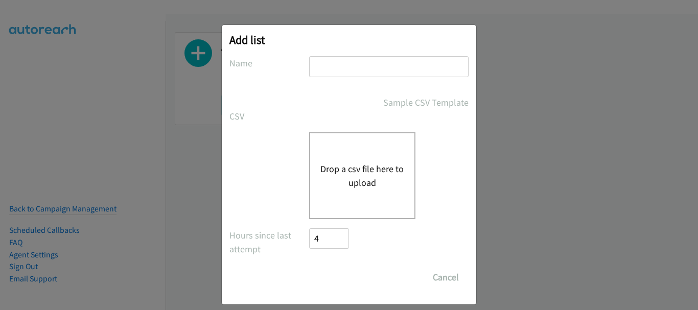
click at [313, 77] on input "text" at bounding box center [388, 66] width 159 height 21
type input "Move"
click at [349, 151] on div "Drop a csv file here to upload" at bounding box center [362, 175] width 106 height 87
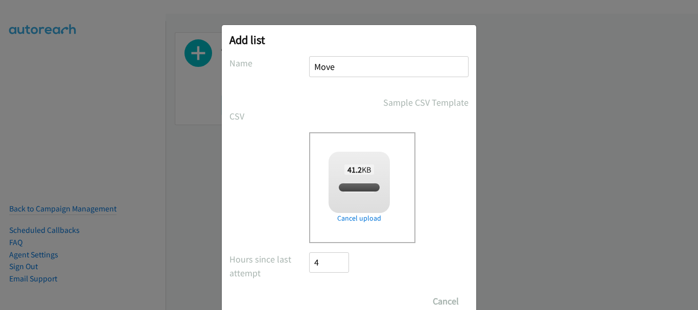
checkbox input "true"
click at [351, 300] on input "Save List" at bounding box center [336, 301] width 54 height 20
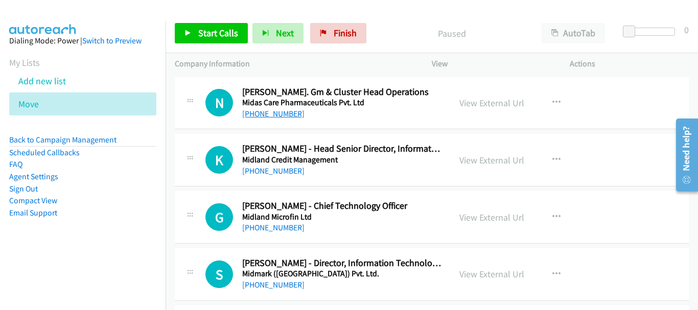
click at [275, 115] on link "[PHONE_NUMBER]" at bounding box center [273, 114] width 62 height 10
click at [284, 173] on link "[PHONE_NUMBER]" at bounding box center [273, 171] width 62 height 10
click at [280, 223] on link "[PHONE_NUMBER]" at bounding box center [273, 228] width 62 height 10
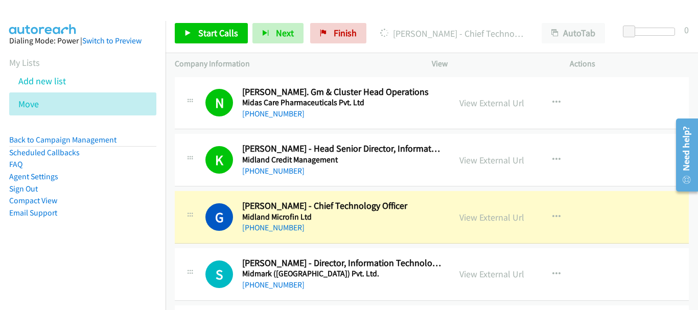
scroll to position [102, 0]
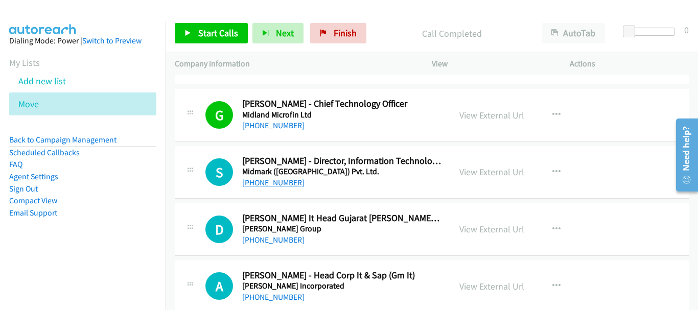
click at [259, 182] on link "[PHONE_NUMBER]" at bounding box center [273, 183] width 62 height 10
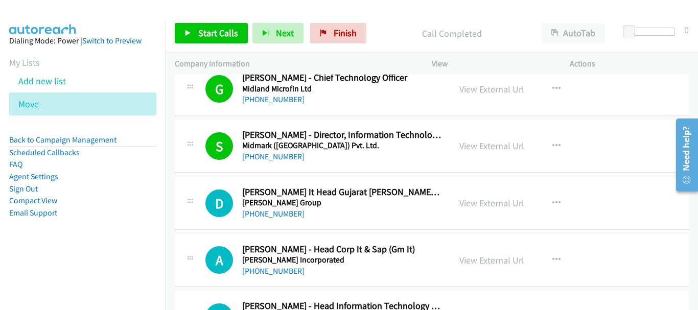
scroll to position [153, 0]
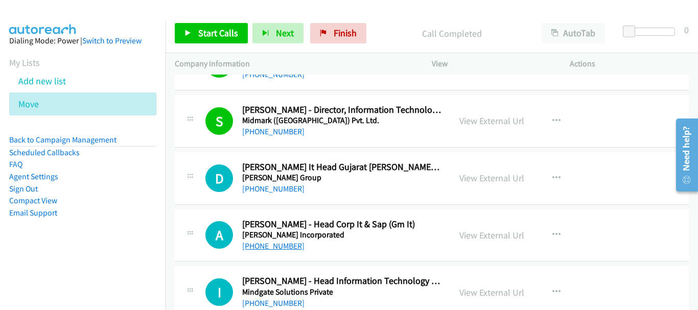
click at [281, 248] on link "[PHONE_NUMBER]" at bounding box center [273, 246] width 62 height 10
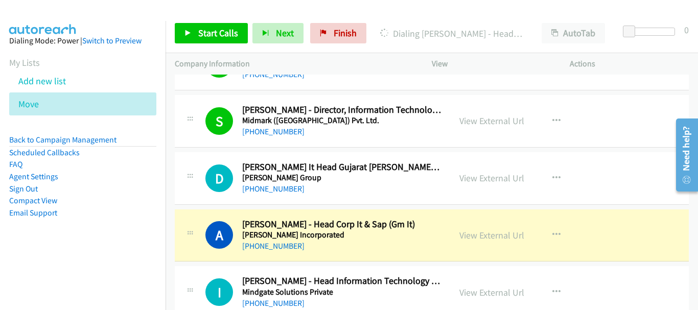
scroll to position [256, 0]
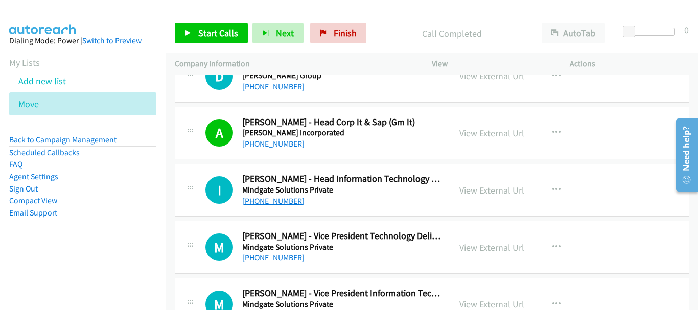
click at [271, 200] on link "[PHONE_NUMBER]" at bounding box center [273, 201] width 62 height 10
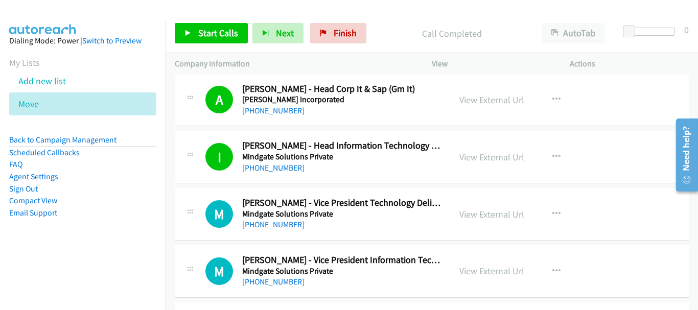
scroll to position [307, 0]
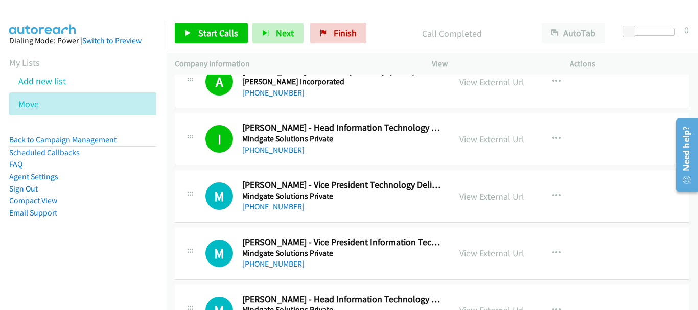
click at [268, 207] on link "[PHONE_NUMBER]" at bounding box center [273, 207] width 62 height 10
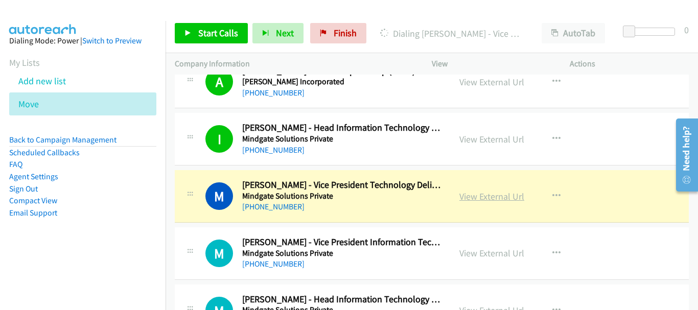
click at [471, 199] on link "View External Url" at bounding box center [491, 197] width 65 height 12
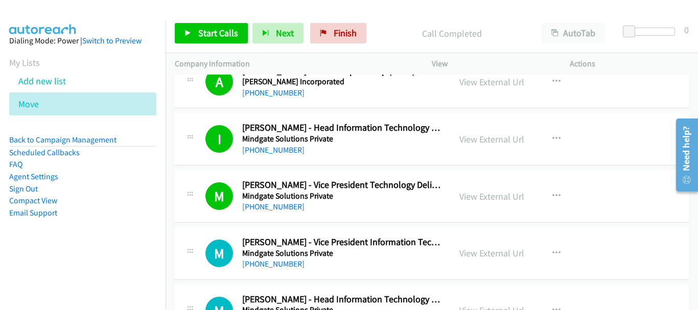
scroll to position [358, 0]
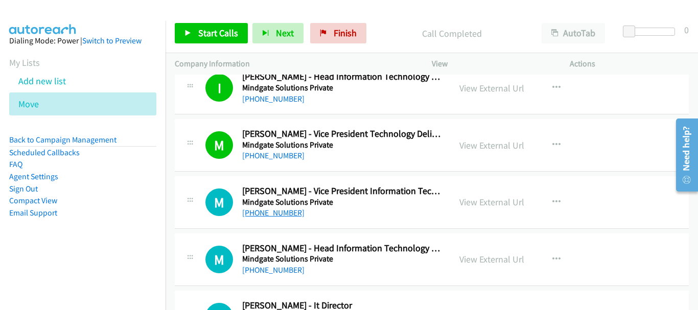
click at [274, 213] on link "[PHONE_NUMBER]" at bounding box center [273, 213] width 62 height 10
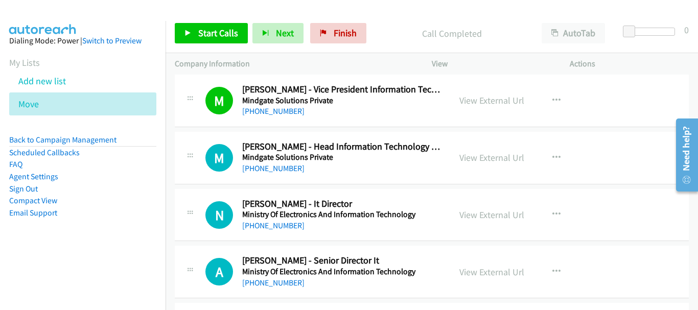
scroll to position [460, 0]
click at [280, 172] on link "[PHONE_NUMBER]" at bounding box center [273, 168] width 62 height 10
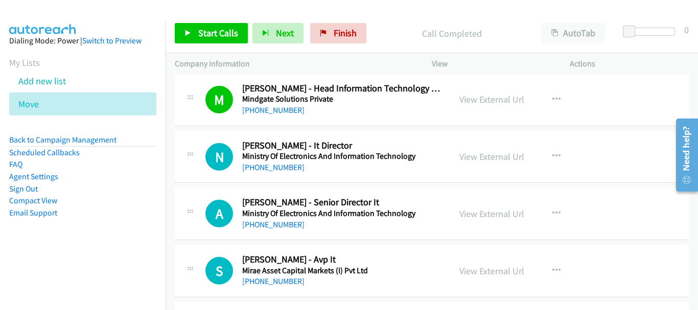
scroll to position [562, 0]
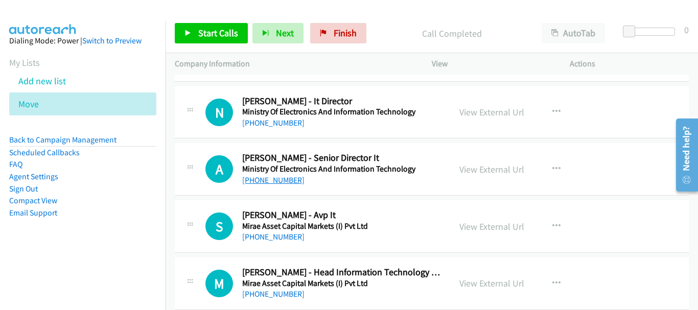
click at [286, 179] on link "[PHONE_NUMBER]" at bounding box center [273, 180] width 62 height 10
click at [273, 237] on link "[PHONE_NUMBER]" at bounding box center [273, 237] width 62 height 10
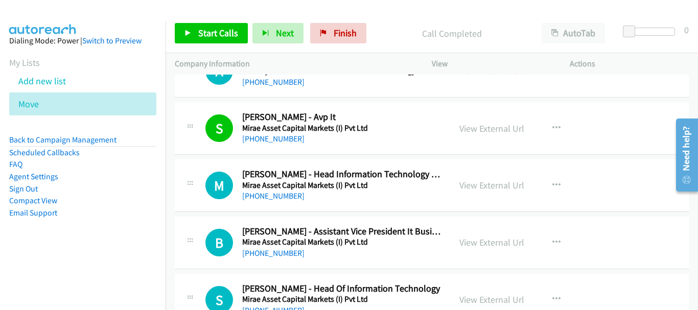
scroll to position [664, 0]
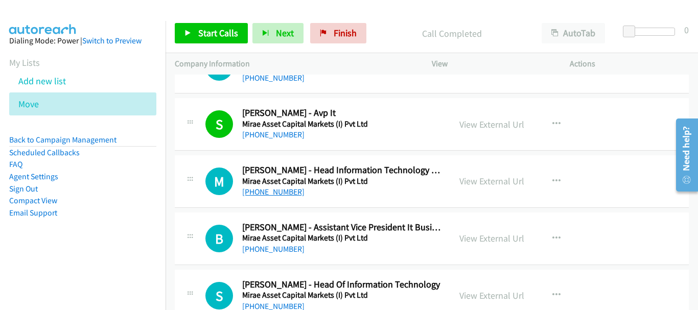
click at [281, 191] on link "[PHONE_NUMBER]" at bounding box center [273, 192] width 62 height 10
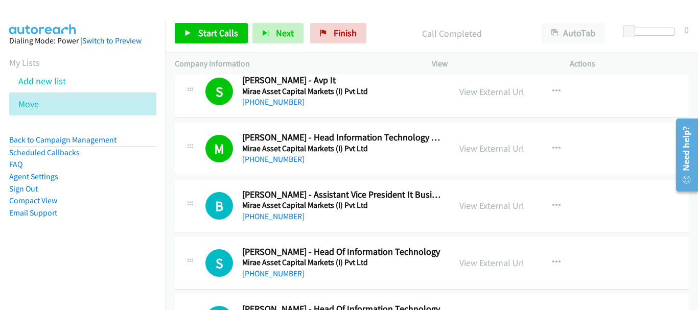
scroll to position [715, 0]
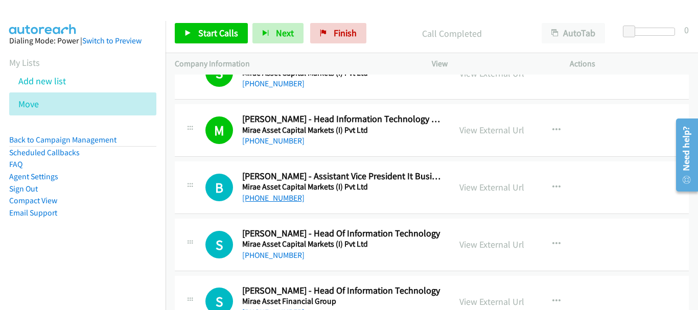
click at [277, 201] on link "[PHONE_NUMBER]" at bounding box center [273, 198] width 62 height 10
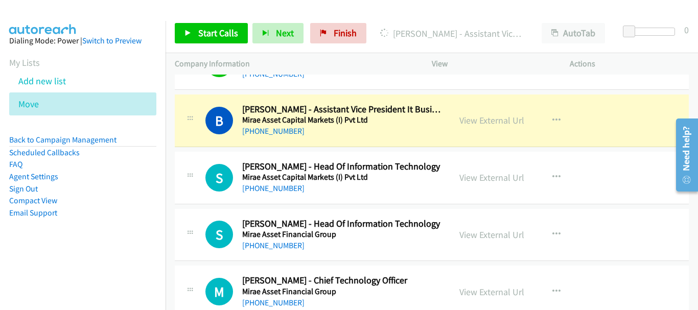
scroll to position [767, 0]
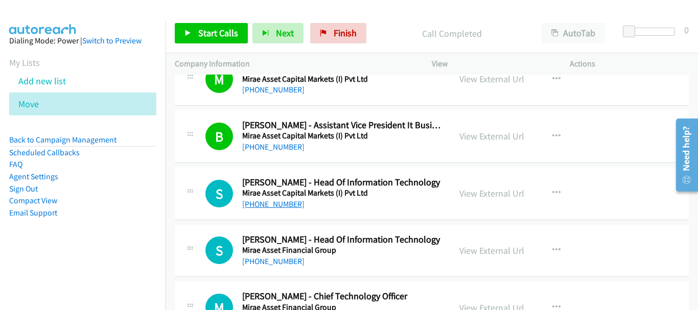
click at [257, 204] on link "[PHONE_NUMBER]" at bounding box center [273, 204] width 62 height 10
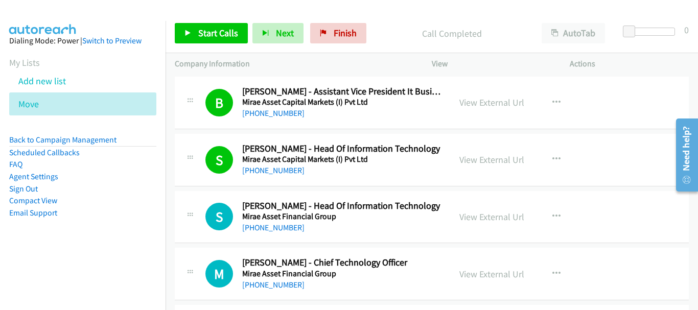
scroll to position [818, 0]
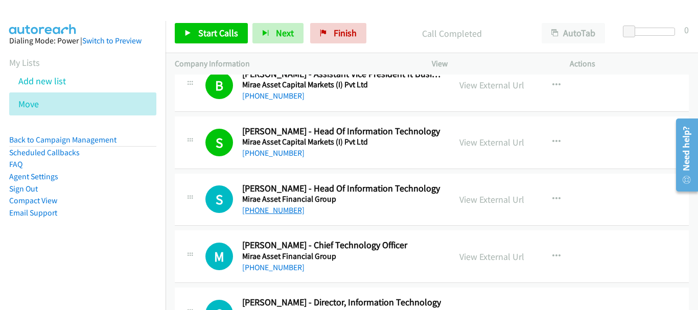
click at [287, 209] on link "[PHONE_NUMBER]" at bounding box center [273, 210] width 62 height 10
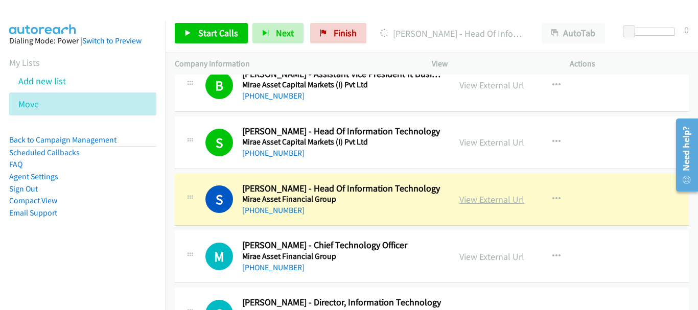
click at [462, 202] on link "View External Url" at bounding box center [491, 200] width 65 height 12
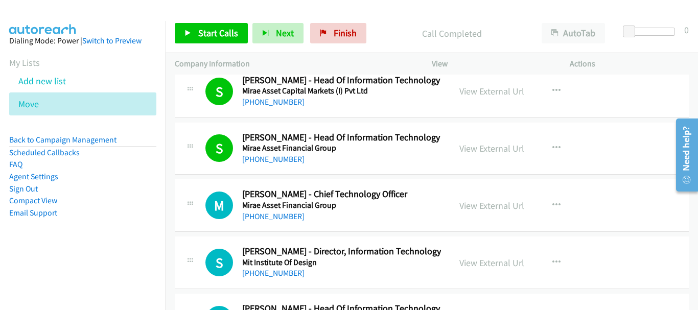
click at [293, 222] on div "[PHONE_NUMBER]" at bounding box center [341, 217] width 199 height 12
click at [297, 218] on link "[PHONE_NUMBER]" at bounding box center [273, 217] width 62 height 10
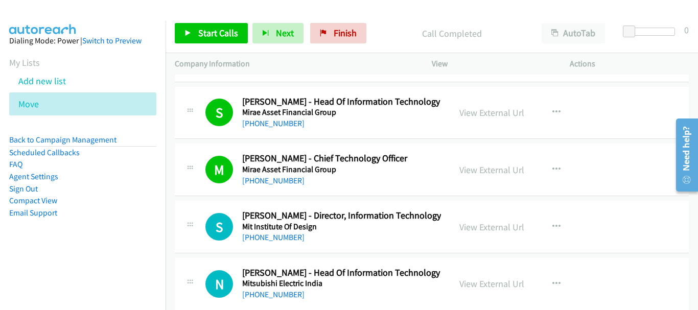
scroll to position [920, 0]
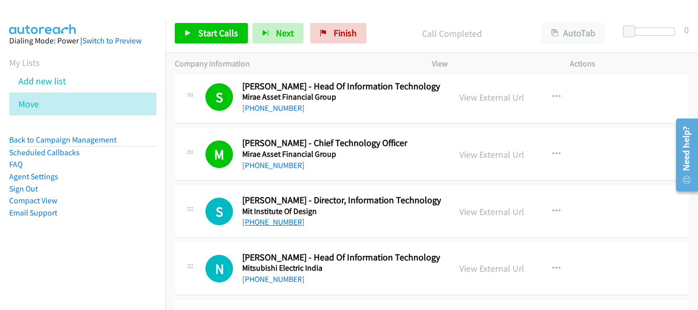
click at [270, 223] on link "[PHONE_NUMBER]" at bounding box center [273, 222] width 62 height 10
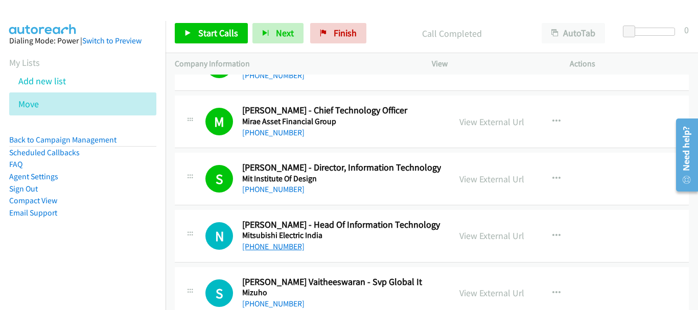
scroll to position [971, 0]
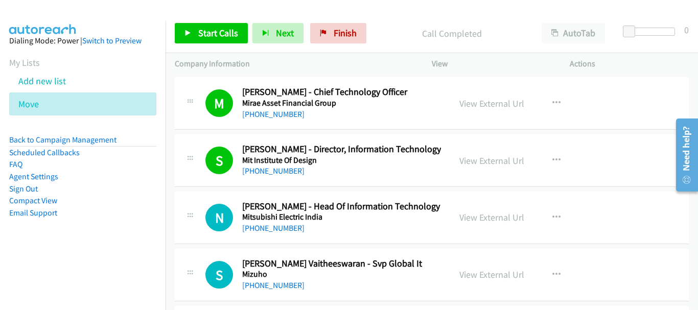
click at [261, 239] on div "N Callback Scheduled [PERSON_NAME] - Head Of Information Technology Mitsubishi …" at bounding box center [432, 218] width 514 height 53
click at [261, 231] on link "[PHONE_NUMBER]" at bounding box center [273, 228] width 62 height 10
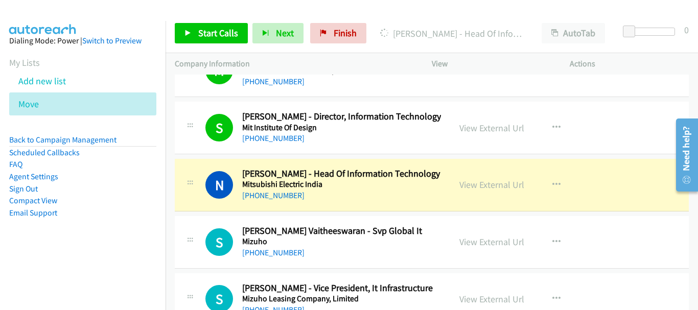
scroll to position [1022, 0]
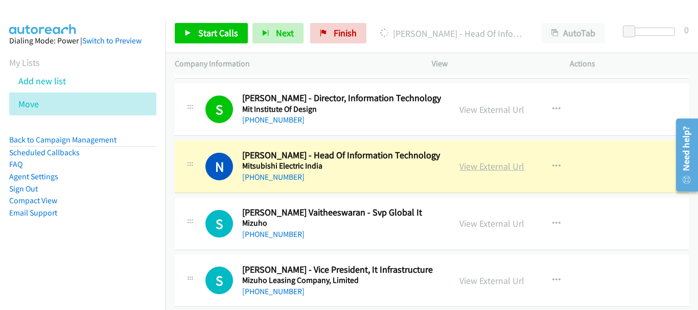
click at [475, 165] on link "View External Url" at bounding box center [491, 166] width 65 height 12
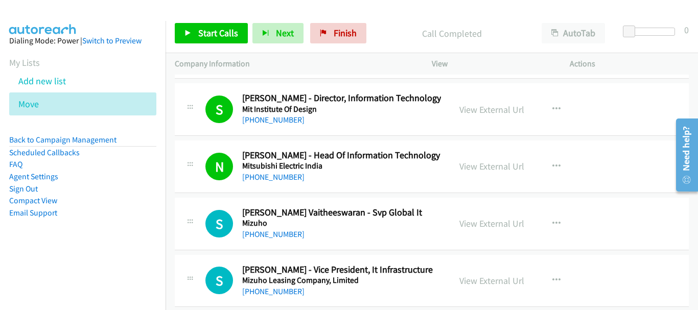
scroll to position [1073, 0]
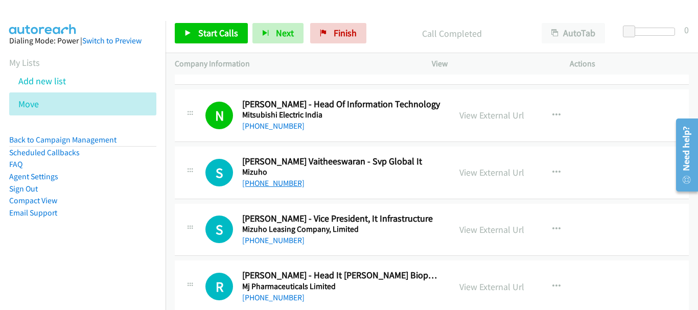
click at [285, 182] on link "[PHONE_NUMBER]" at bounding box center [273, 183] width 62 height 10
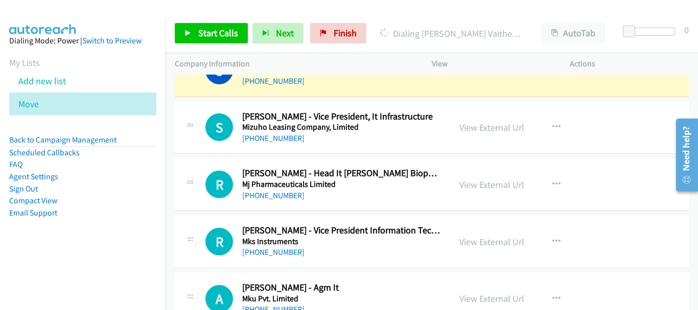
scroll to position [1124, 0]
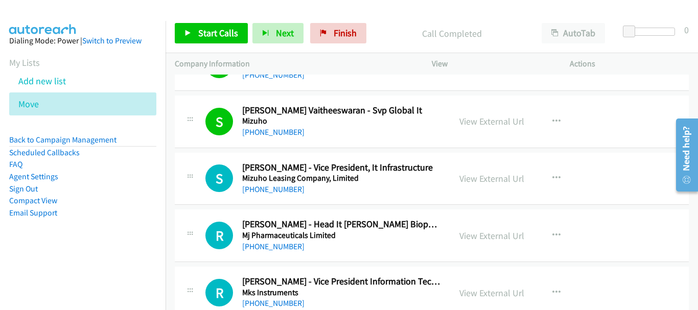
click at [259, 183] on div "[PHONE_NUMBER]" at bounding box center [341, 189] width 199 height 12
click at [261, 189] on link "[PHONE_NUMBER]" at bounding box center [273, 189] width 62 height 10
click at [282, 247] on link "[PHONE_NUMBER]" at bounding box center [273, 247] width 62 height 10
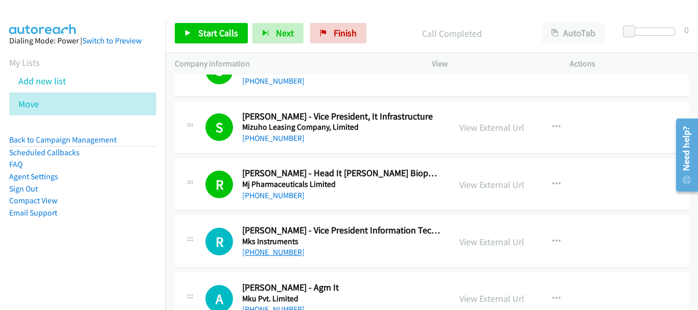
click at [265, 253] on link "[PHONE_NUMBER]" at bounding box center [273, 252] width 62 height 10
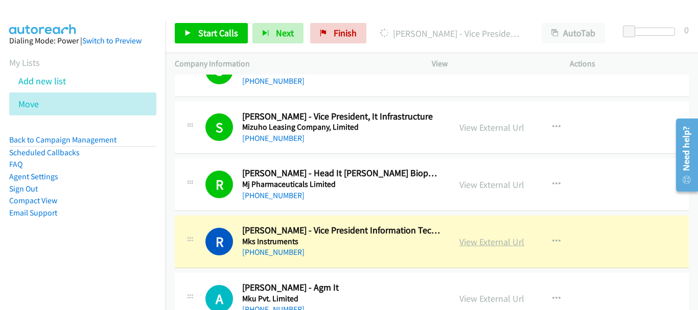
click at [487, 244] on link "View External Url" at bounding box center [491, 242] width 65 height 12
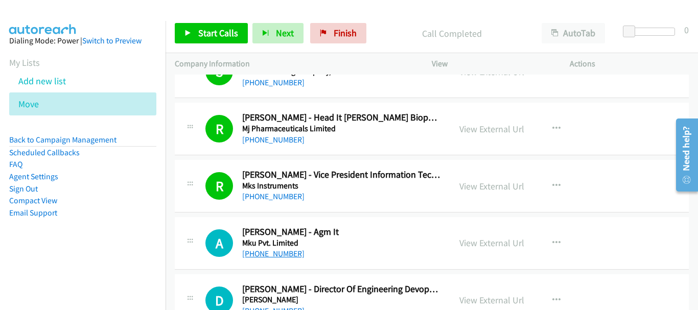
scroll to position [1278, 0]
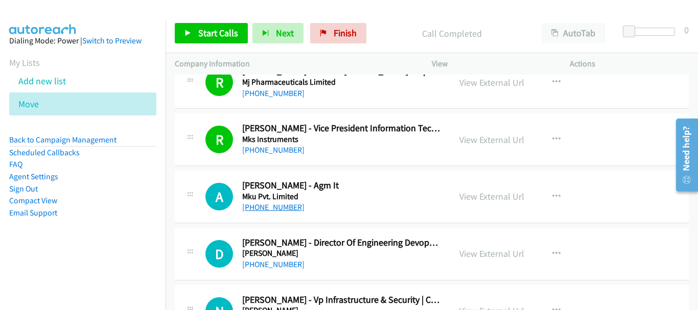
click at [281, 207] on link "[PHONE_NUMBER]" at bounding box center [273, 207] width 62 height 10
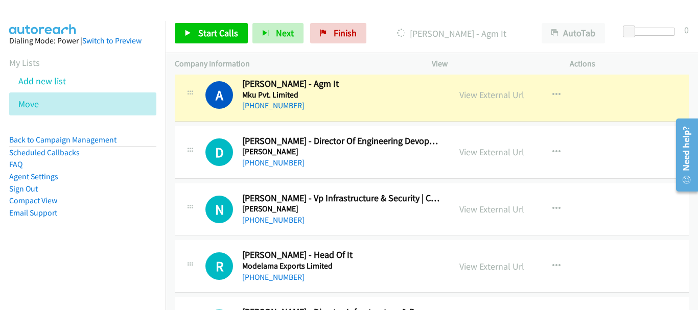
scroll to position [1380, 0]
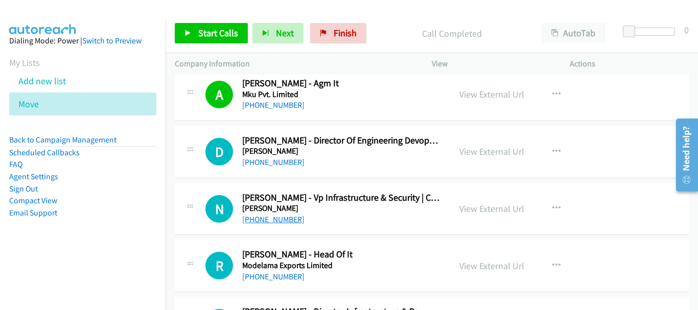
click at [281, 221] on link "[PHONE_NUMBER]" at bounding box center [273, 220] width 62 height 10
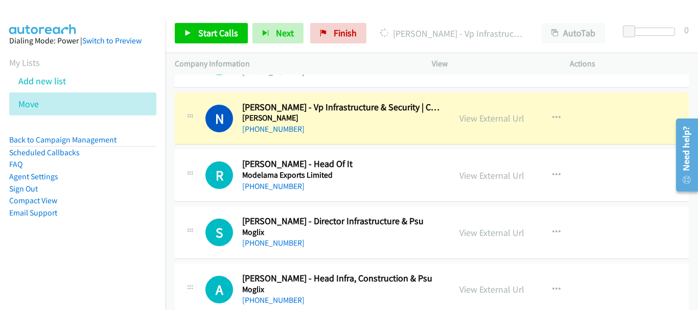
scroll to position [1482, 0]
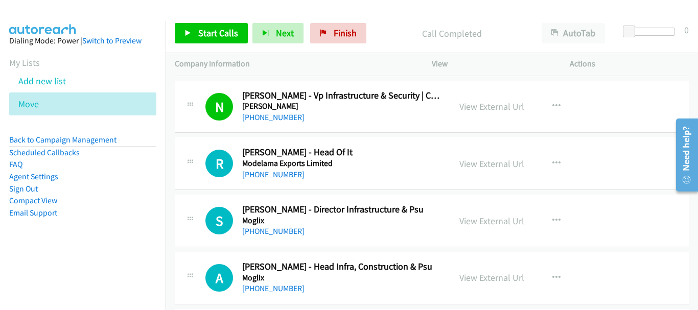
click at [265, 177] on link "[PHONE_NUMBER]" at bounding box center [273, 175] width 62 height 10
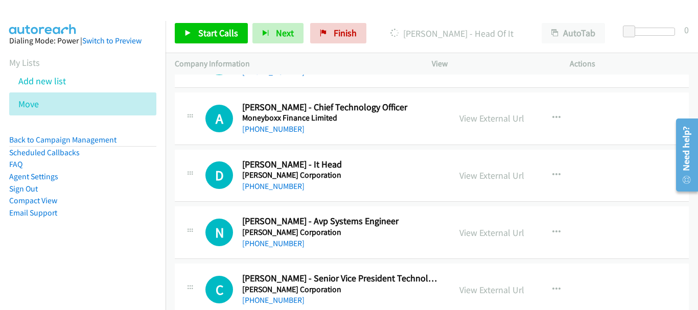
scroll to position [1738, 0]
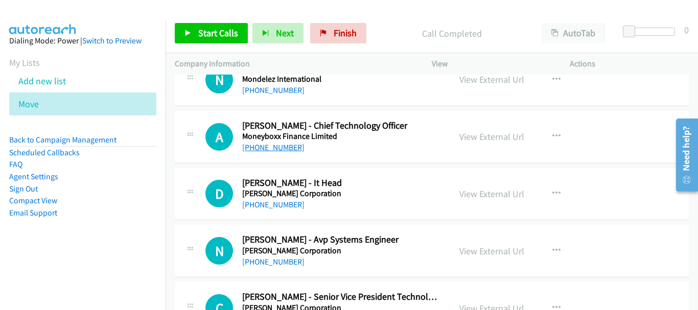
click at [285, 151] on link "[PHONE_NUMBER]" at bounding box center [273, 148] width 62 height 10
click at [285, 209] on link "[PHONE_NUMBER]" at bounding box center [273, 205] width 62 height 10
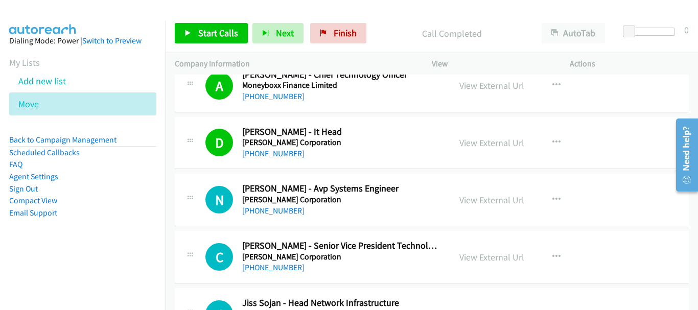
scroll to position [1840, 0]
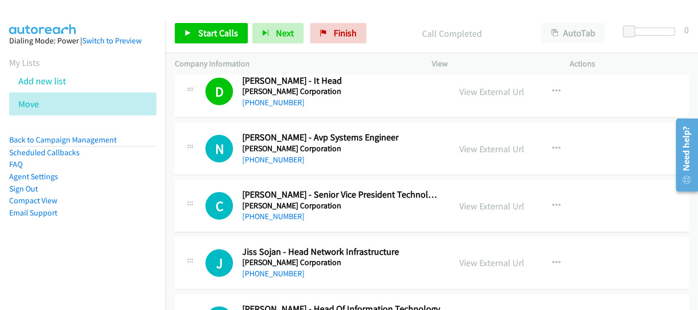
click at [291, 222] on div "[PHONE_NUMBER]" at bounding box center [341, 217] width 199 height 12
click at [290, 216] on link "[PHONE_NUMBER]" at bounding box center [273, 217] width 62 height 10
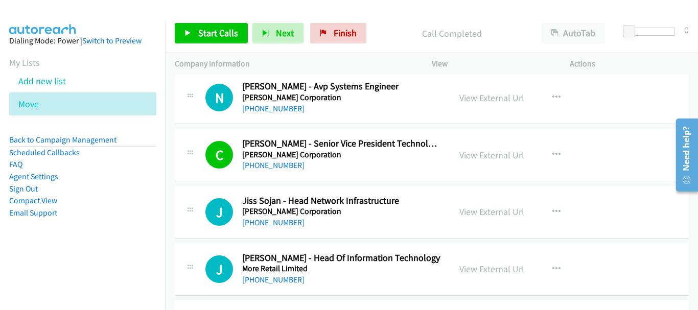
scroll to position [1942, 0]
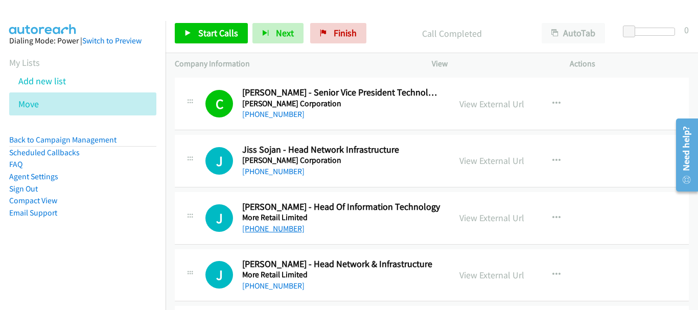
click at [273, 229] on link "[PHONE_NUMBER]" at bounding box center [273, 229] width 62 height 10
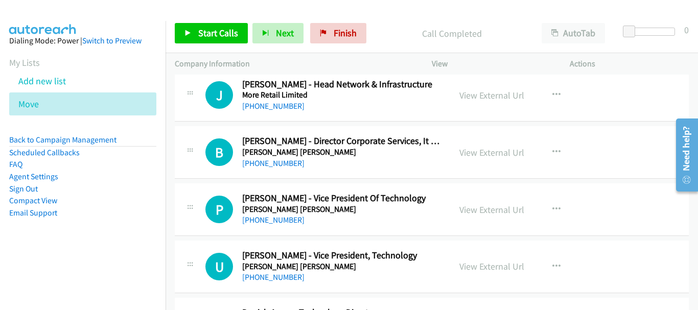
scroll to position [2146, 0]
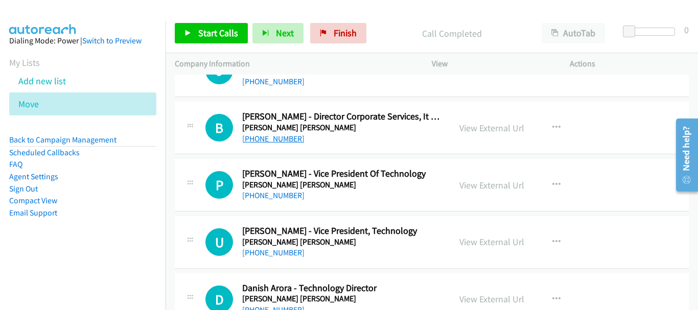
click at [272, 136] on link "[PHONE_NUMBER]" at bounding box center [273, 139] width 62 height 10
click at [287, 196] on link "[PHONE_NUMBER]" at bounding box center [273, 196] width 62 height 10
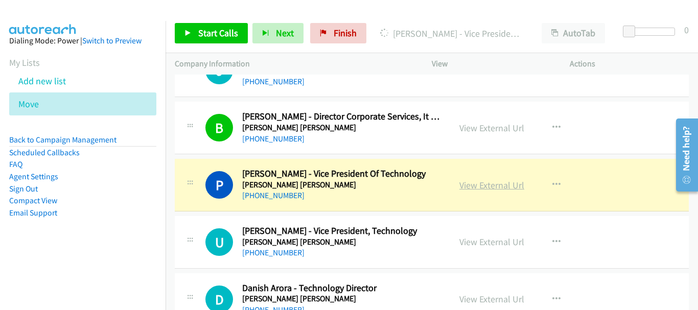
click at [518, 185] on link "View External Url" at bounding box center [491, 185] width 65 height 12
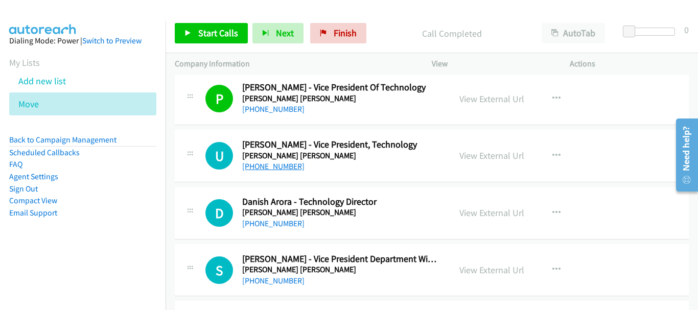
scroll to position [2249, 0]
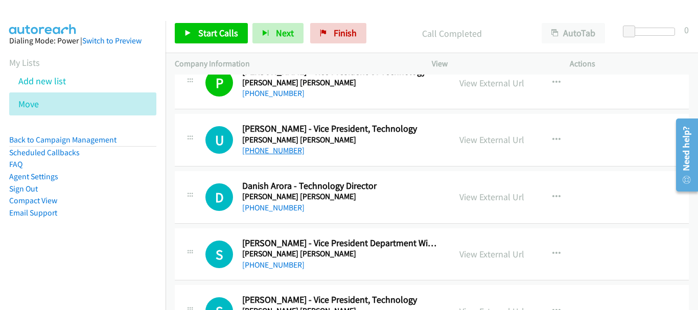
click at [276, 151] on link "[PHONE_NUMBER]" at bounding box center [273, 151] width 62 height 10
click at [262, 203] on link "[PHONE_NUMBER]" at bounding box center [273, 208] width 62 height 10
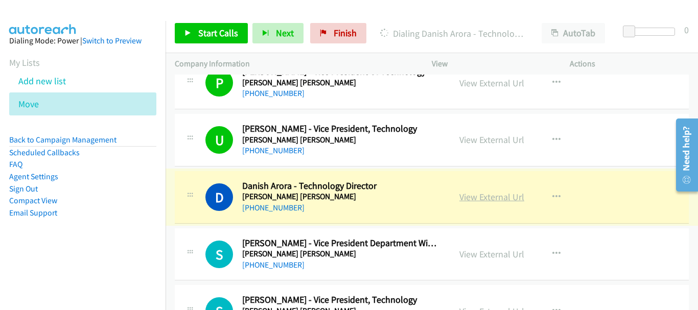
click at [478, 195] on link "View External Url" at bounding box center [491, 197] width 65 height 12
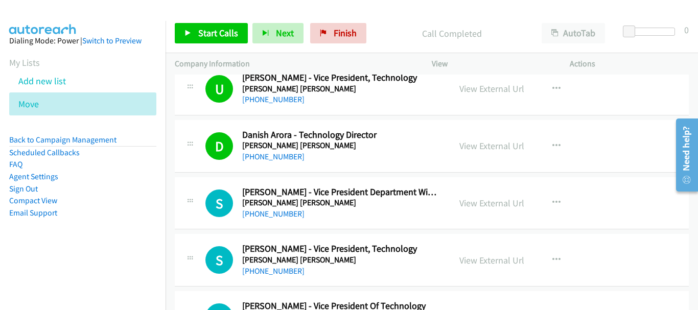
scroll to position [2402, 0]
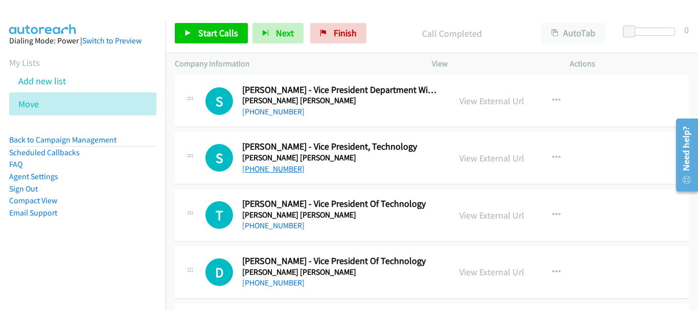
click at [264, 171] on link "[PHONE_NUMBER]" at bounding box center [273, 169] width 62 height 10
